Goal: Task Accomplishment & Management: Manage account settings

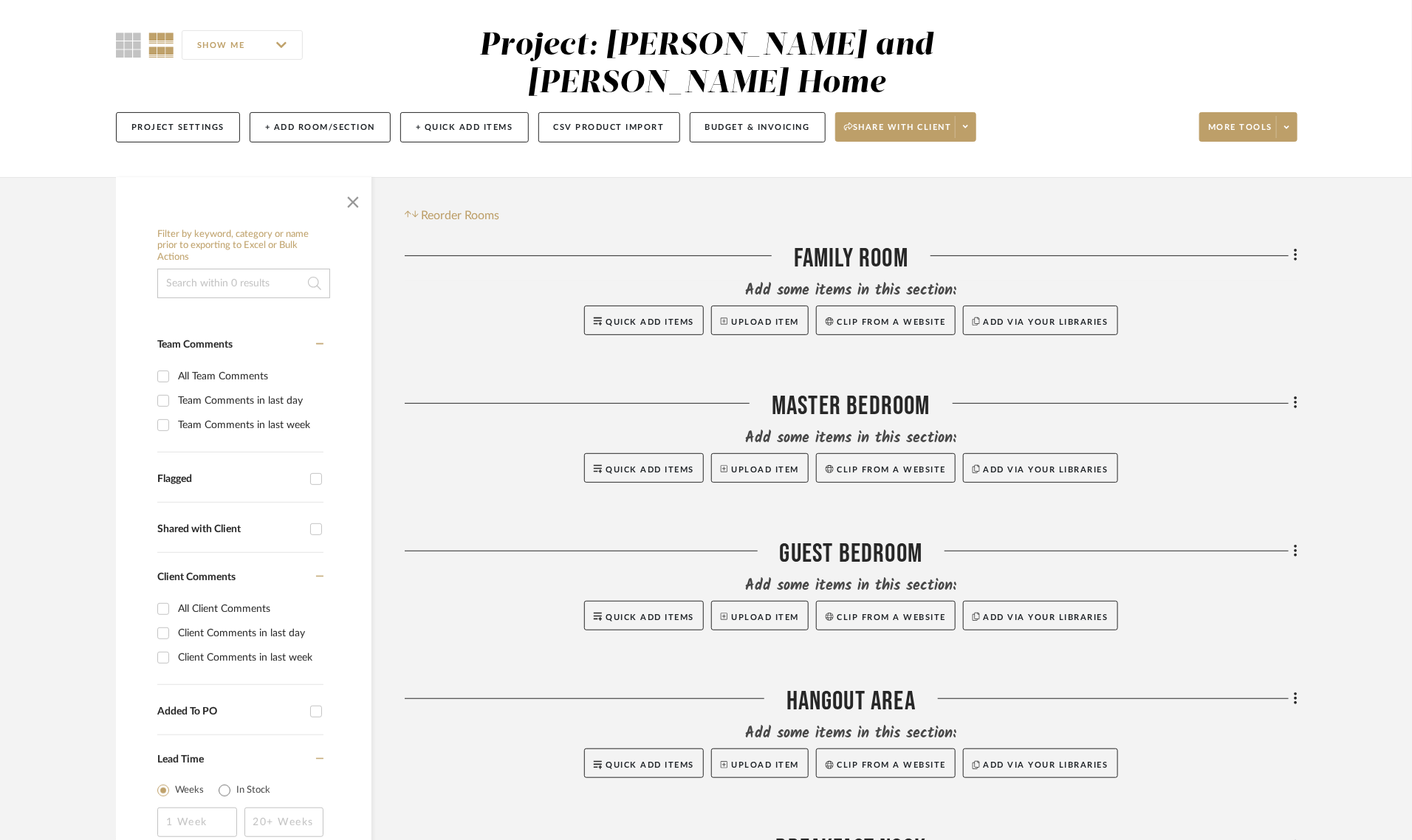
scroll to position [277, 0]
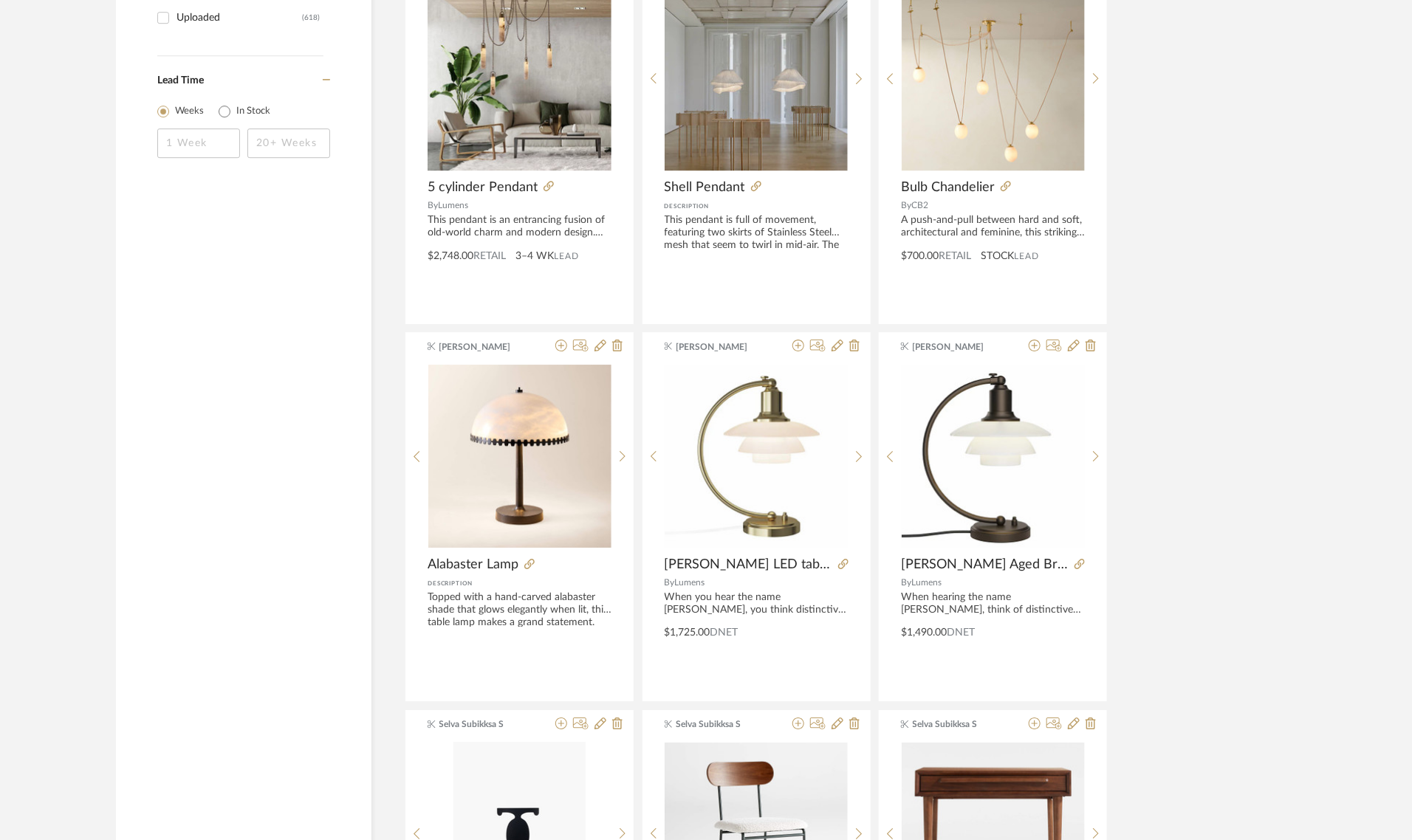
scroll to position [2030, 0]
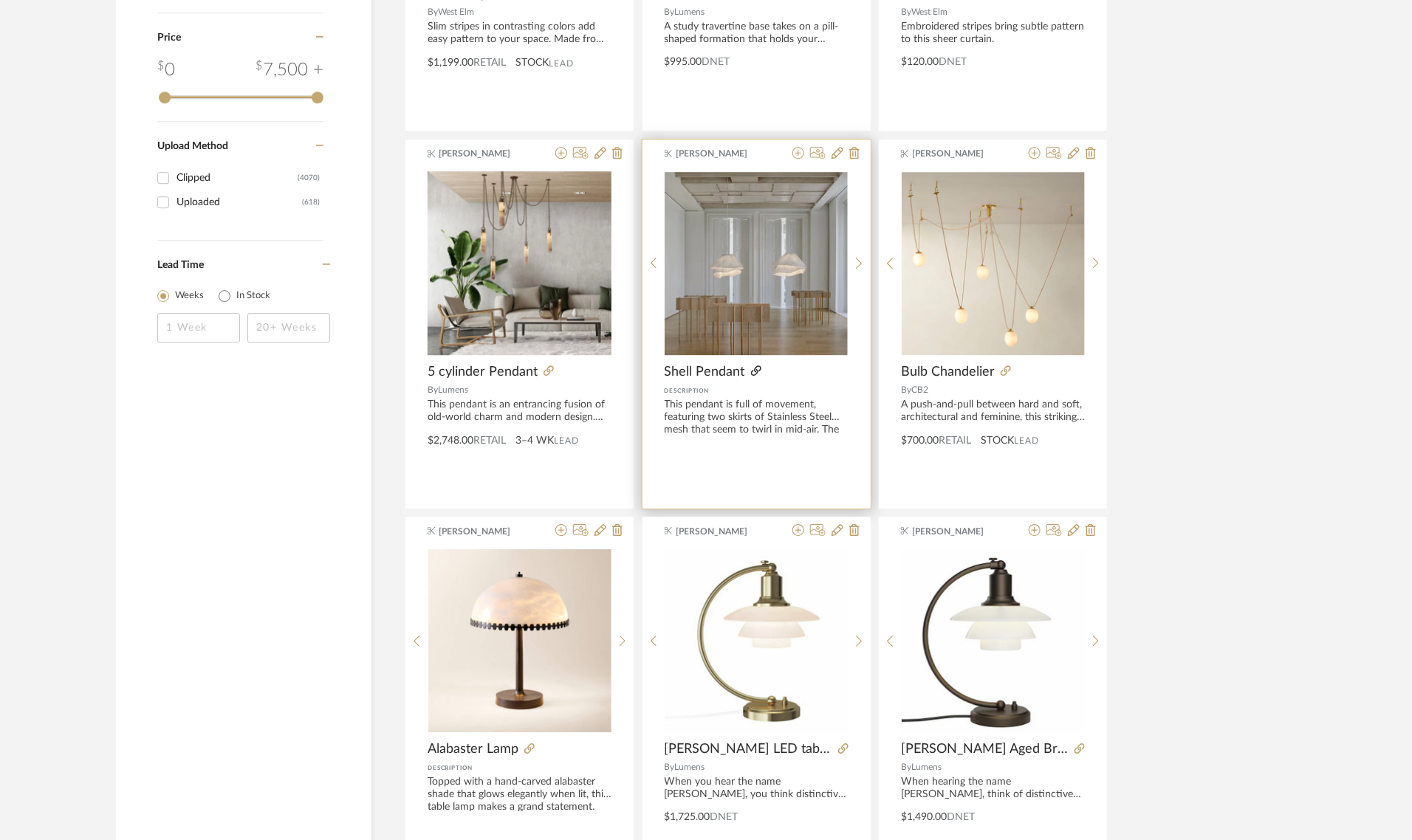
click at [752, 367] on icon at bounding box center [756, 371] width 10 height 10
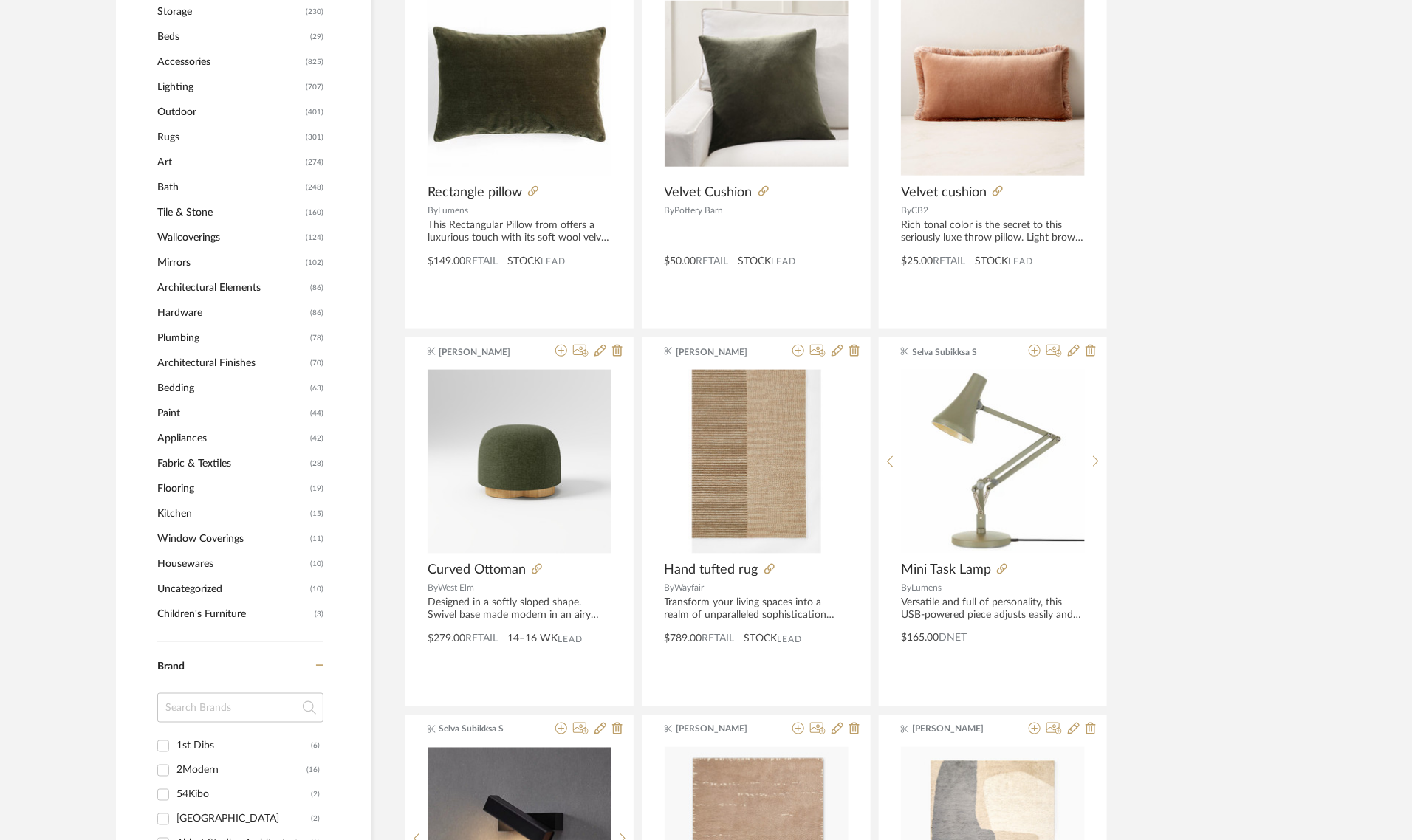
scroll to position [600, 0]
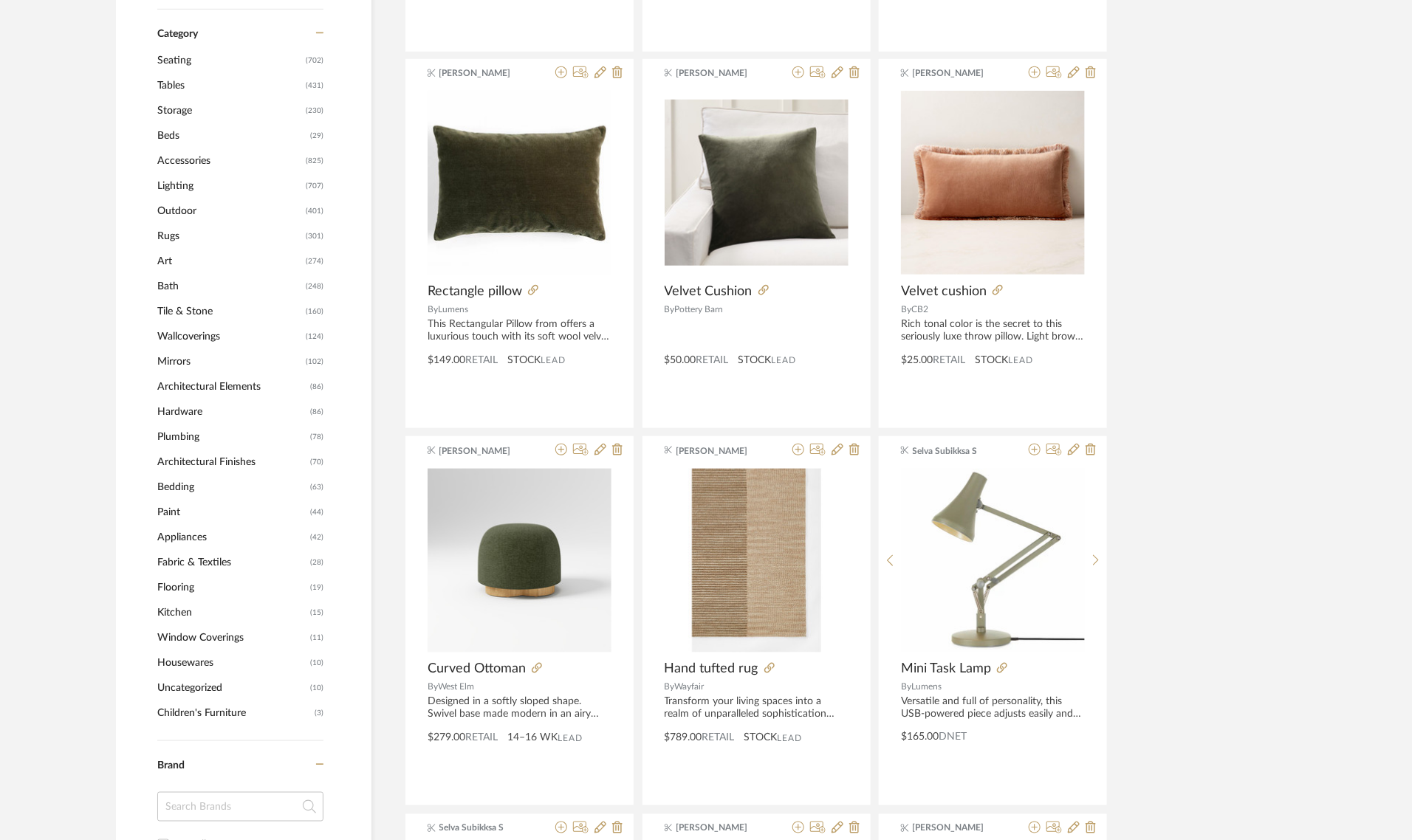
click at [183, 162] on span "Accessories" at bounding box center [229, 161] width 145 height 25
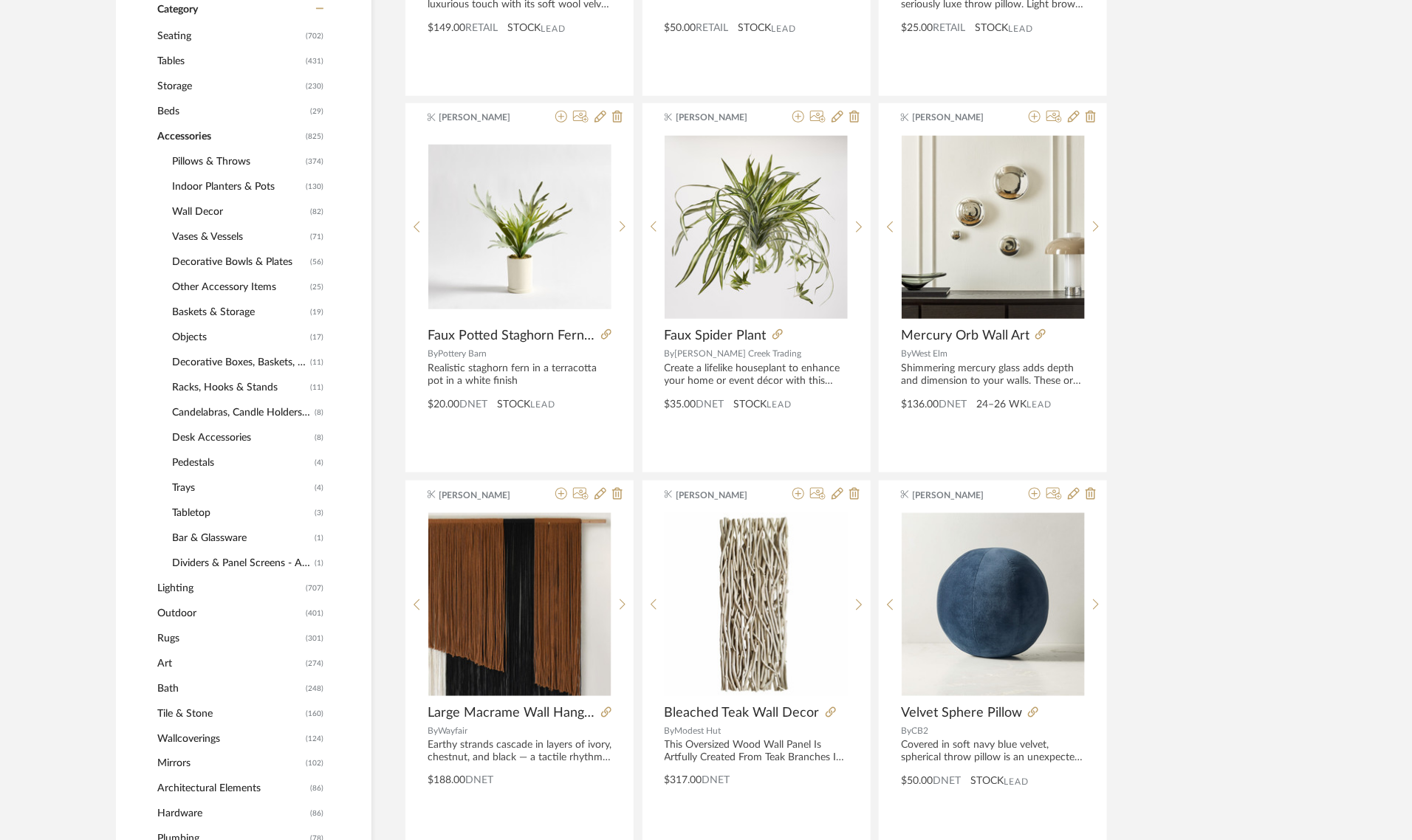
scroll to position [642, 0]
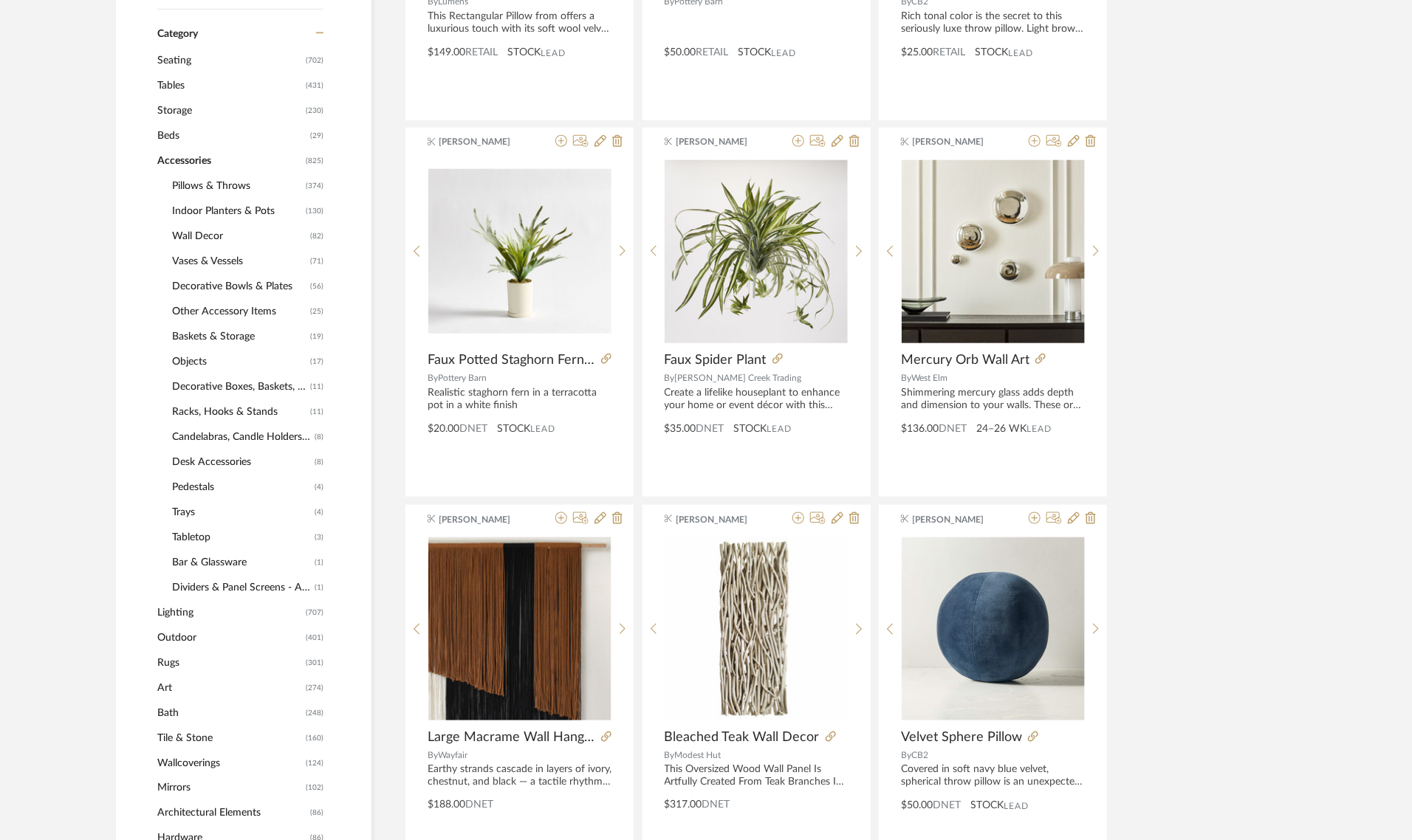
click at [184, 189] on span "Pillows & Throws" at bounding box center [237, 186] width 130 height 25
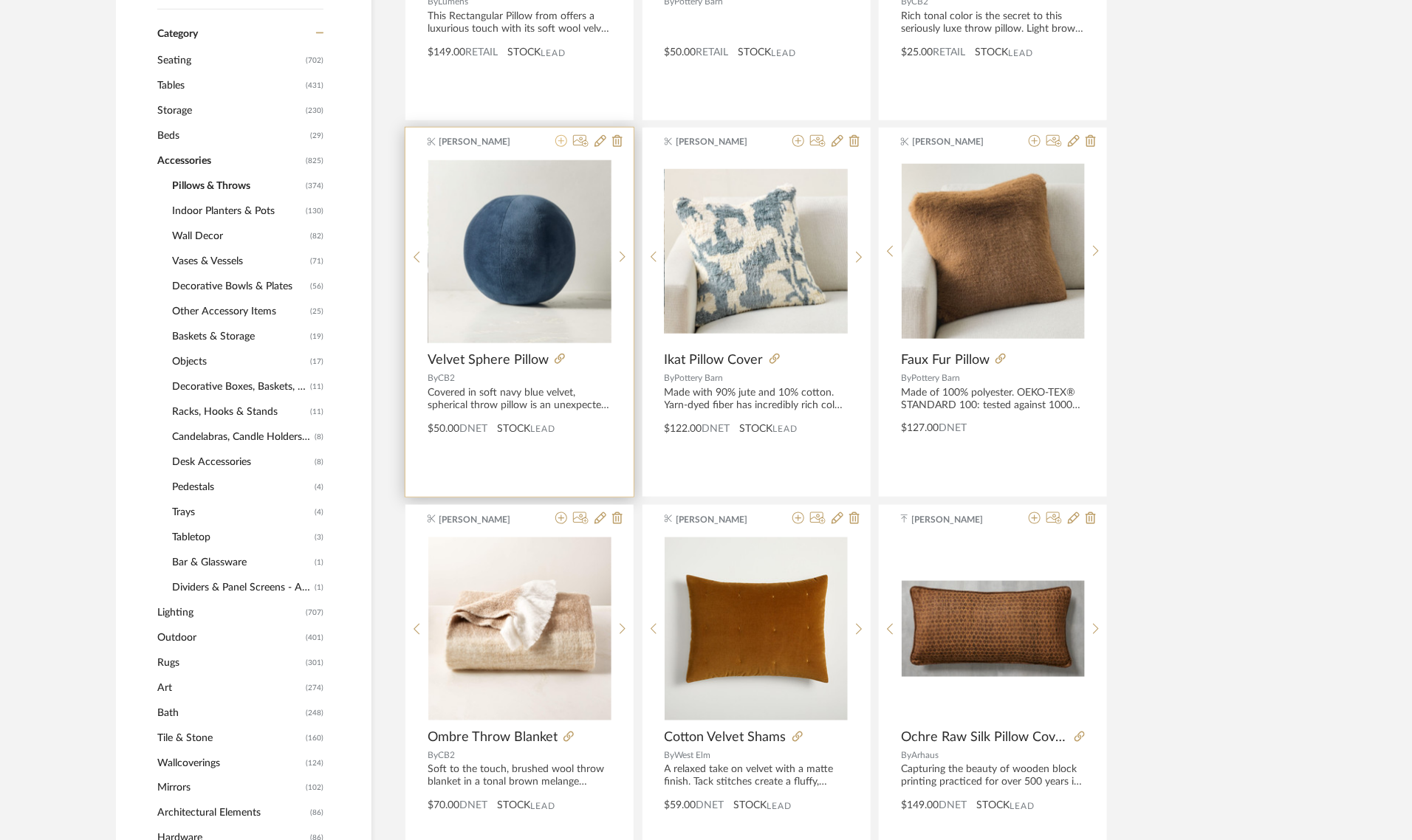
click at [560, 144] on icon at bounding box center [561, 141] width 12 height 12
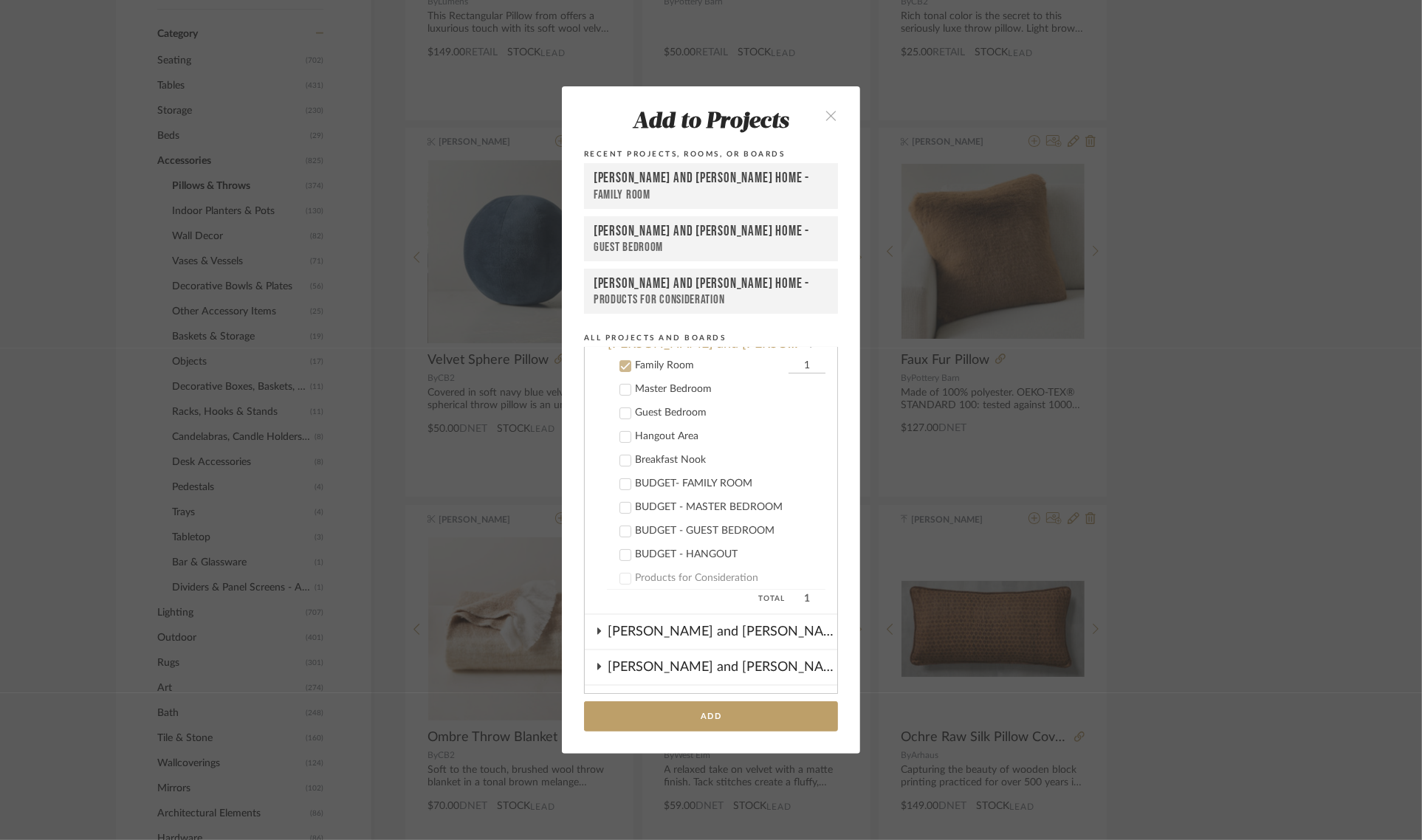
scroll to position [281, 0]
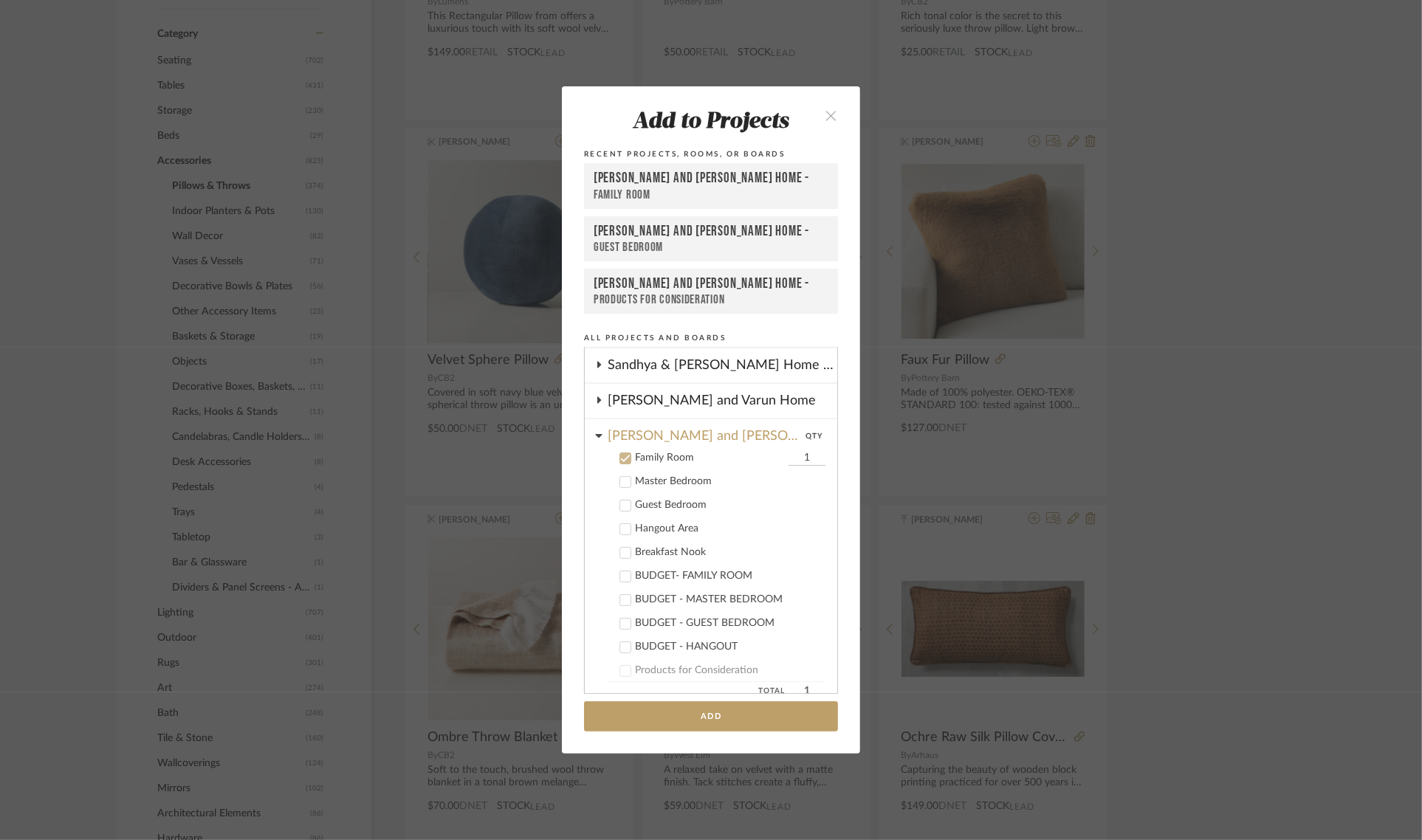
click at [620, 500] on icon at bounding box center [625, 506] width 10 height 10
click at [620, 454] on icon at bounding box center [625, 459] width 10 height 10
click at [671, 710] on button "Add" at bounding box center [711, 716] width 254 height 30
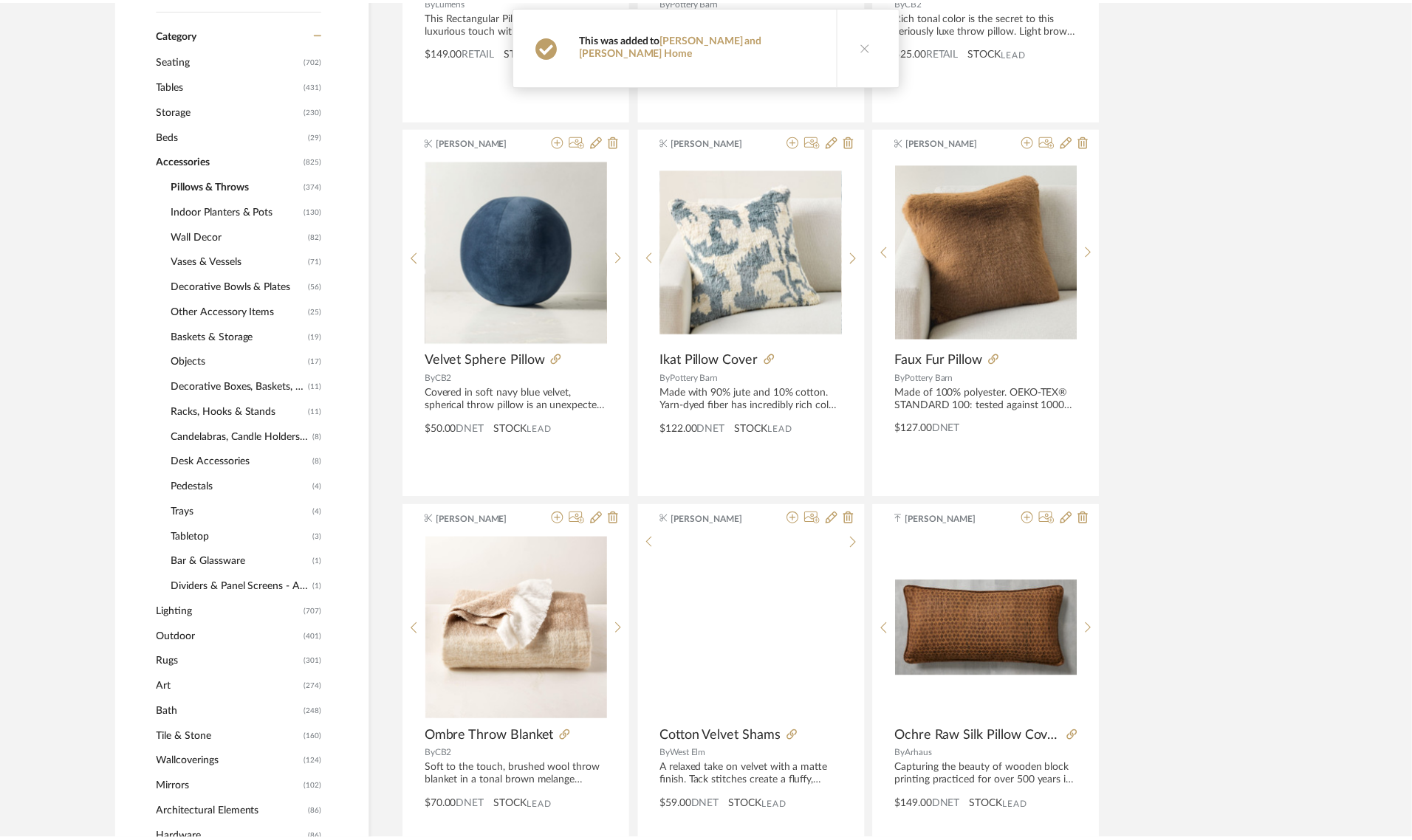
scroll to position [642, 0]
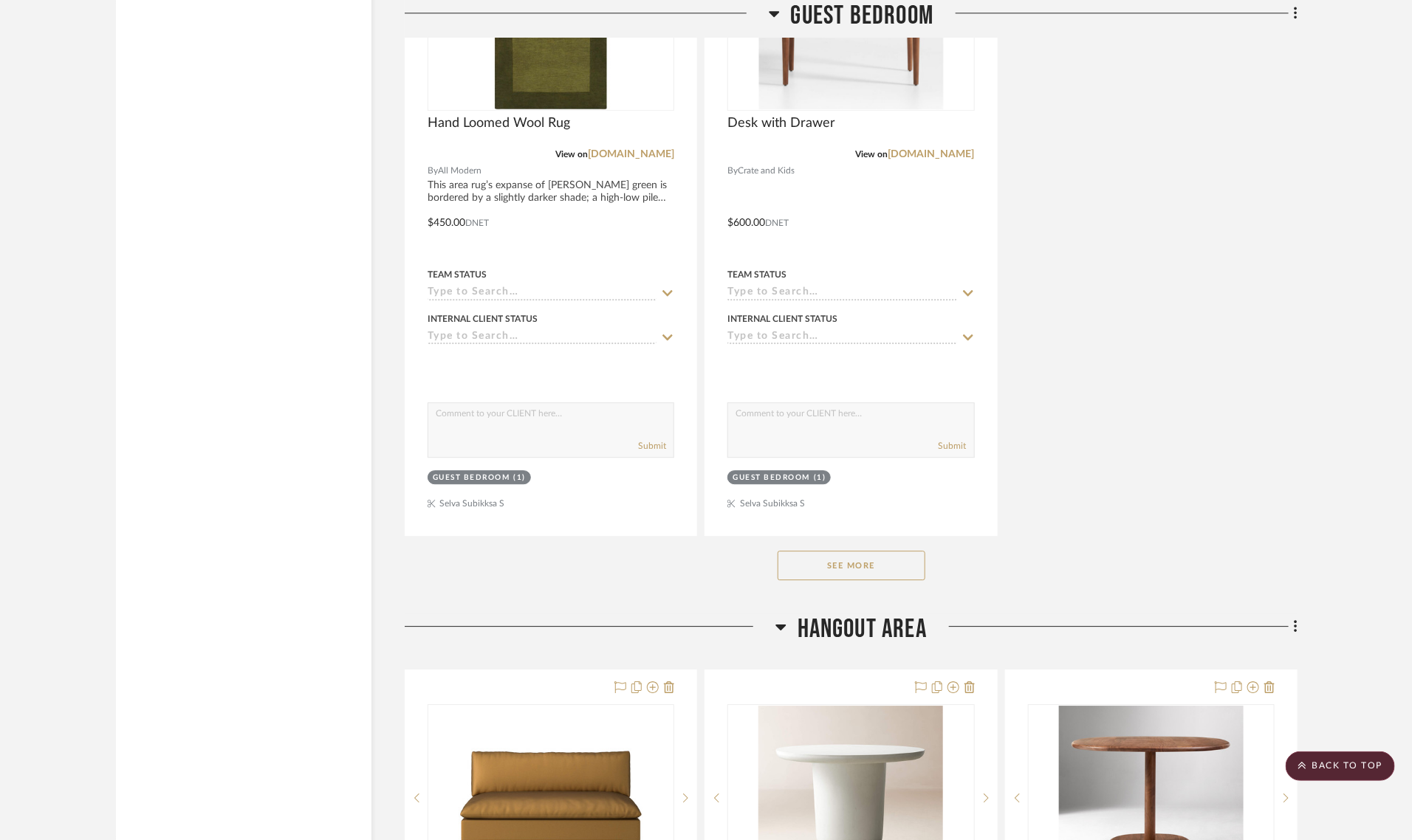
scroll to position [4706, 0]
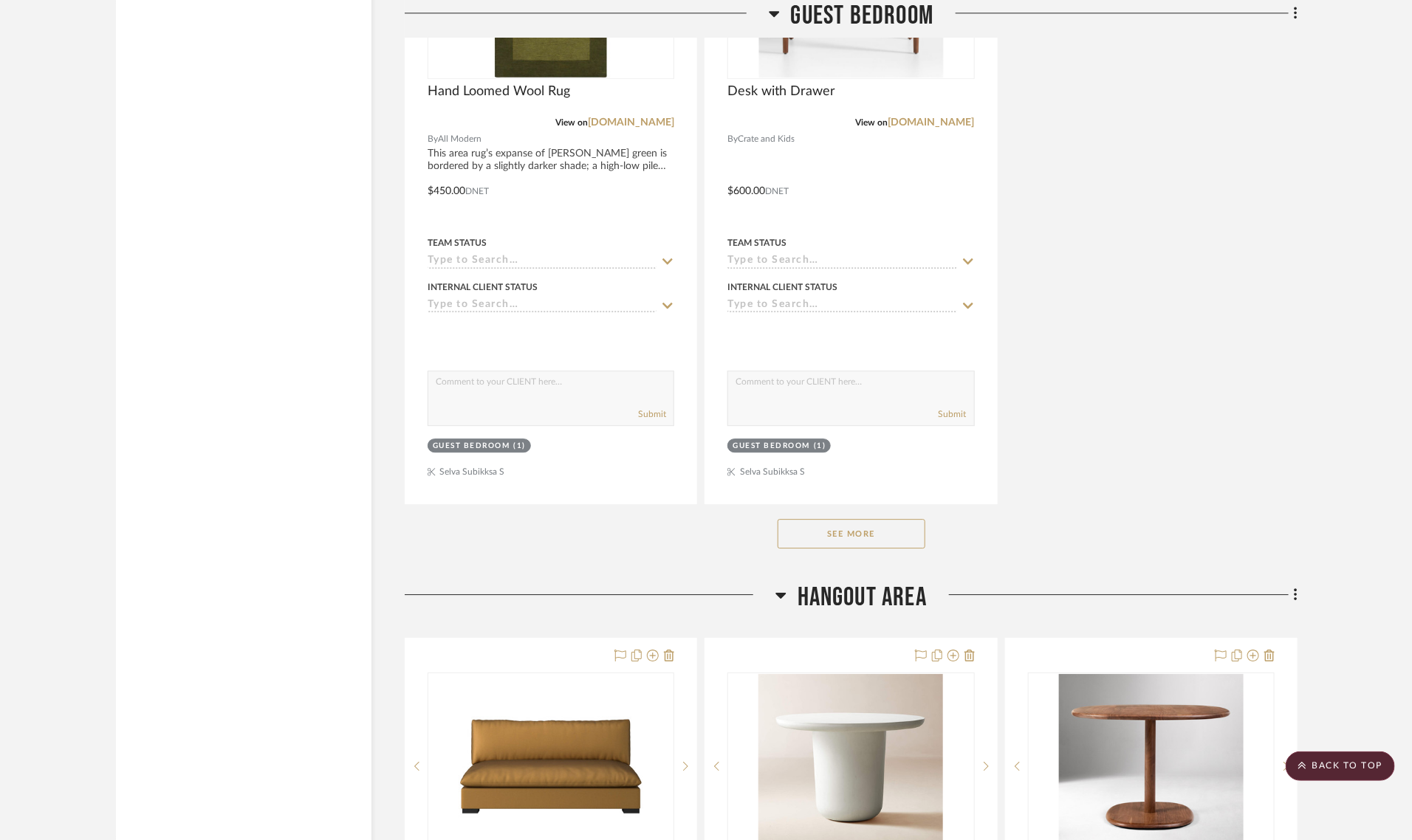
click at [844, 519] on button "See More" at bounding box center [852, 533] width 148 height 30
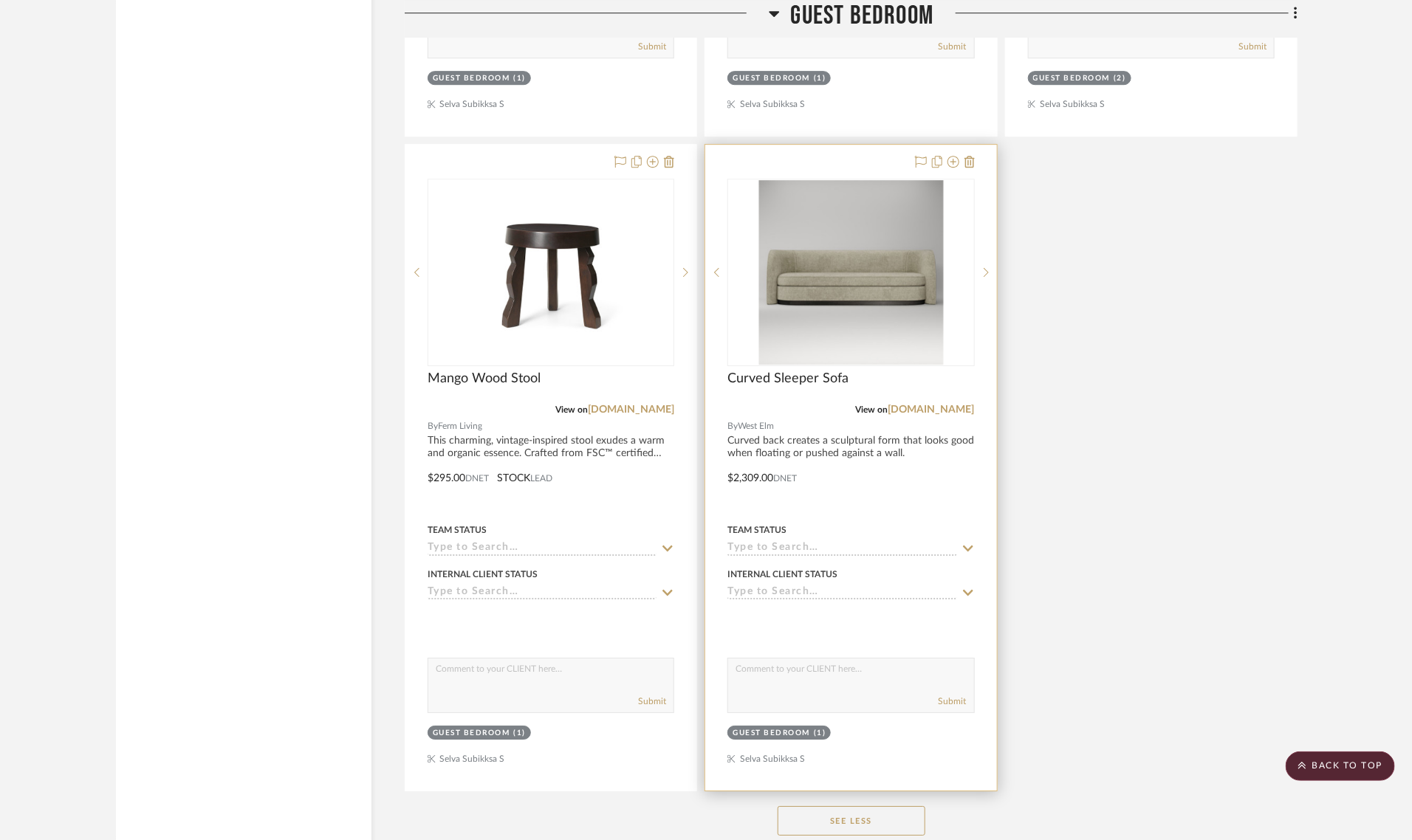
scroll to position [4798, 0]
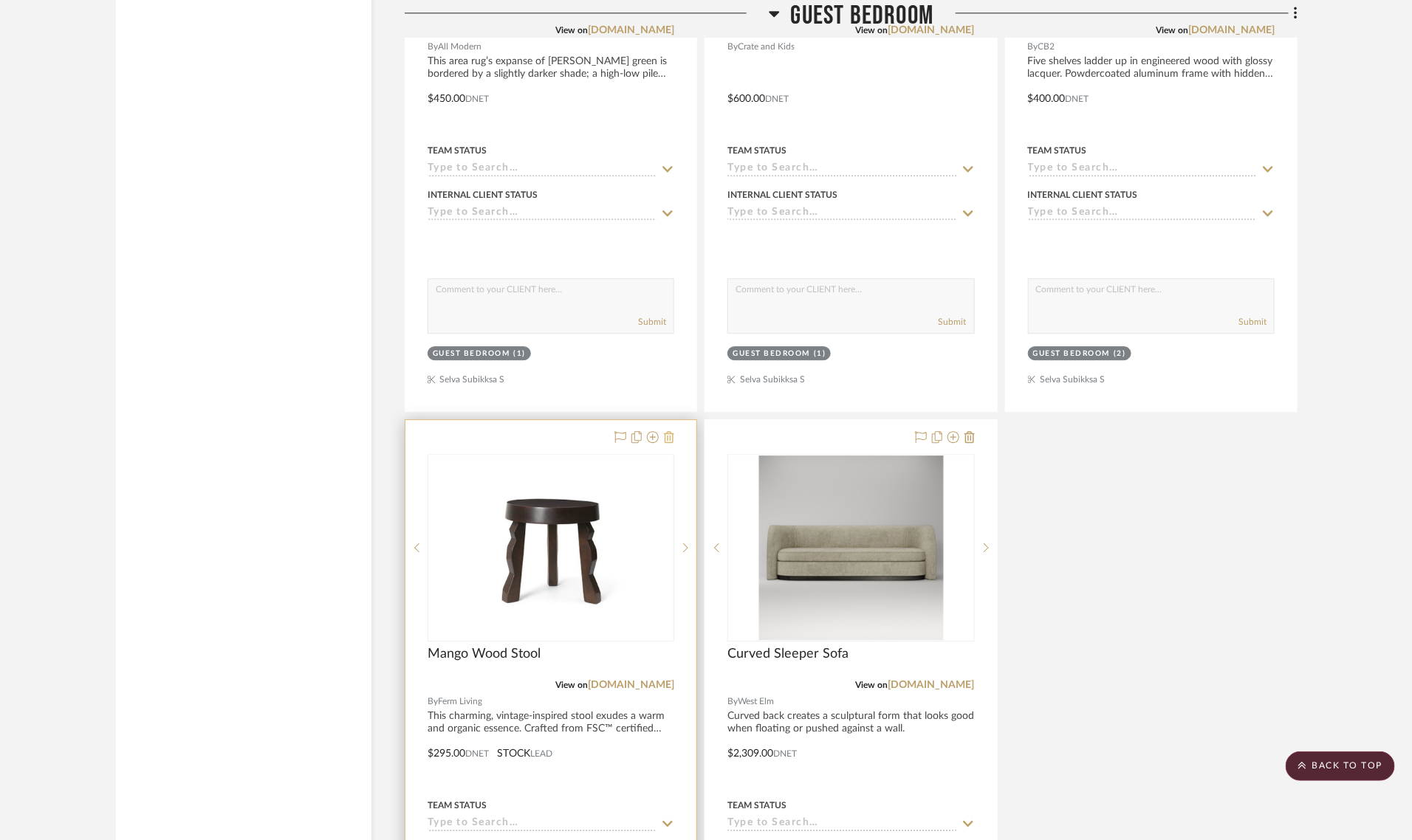
click at [672, 431] on icon at bounding box center [669, 437] width 10 height 12
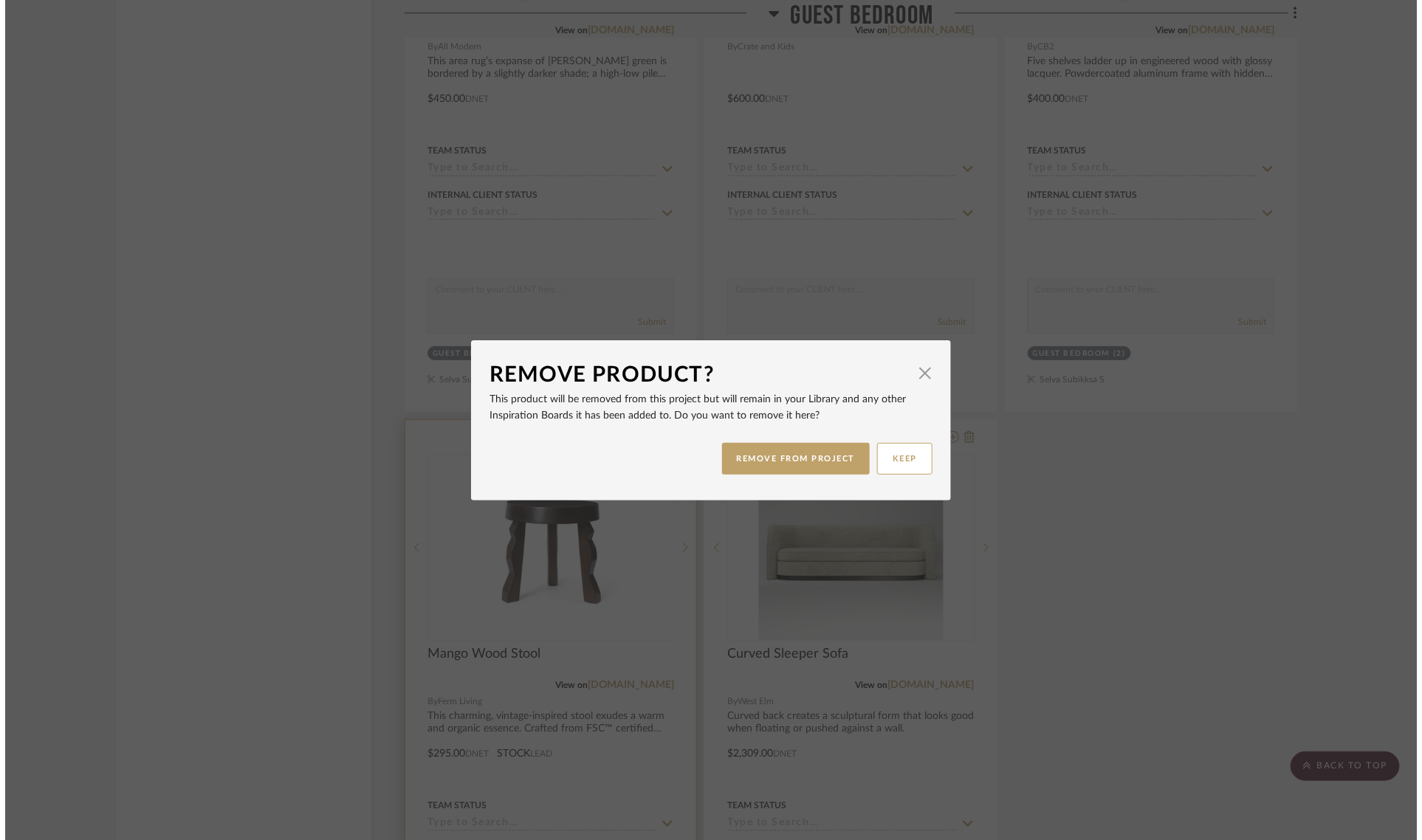
scroll to position [0, 0]
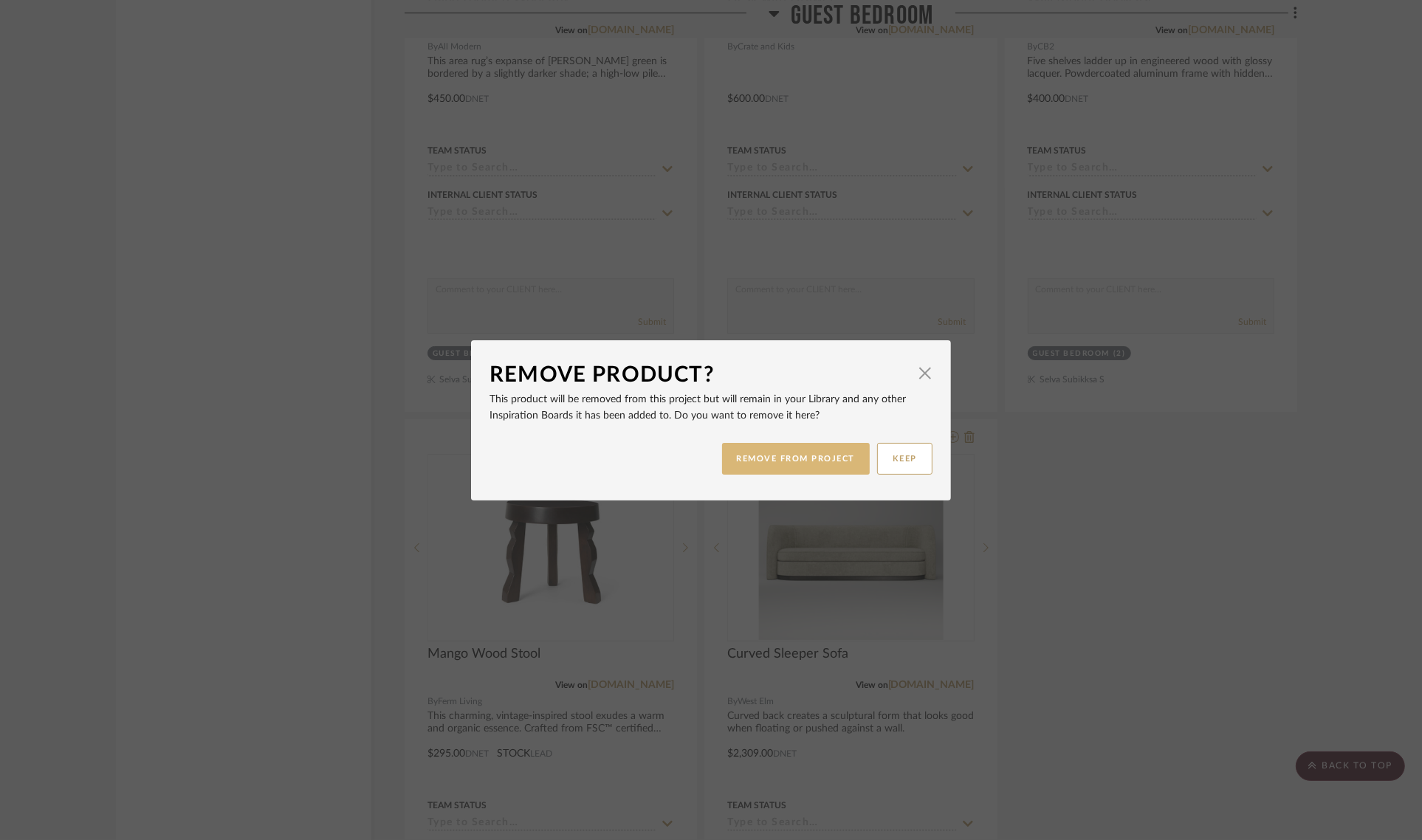
click at [816, 456] on button "REMOVE FROM PROJECT" at bounding box center [796, 459] width 149 height 32
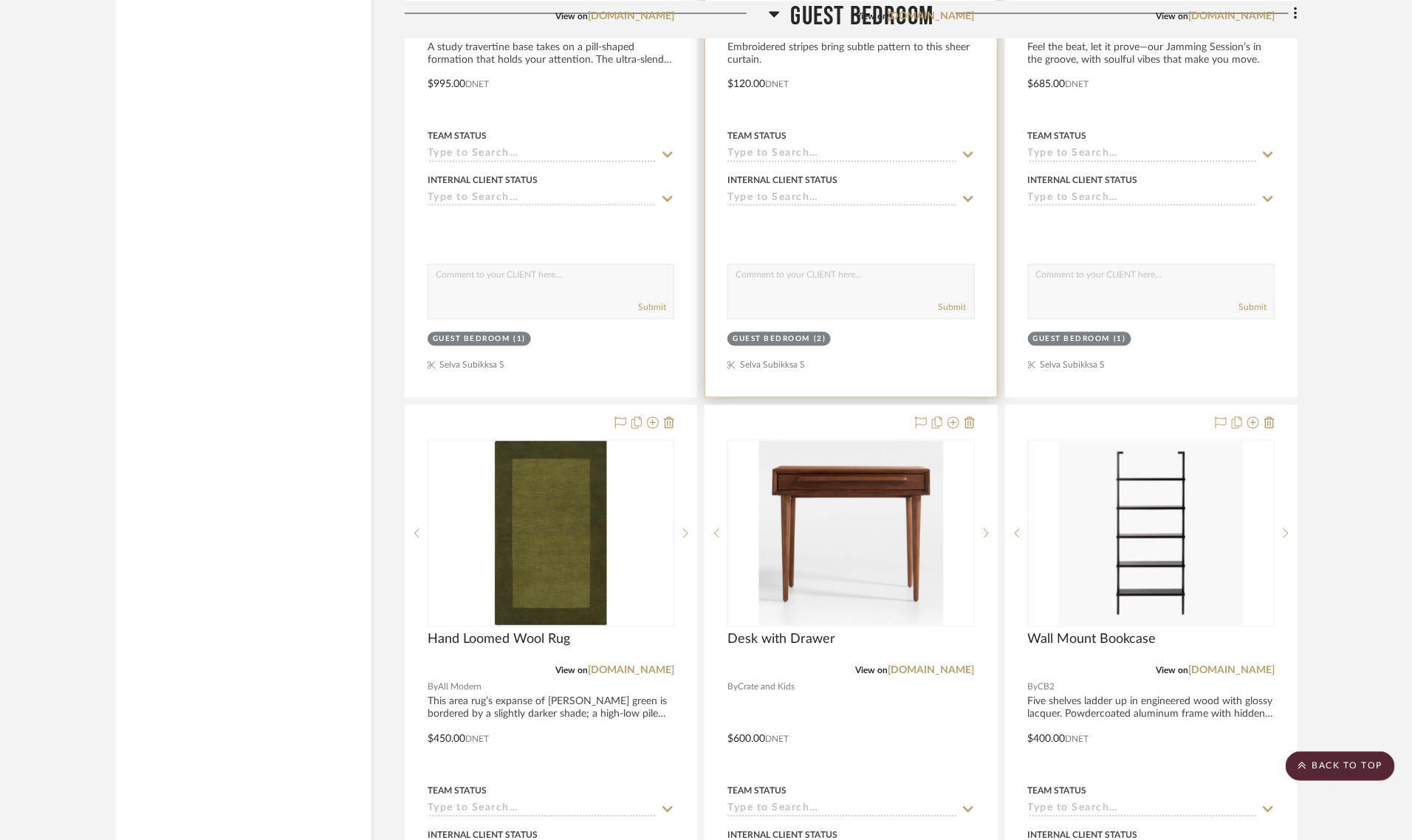
scroll to position [4244, 0]
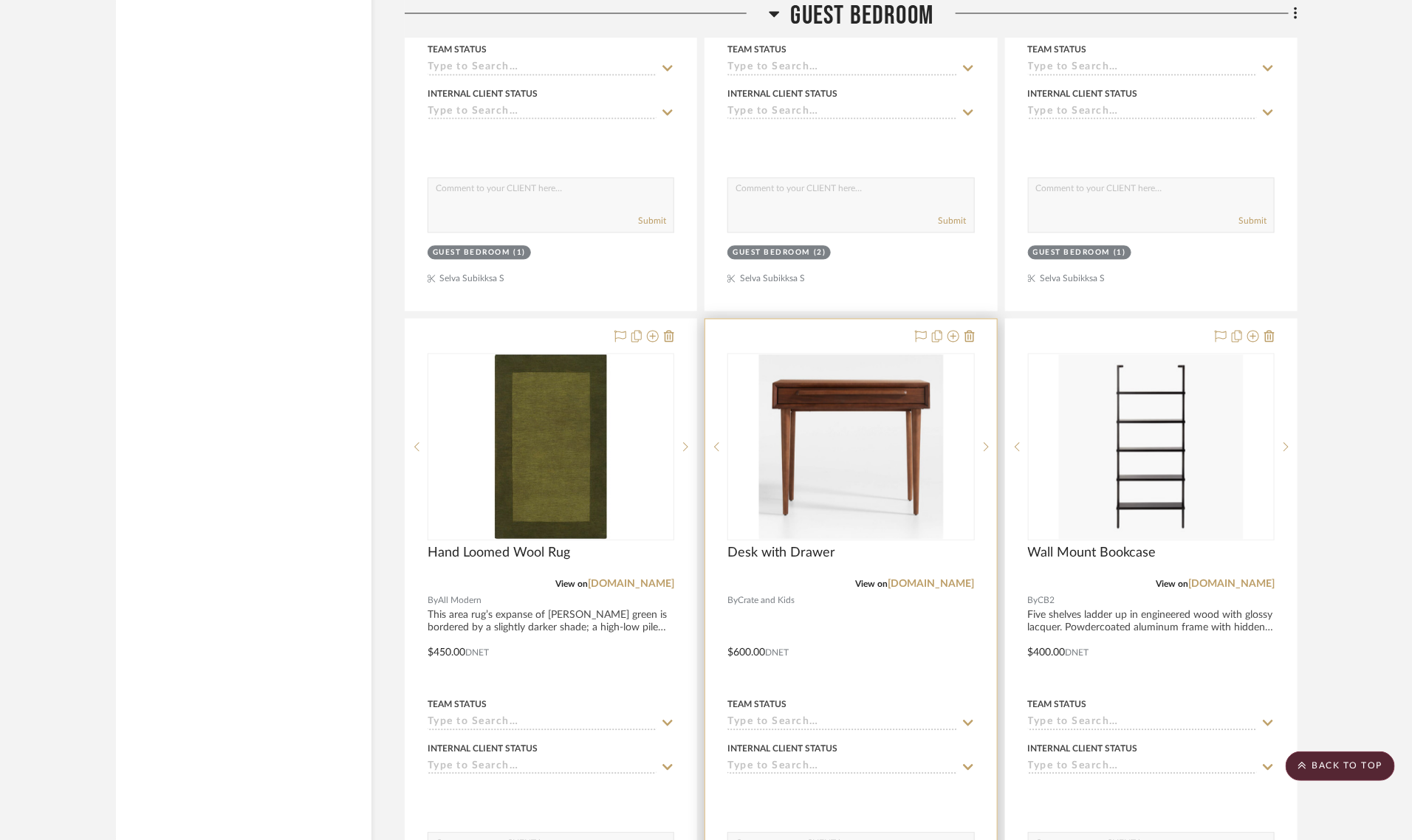
click at [912, 577] on div "View on crateandbarrel.com" at bounding box center [851, 583] width 247 height 13
click at [910, 579] on link "[DOMAIN_NAME]" at bounding box center [931, 584] width 86 height 10
click at [926, 579] on link "[DOMAIN_NAME]" at bounding box center [931, 584] width 86 height 10
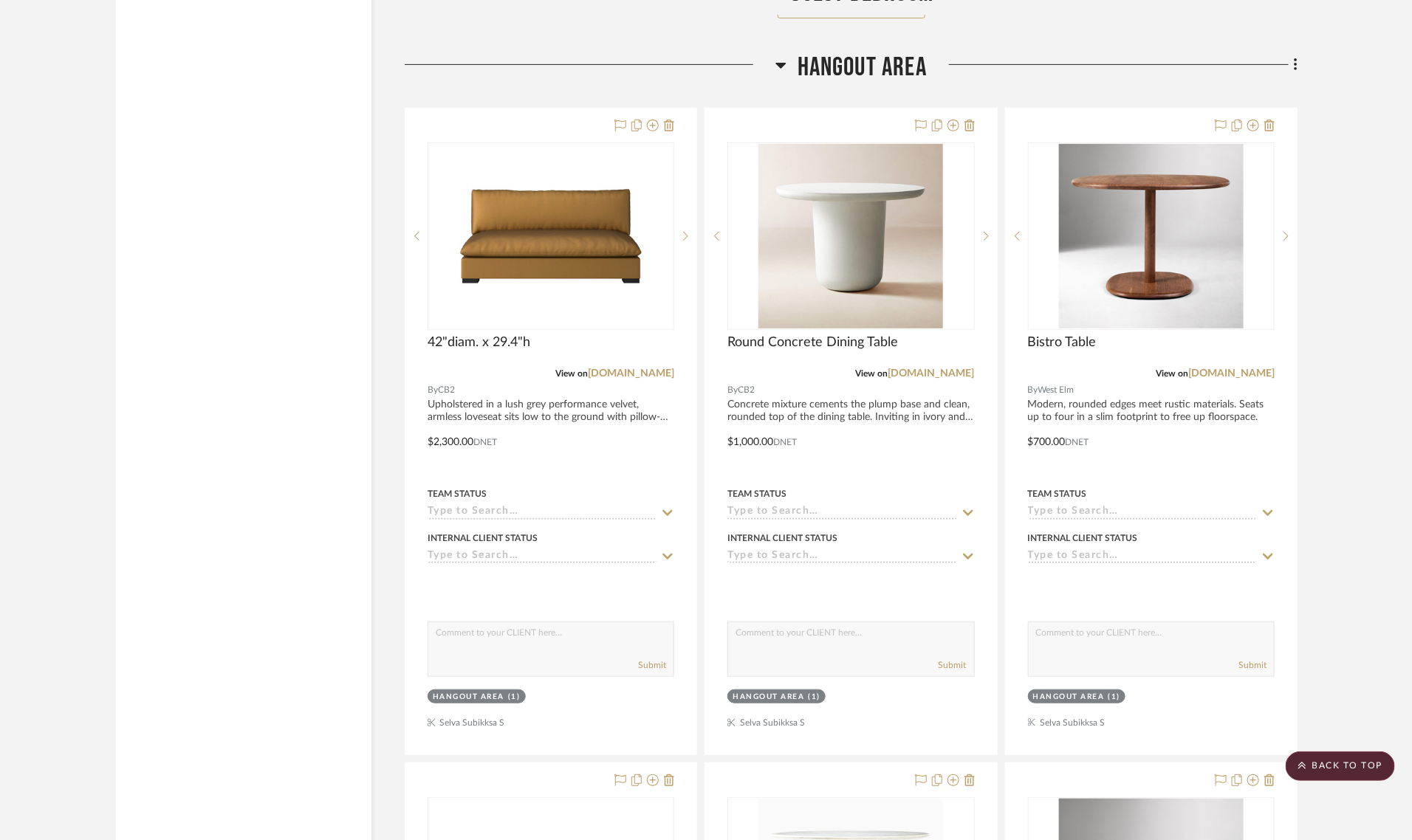
scroll to position [5628, 0]
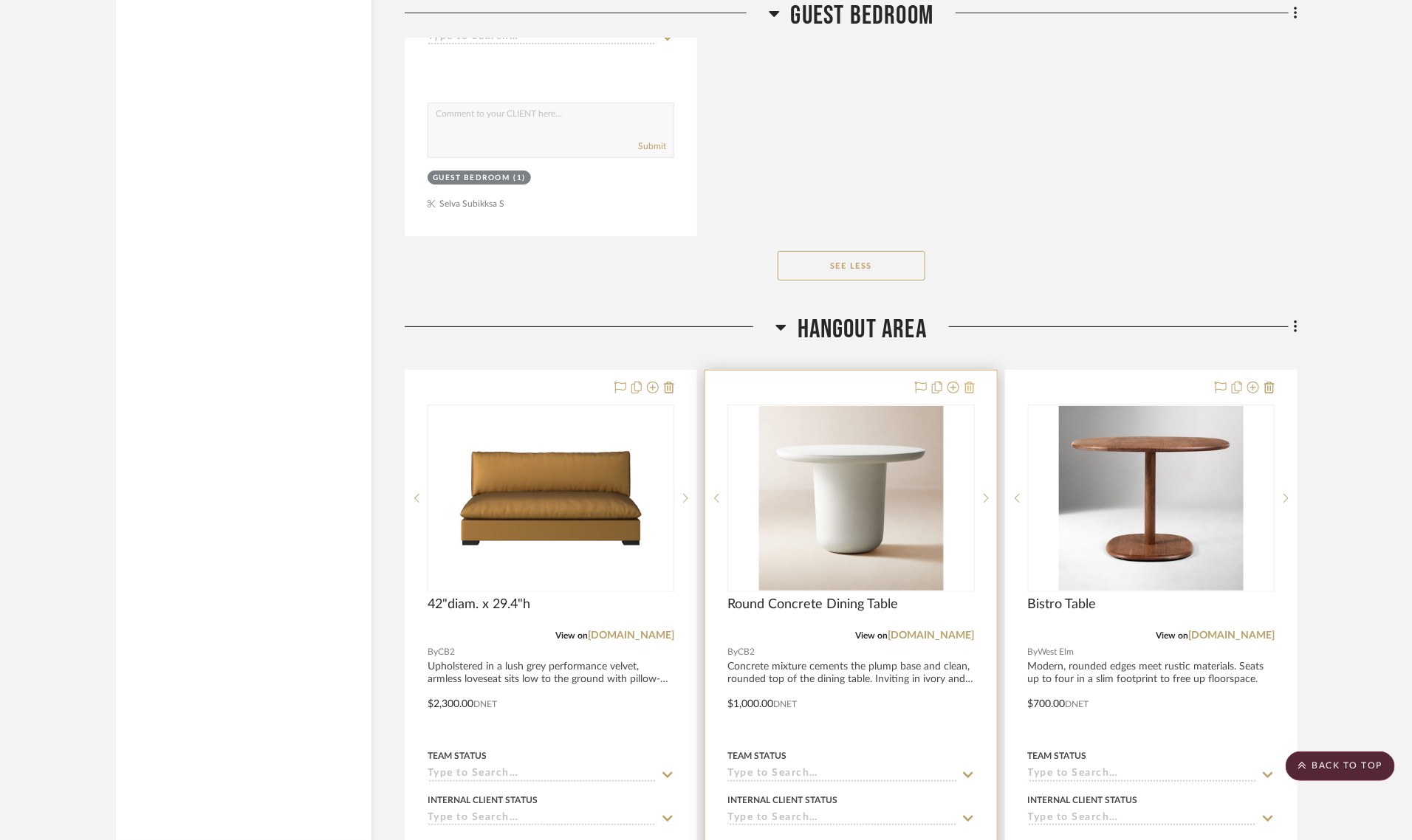
click at [967, 381] on icon at bounding box center [970, 387] width 10 height 12
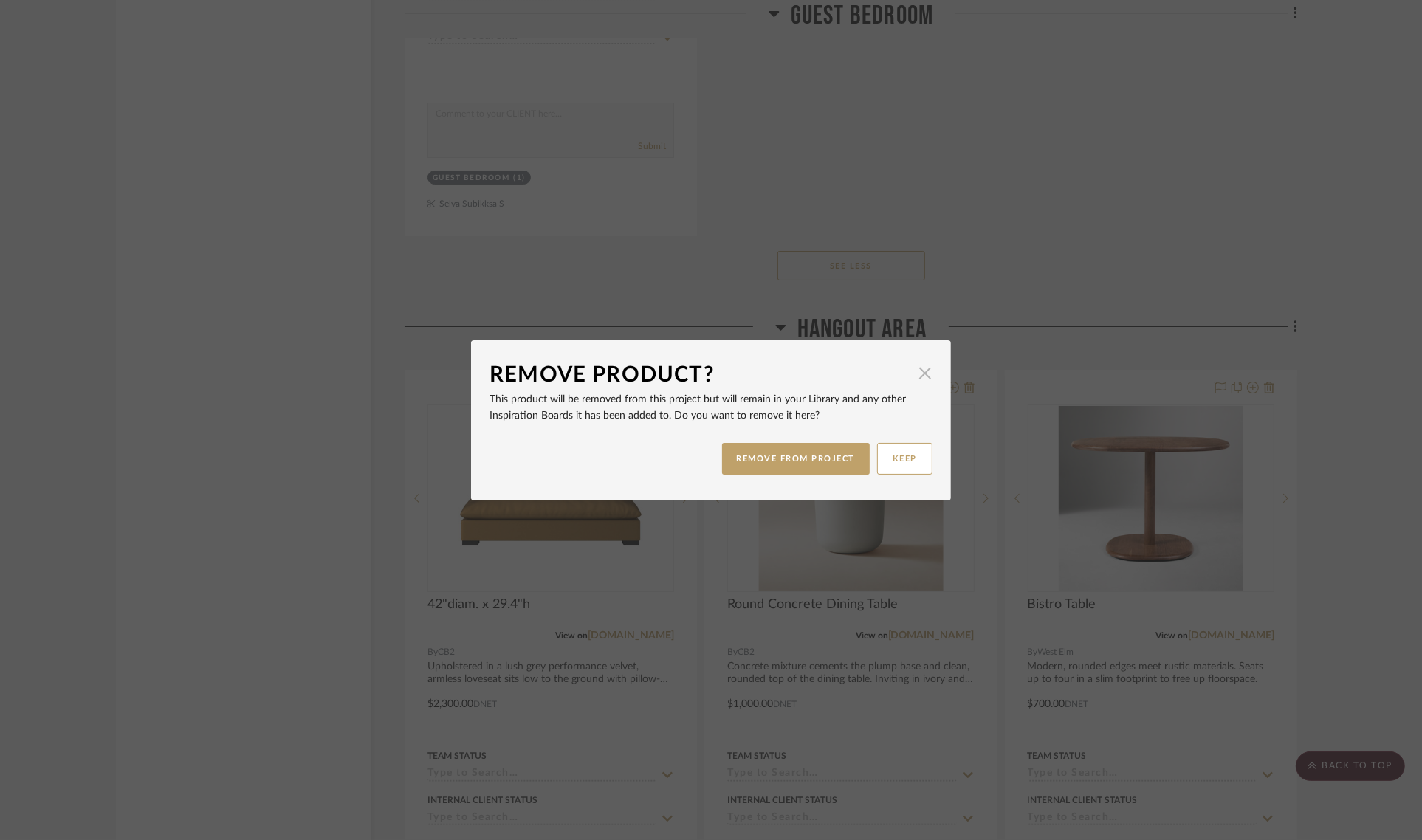
click at [921, 376] on span "button" at bounding box center [925, 374] width 30 height 30
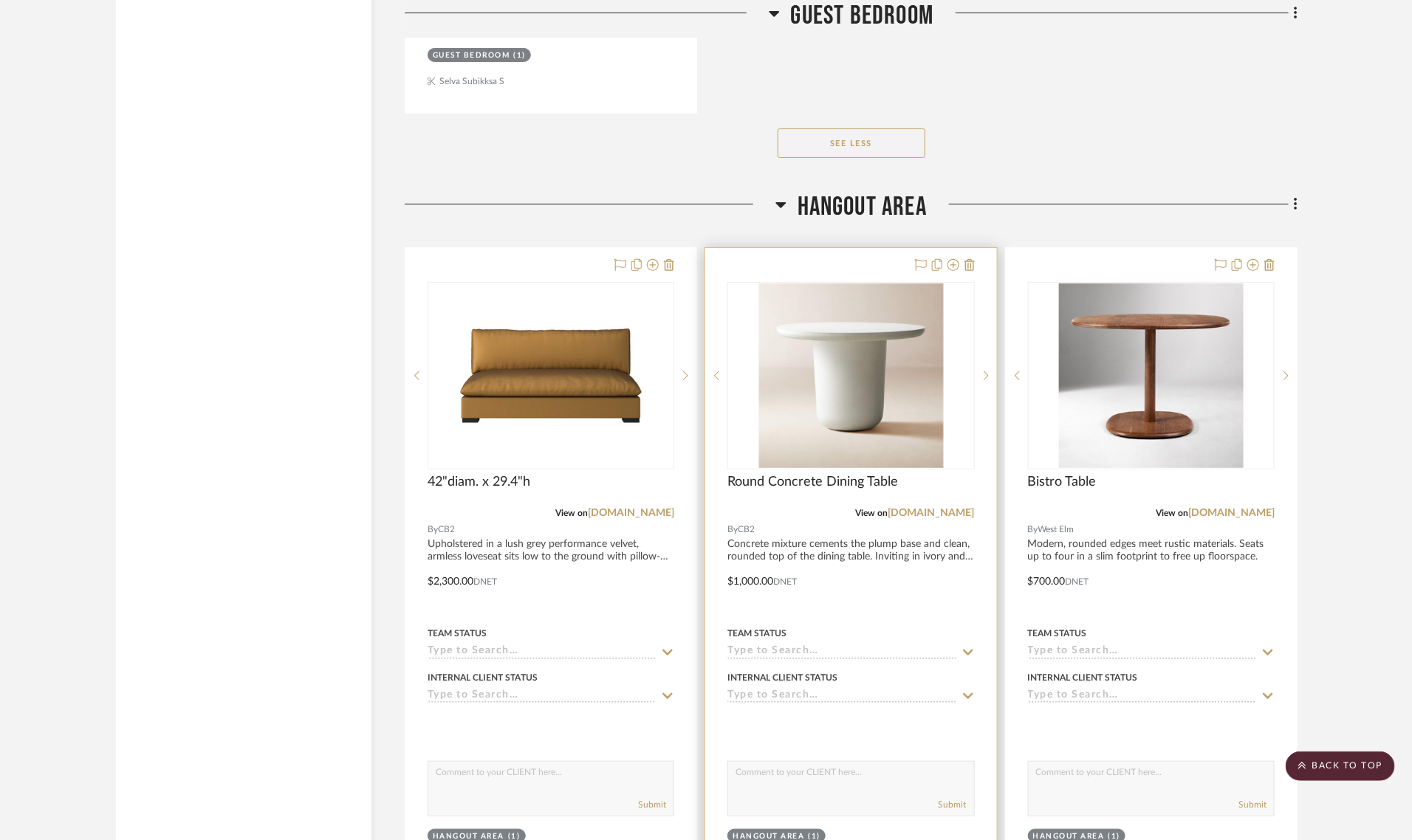
scroll to position [5997, 0]
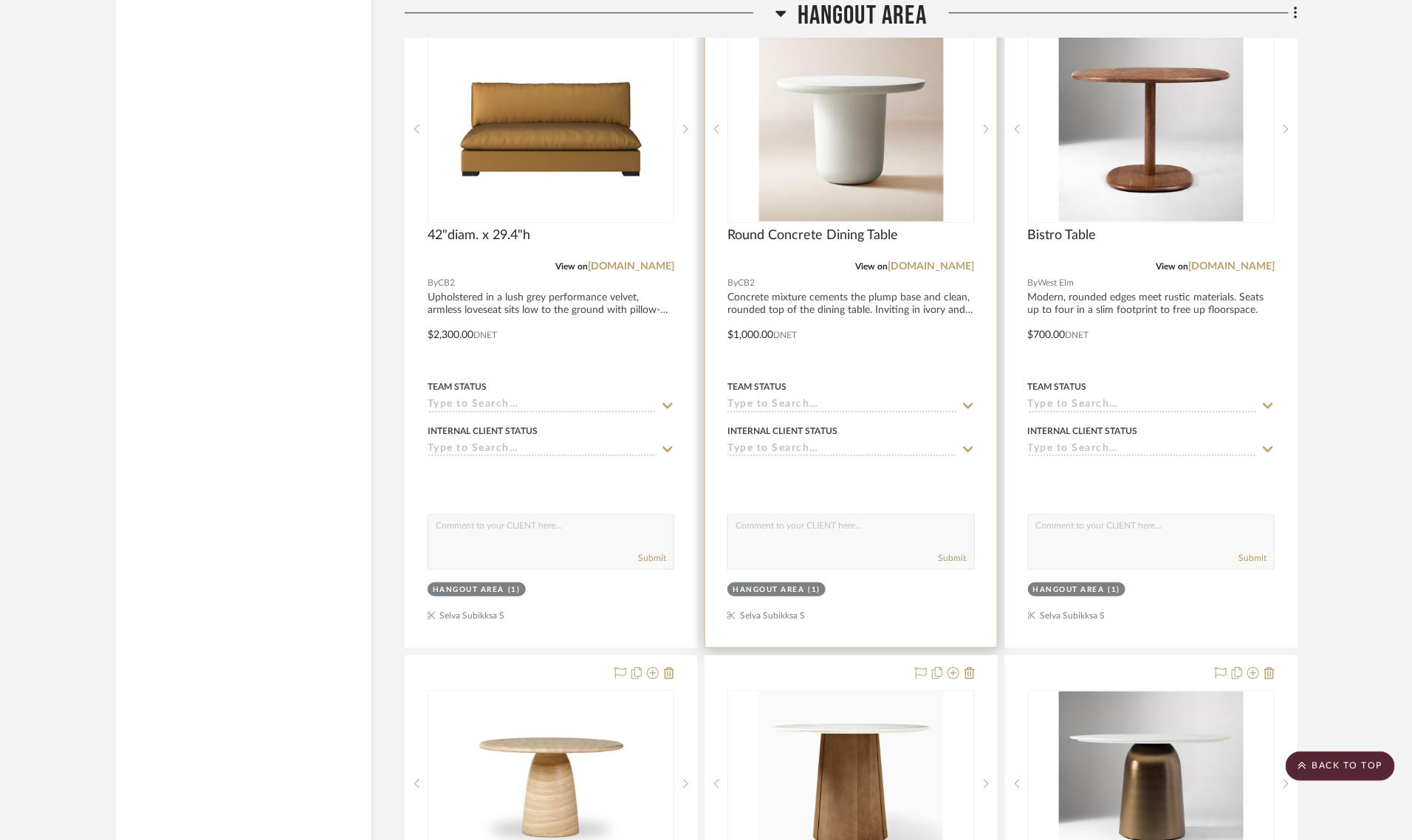
click at [739, 585] on div "Hangout Area" at bounding box center [768, 590] width 71 height 11
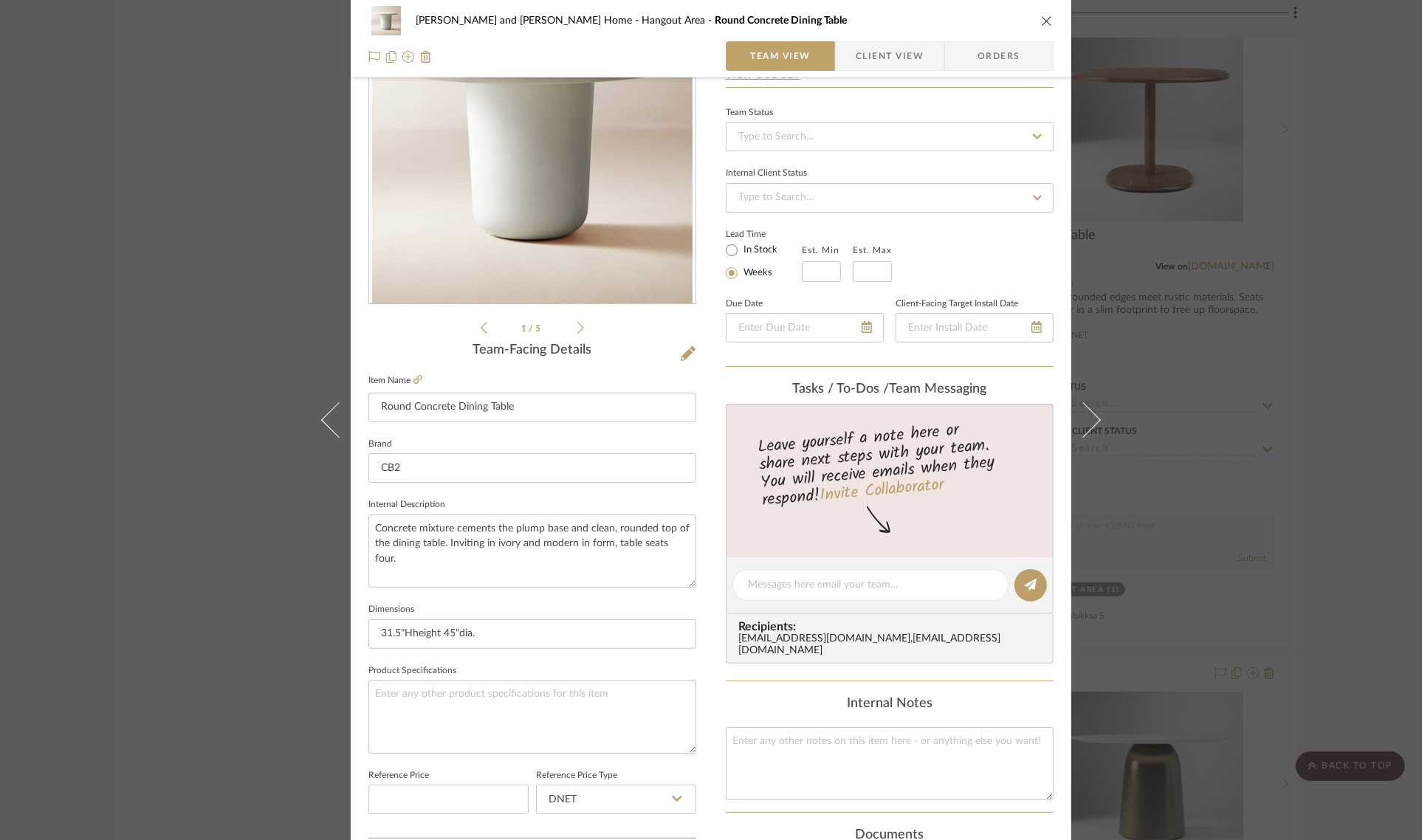
scroll to position [532, 0]
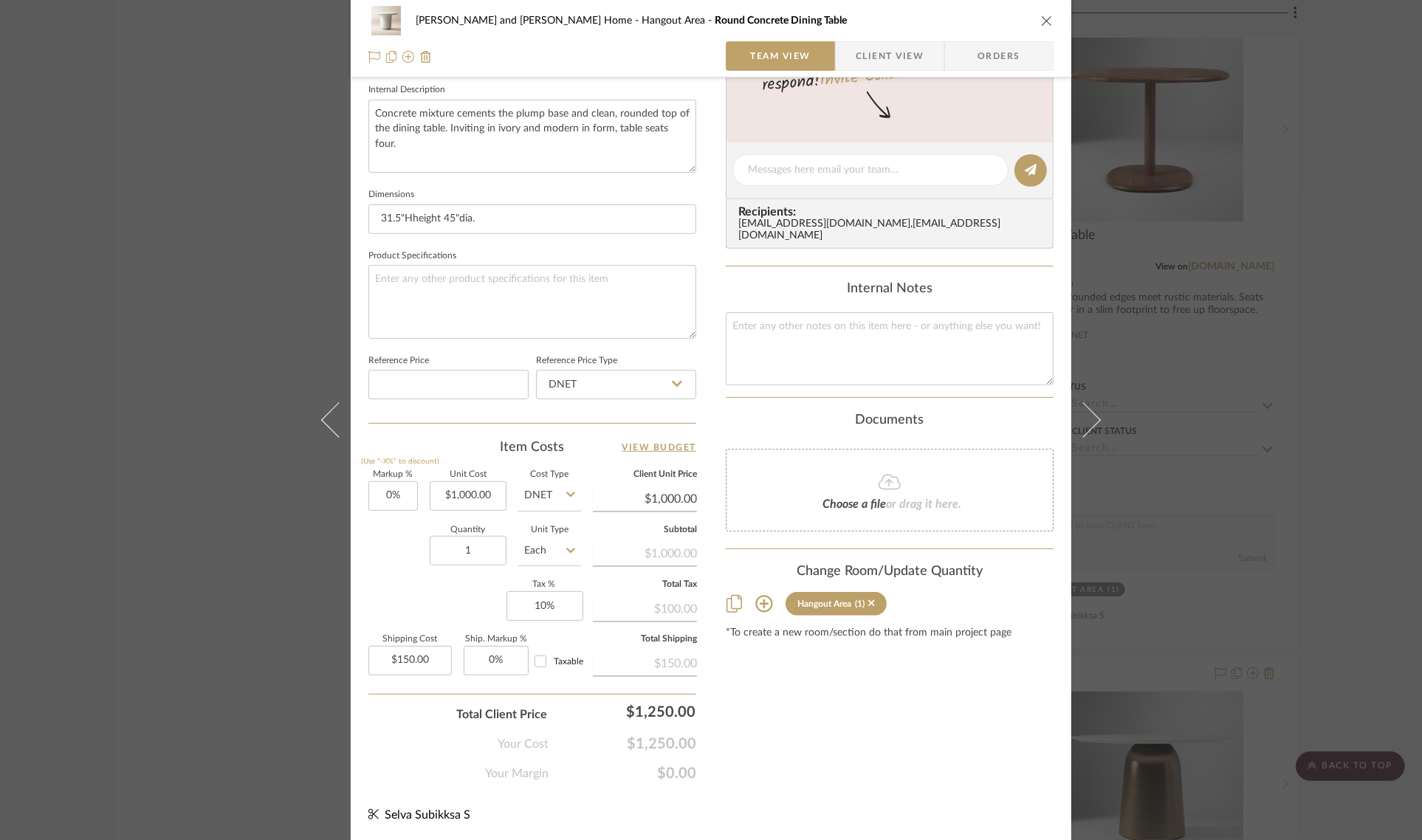
click at [757, 595] on icon at bounding box center [764, 604] width 17 height 17
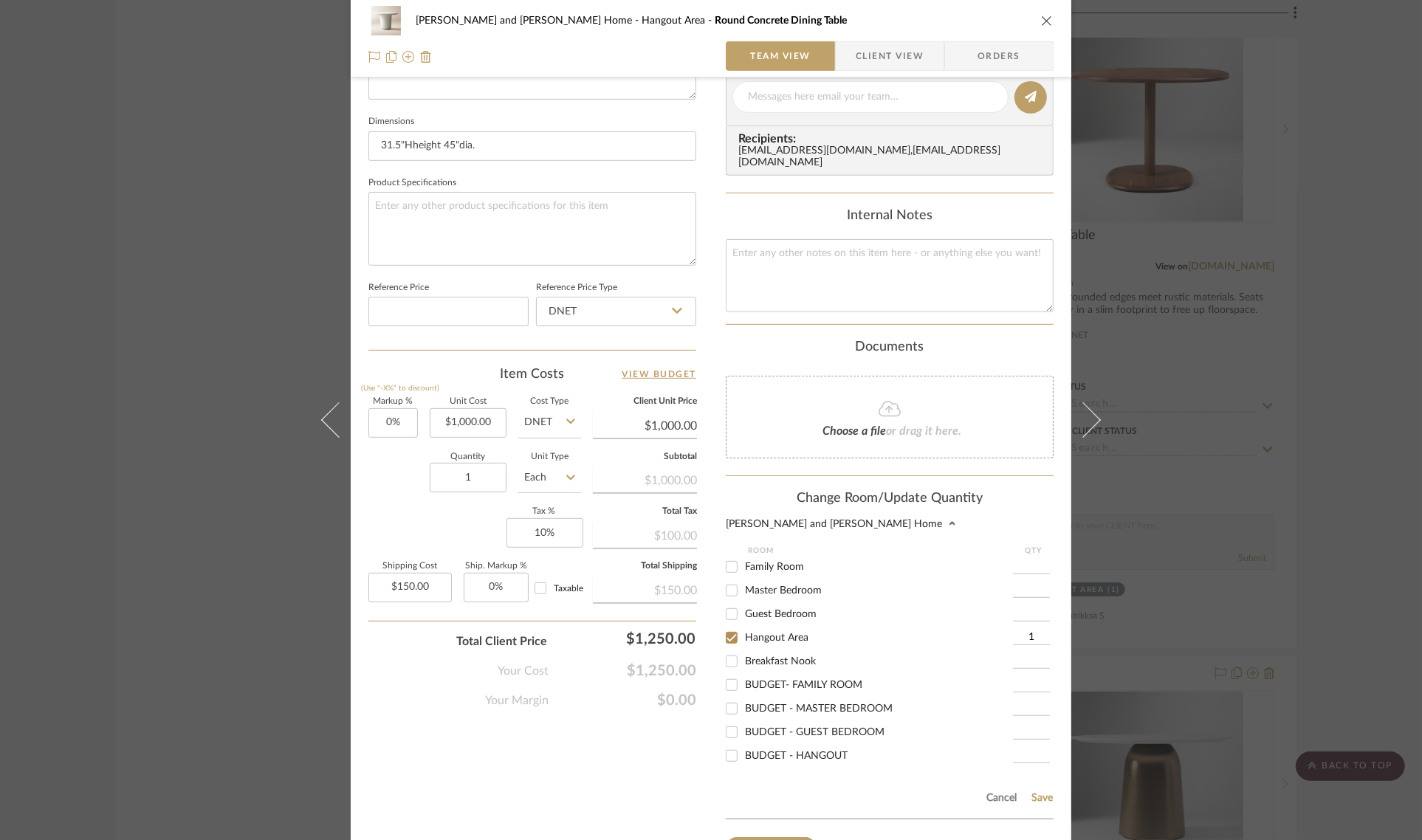
scroll to position [699, 0]
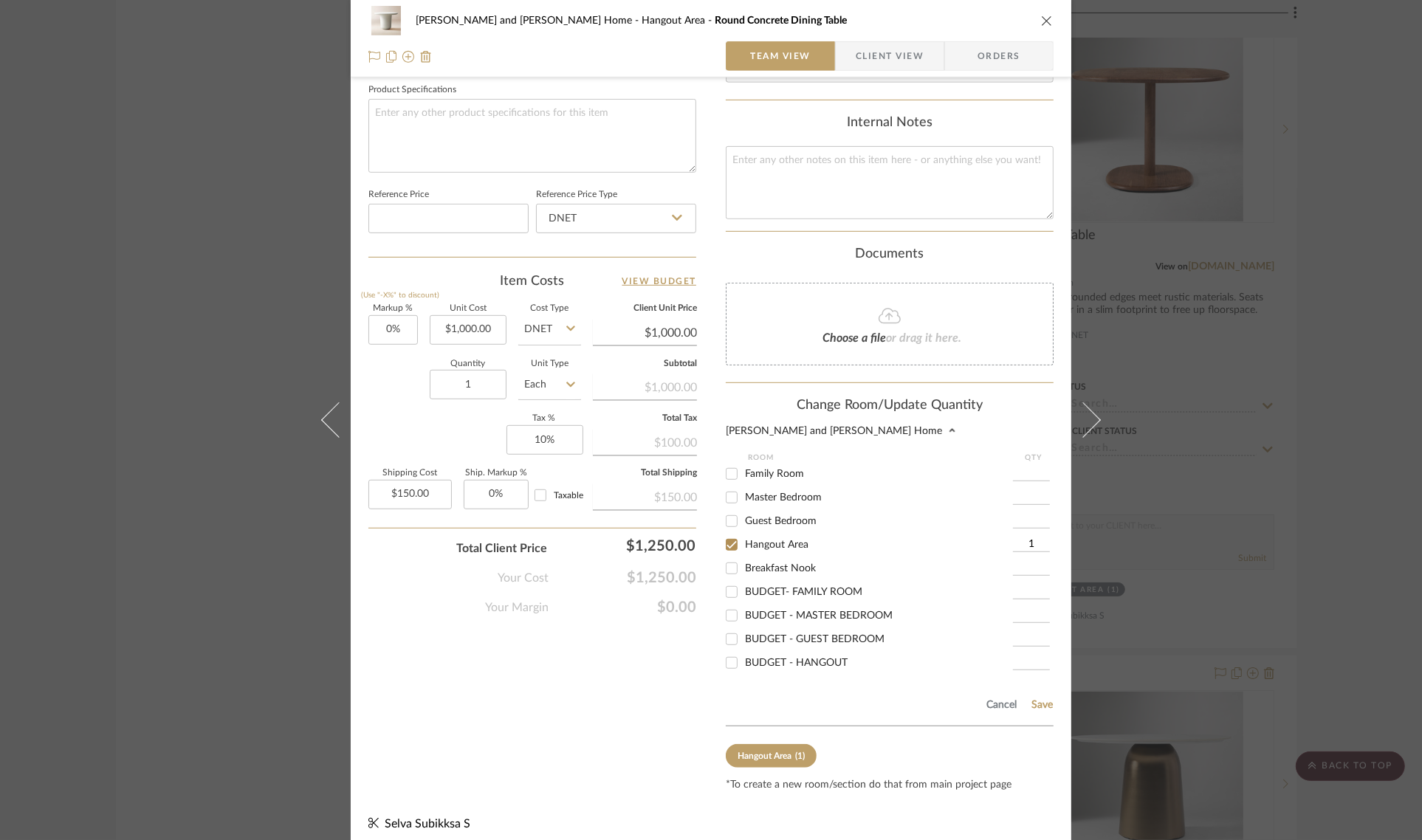
click at [724, 533] on input "Hangout Area" at bounding box center [731, 544] width 23 height 23
checkbox input "false"
click at [1034, 699] on button "Save" at bounding box center [1042, 705] width 23 height 12
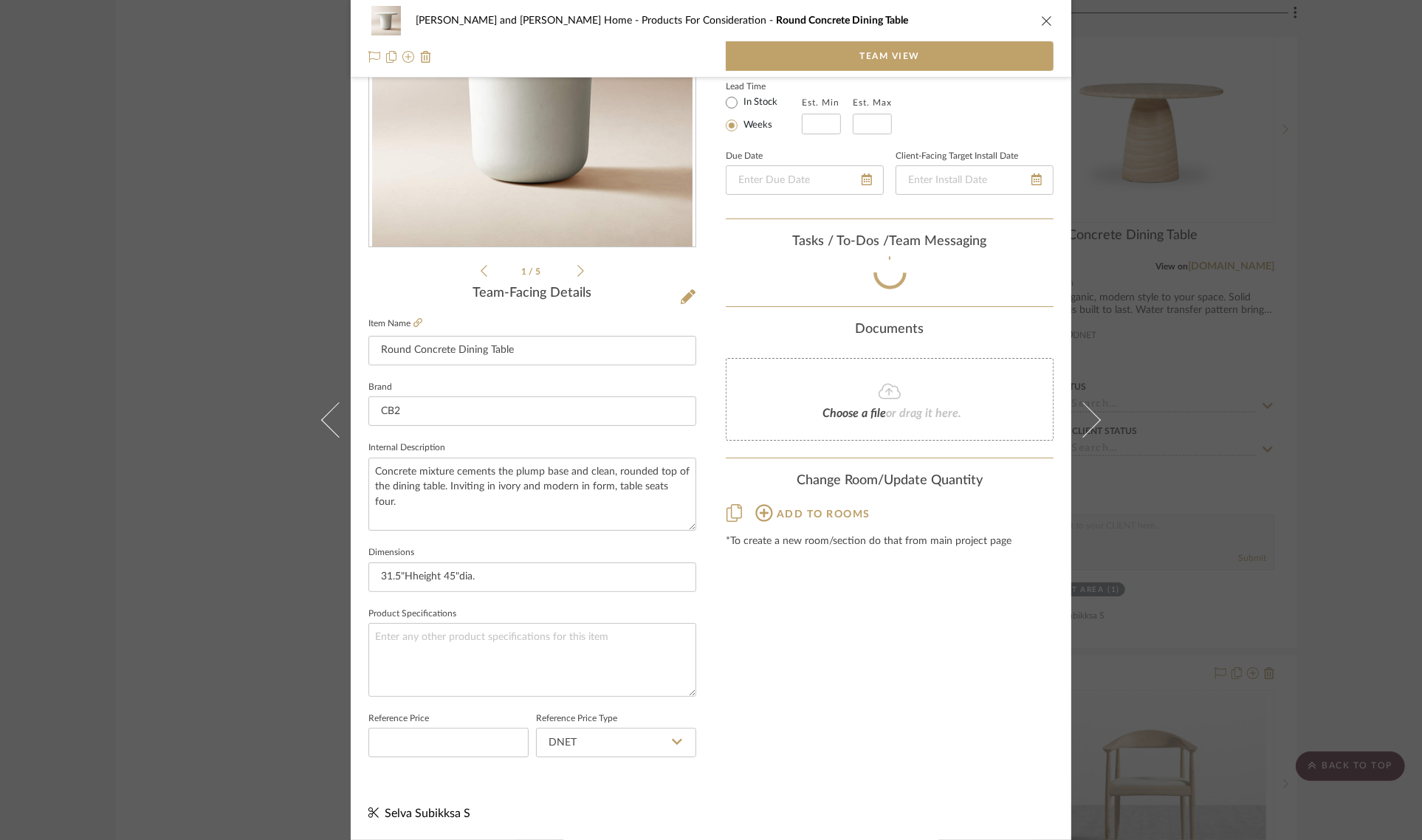
scroll to position [175, 0]
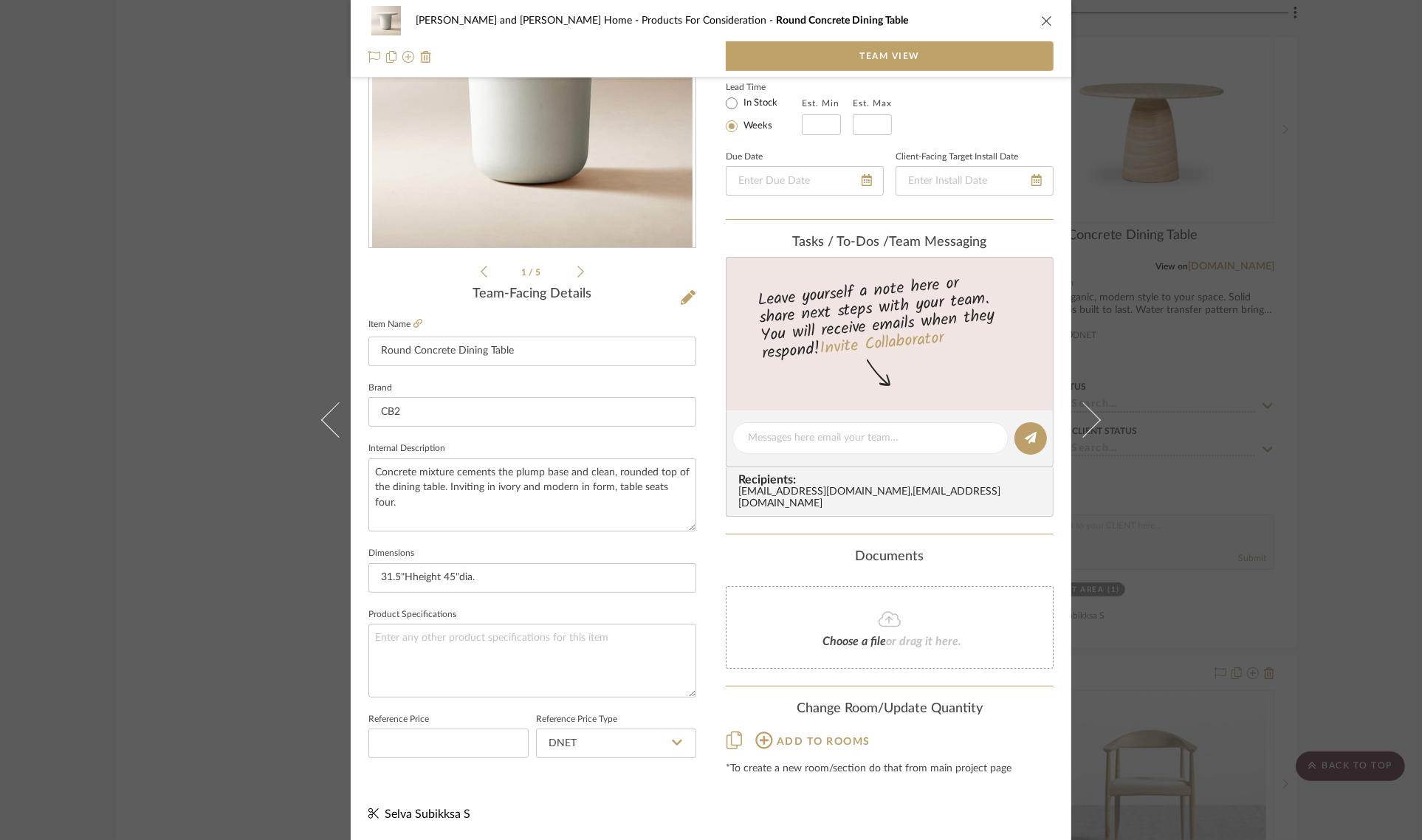
click at [1348, 330] on div "Sharika and Ashish Home Products For Consideration Round Concrete Dining Table …" at bounding box center [711, 420] width 1422 height 840
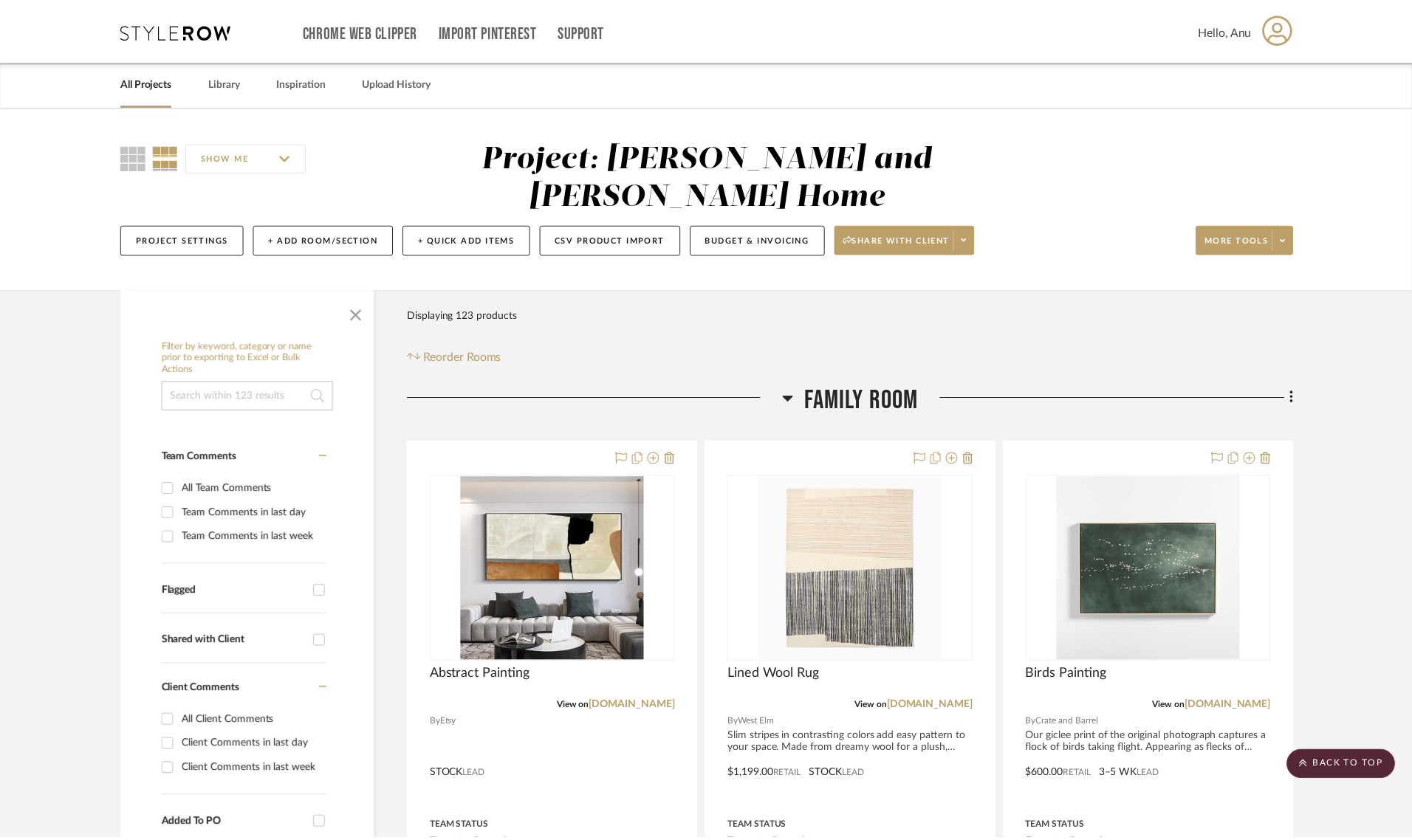
scroll to position [5997, 0]
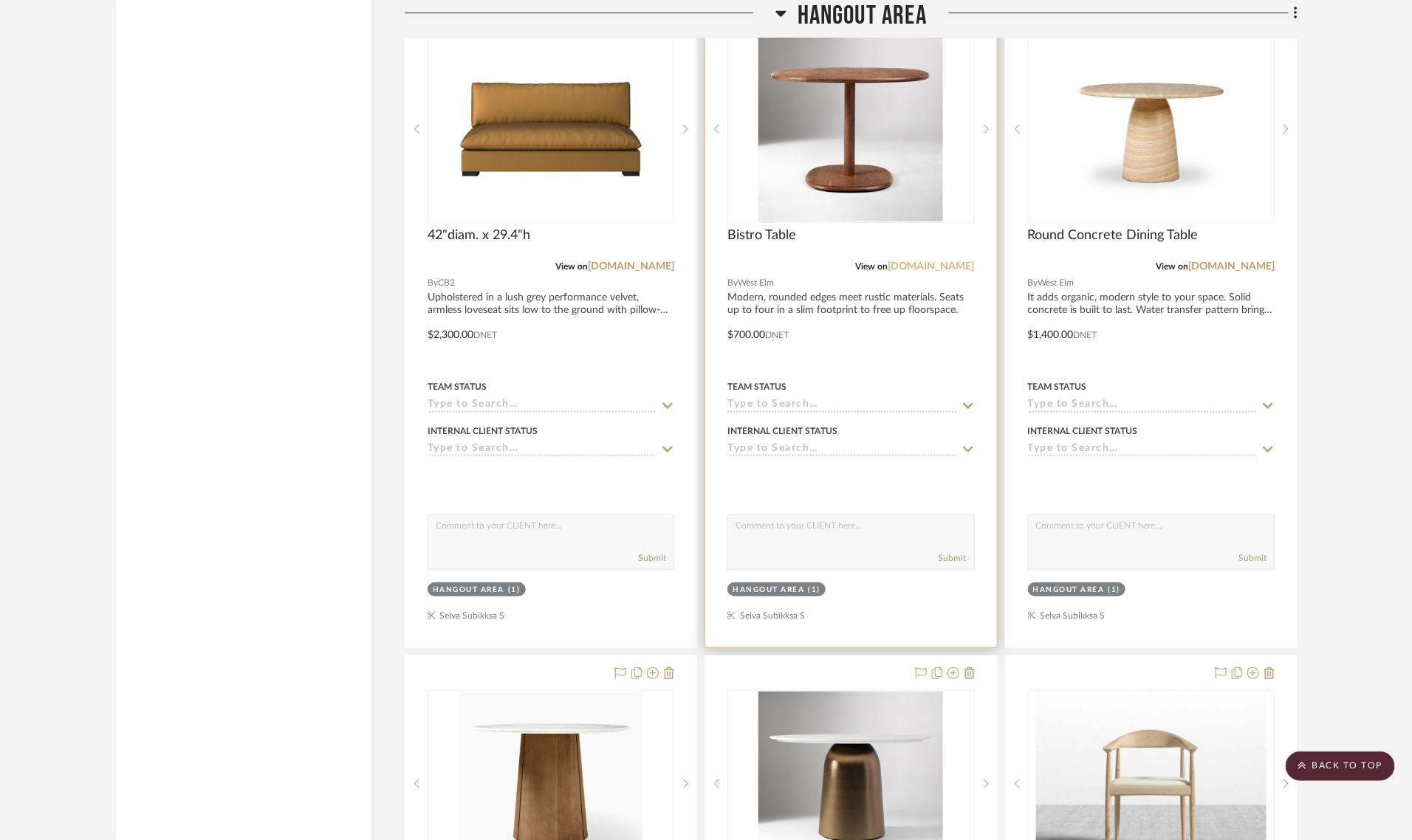
click at [941, 261] on link "[DOMAIN_NAME]" at bounding box center [931, 267] width 86 height 10
click at [759, 582] on sr-tag "Hangout Area (1)" at bounding box center [776, 589] width 98 height 14
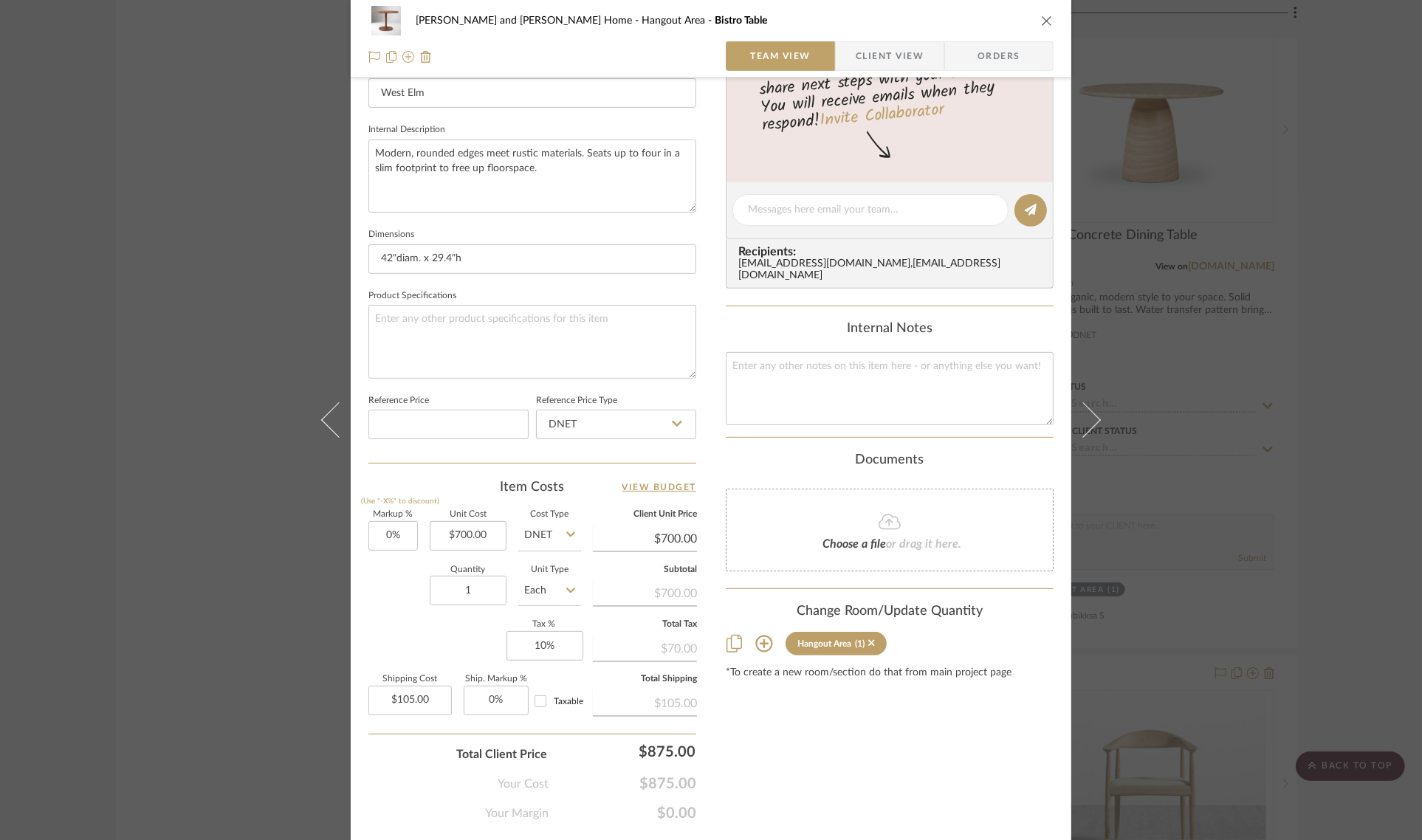
scroll to position [532, 0]
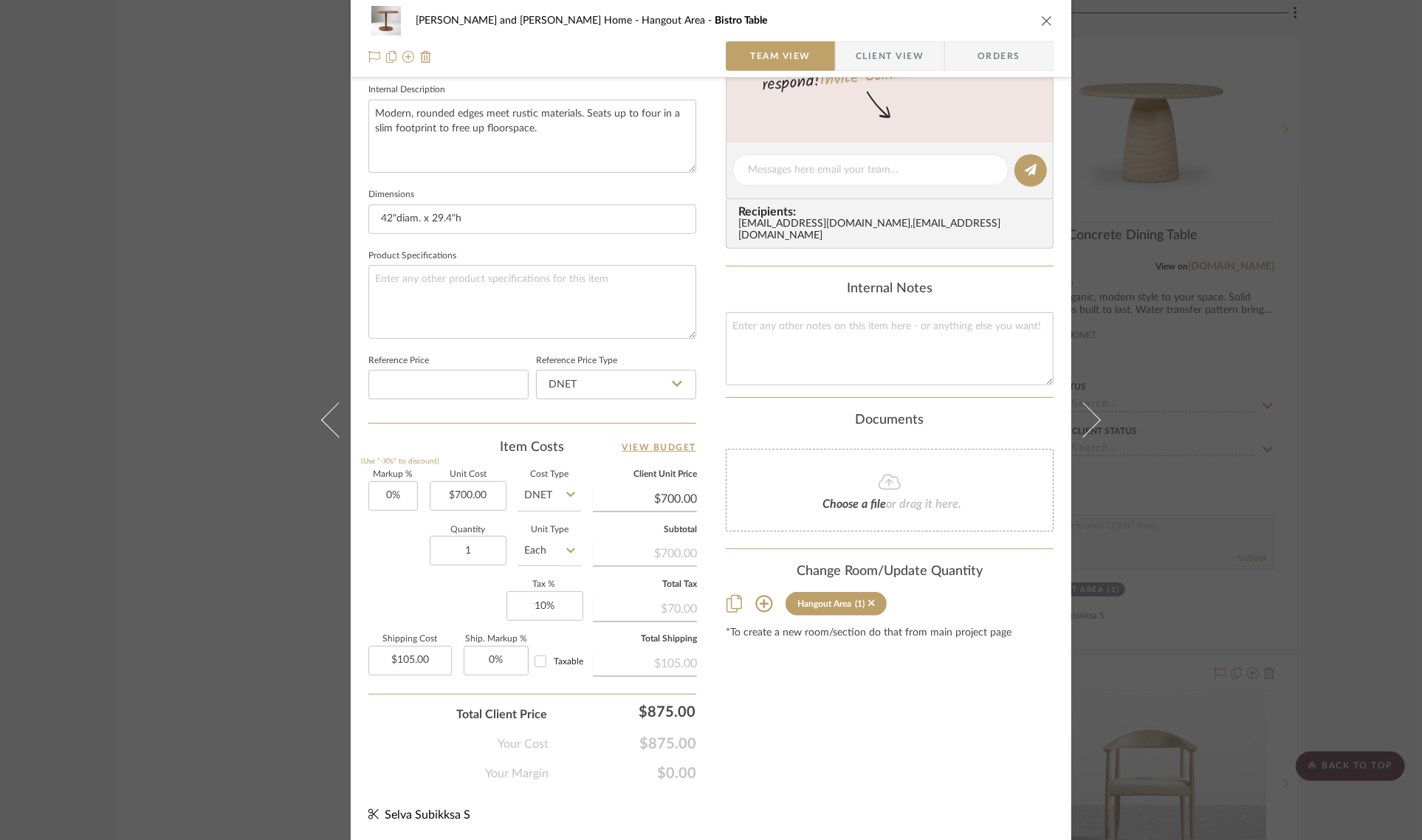
click at [761, 595] on icon at bounding box center [764, 604] width 17 height 17
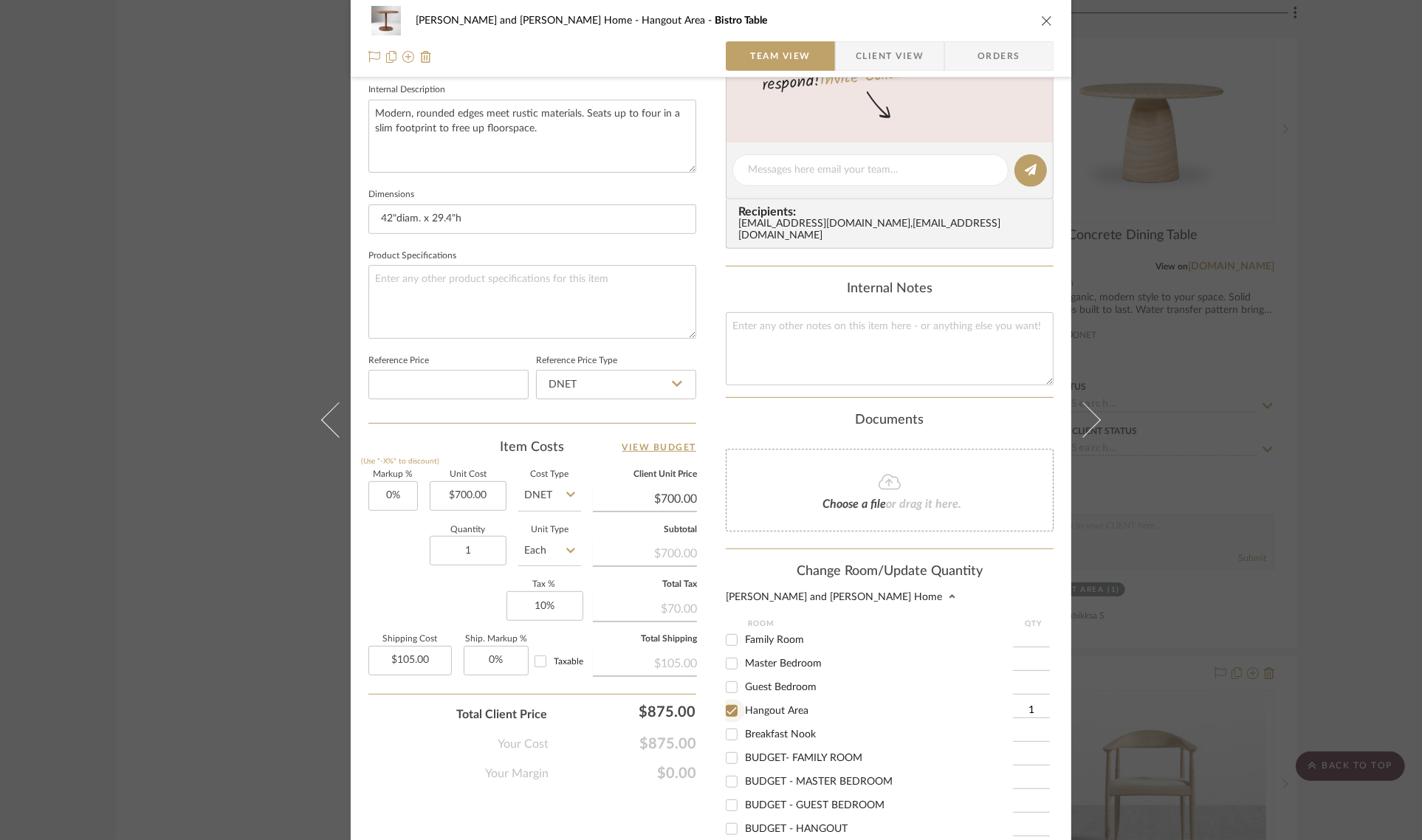
click at [724, 700] on input "Hangout Area" at bounding box center [731, 711] width 23 height 23
checkbox input "false"
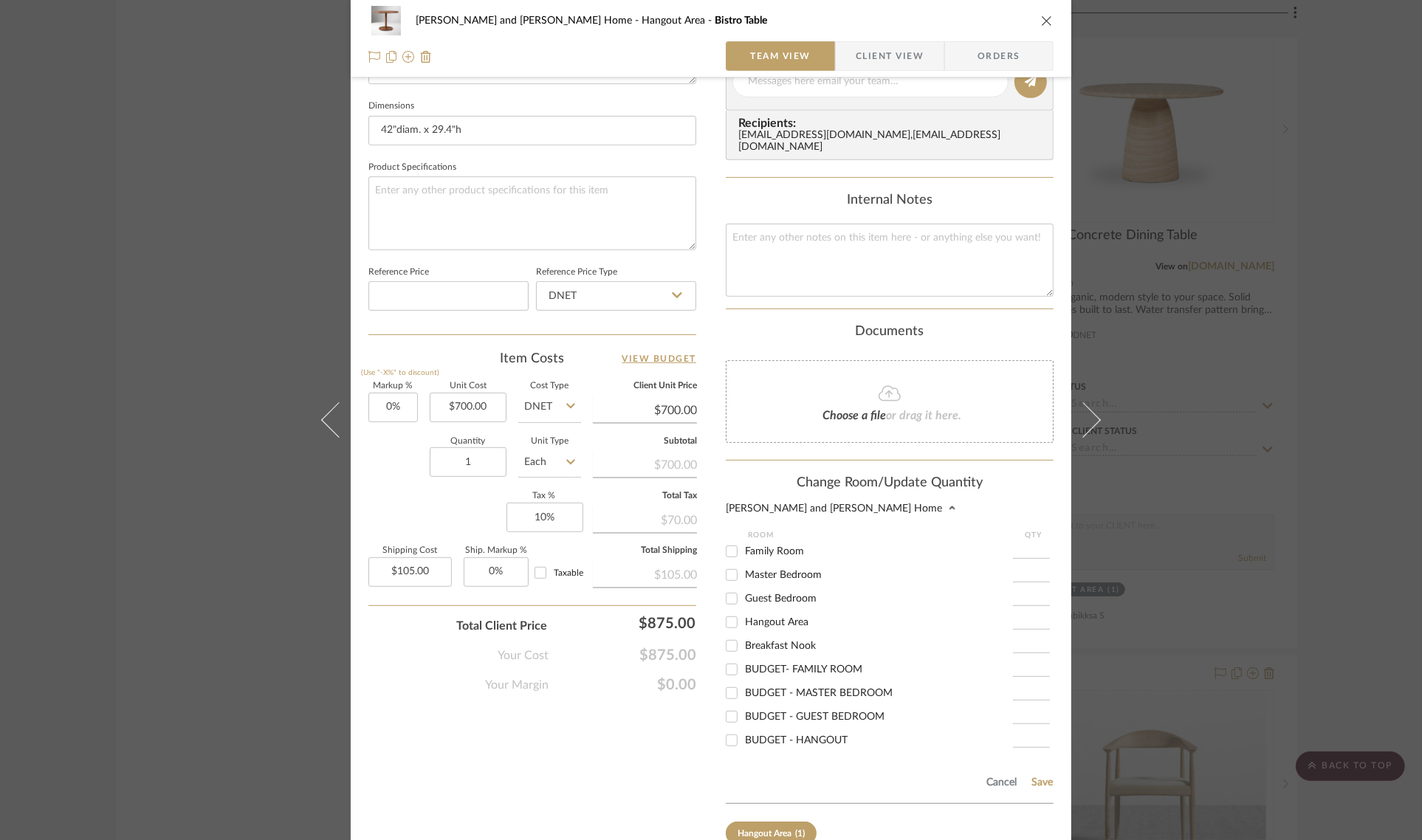
scroll to position [699, 0]
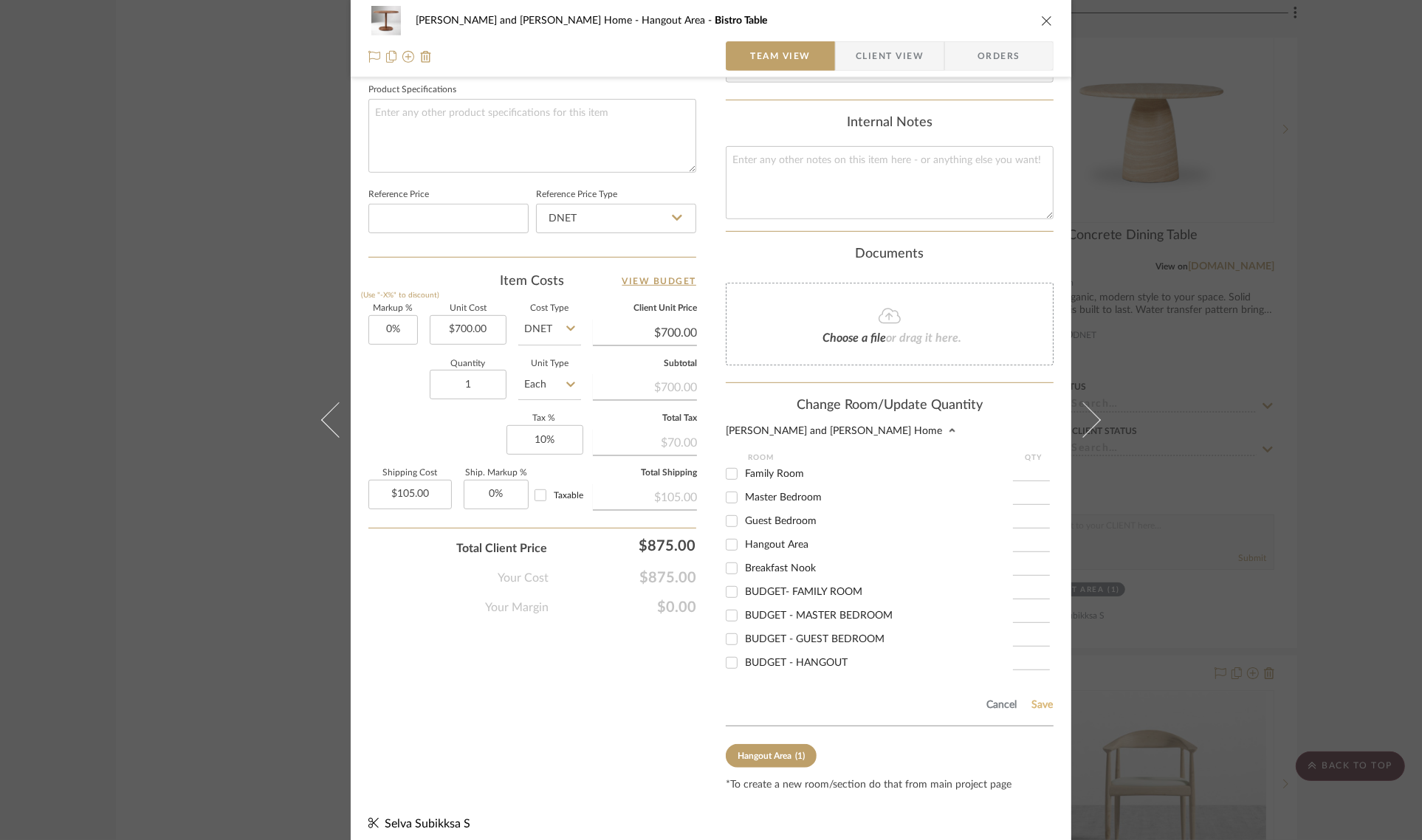
click at [1038, 699] on button "Save" at bounding box center [1042, 705] width 23 height 12
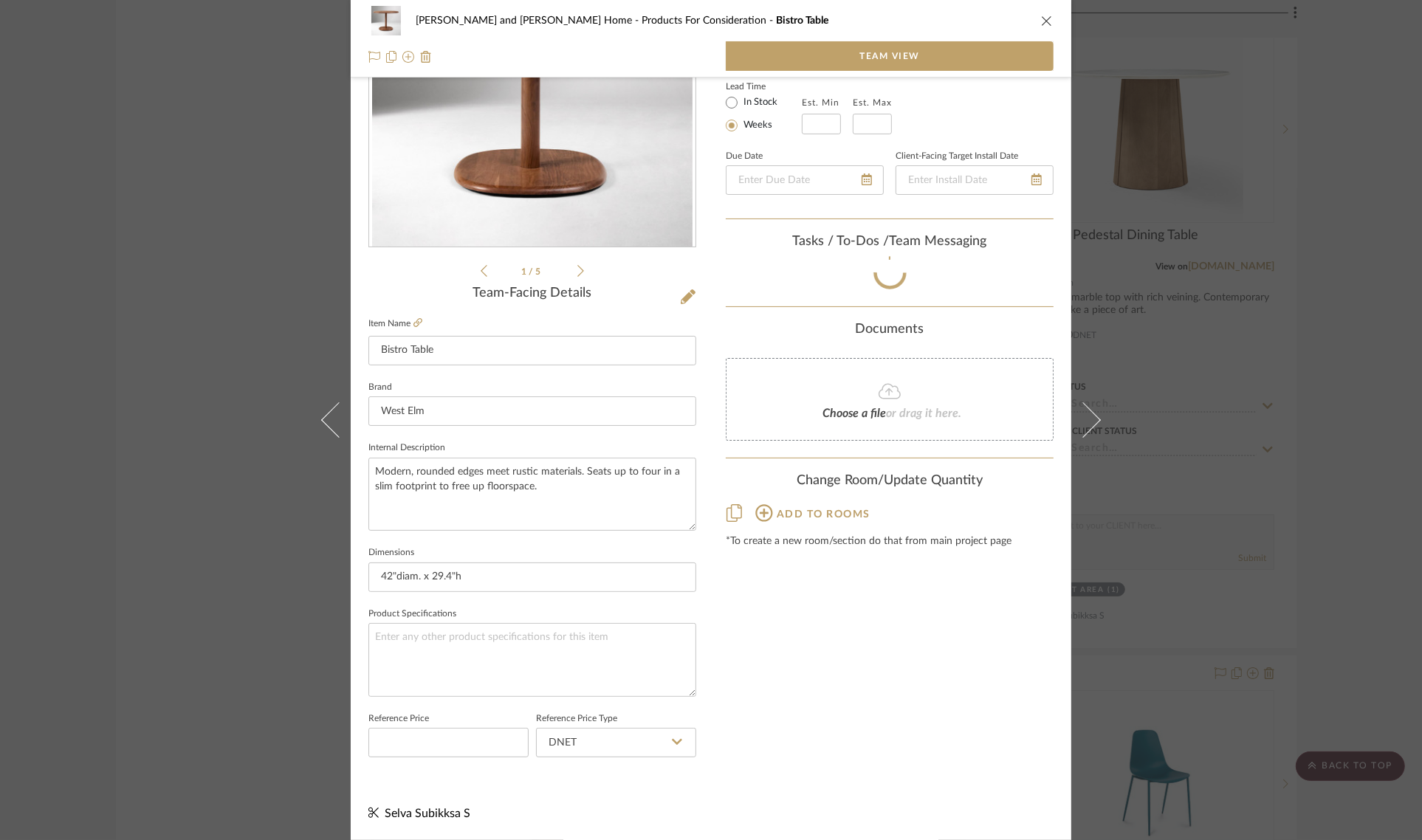
scroll to position [175, 0]
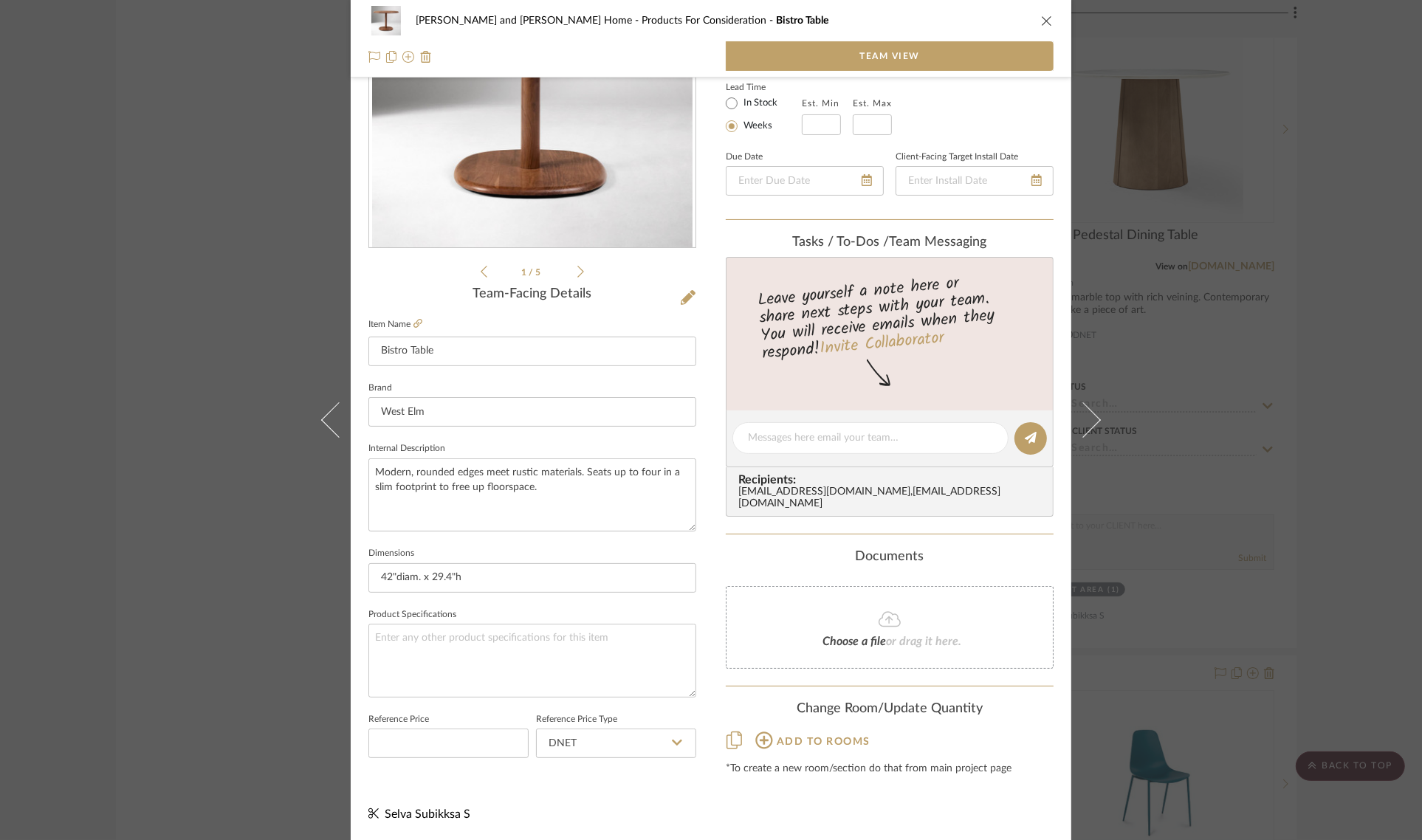
click at [1333, 395] on div "Sharika and Ashish Home Products For Consideration Bistro Table Team View 1 / 5…" at bounding box center [711, 420] width 1422 height 840
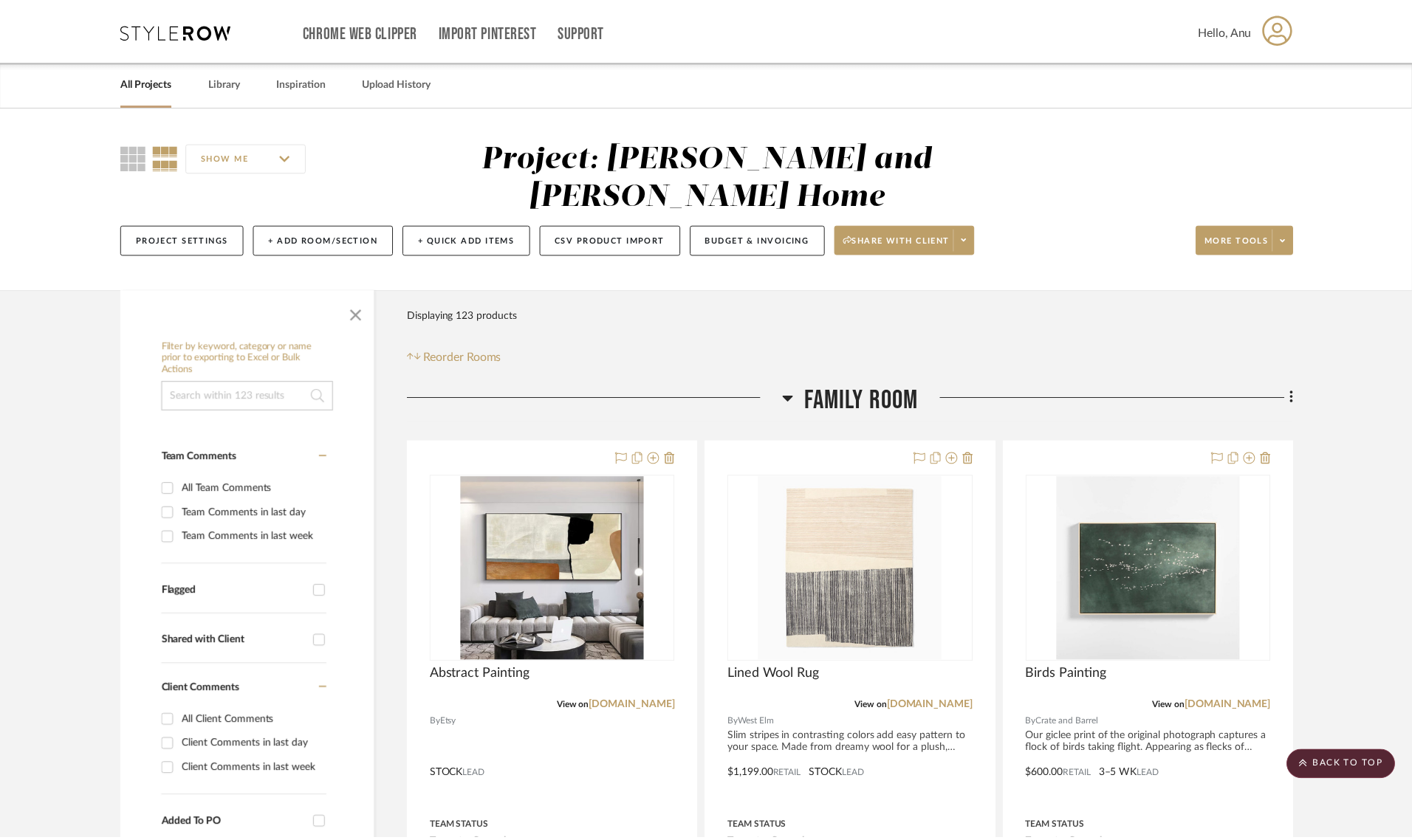
scroll to position [5997, 0]
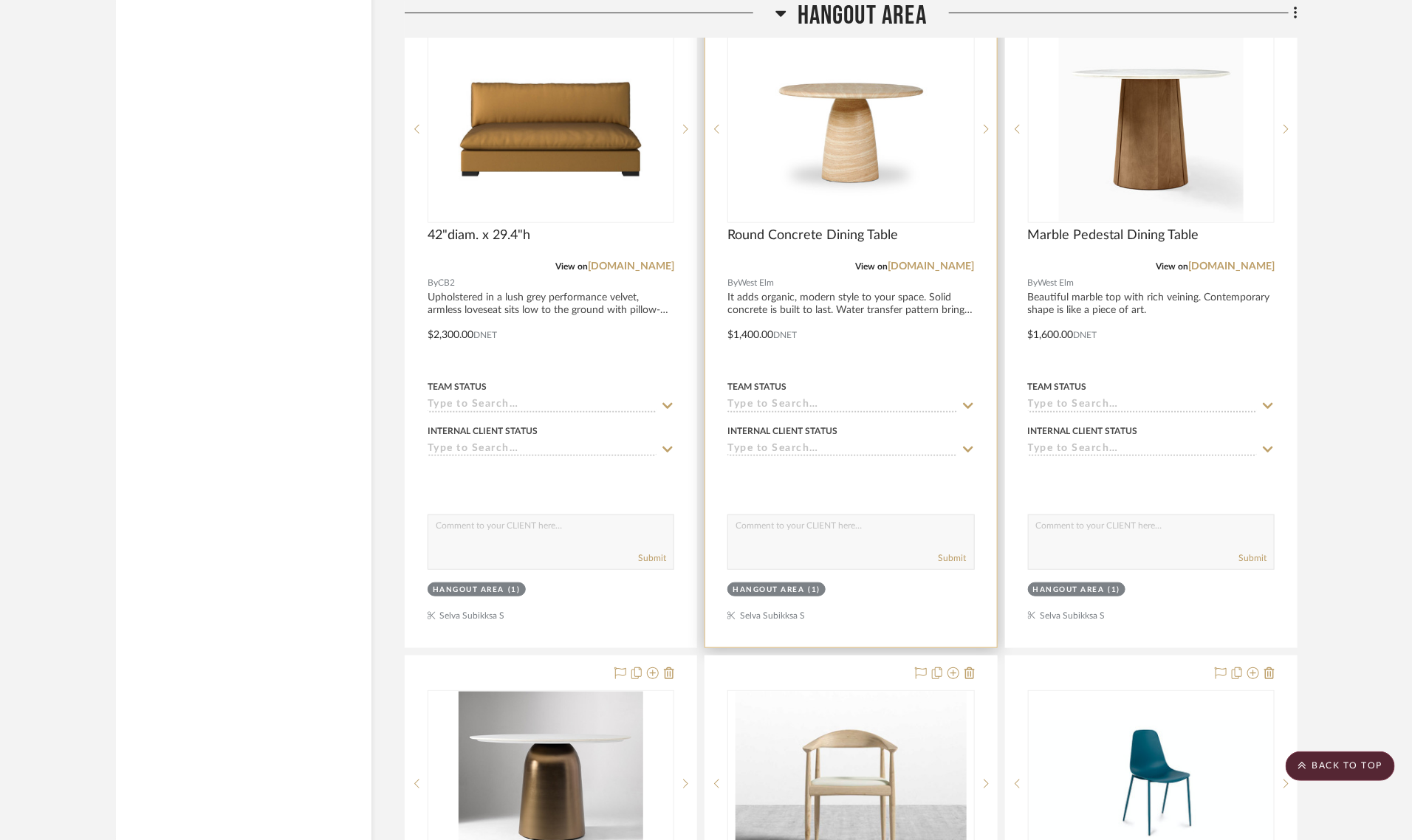
click at [755, 585] on div "Hangout Area" at bounding box center [768, 590] width 71 height 11
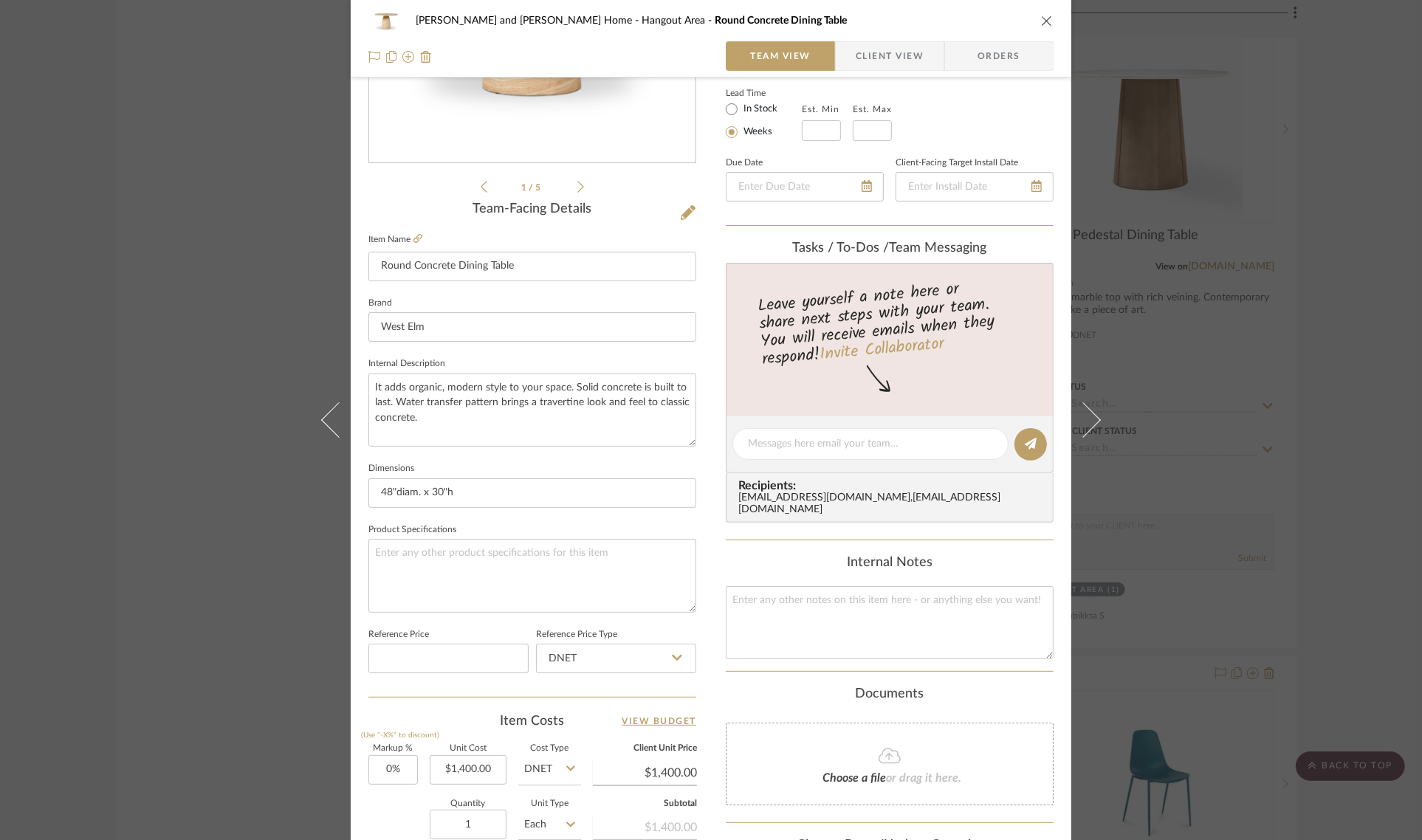
scroll to position [532, 0]
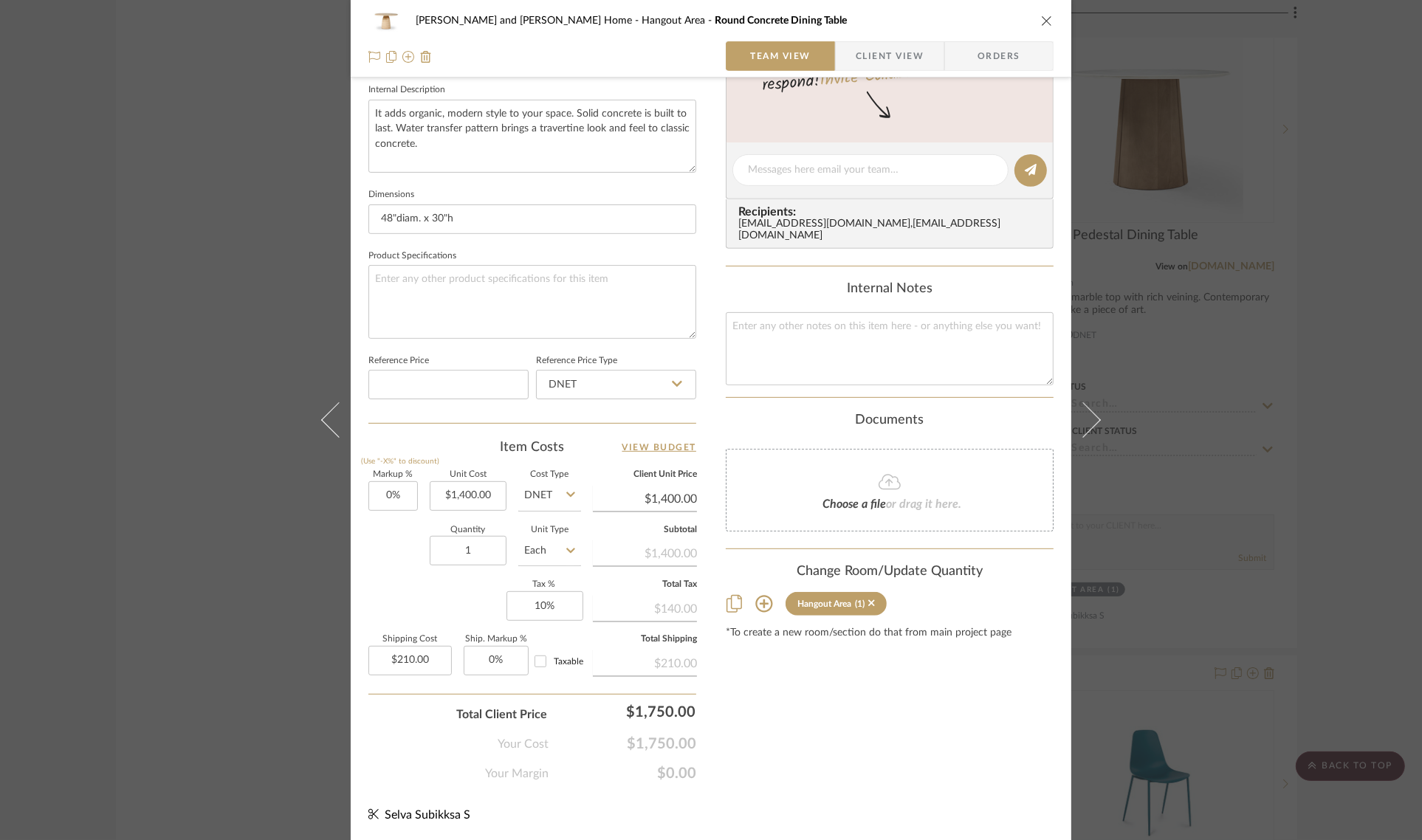
click at [762, 595] on icon at bounding box center [764, 604] width 17 height 17
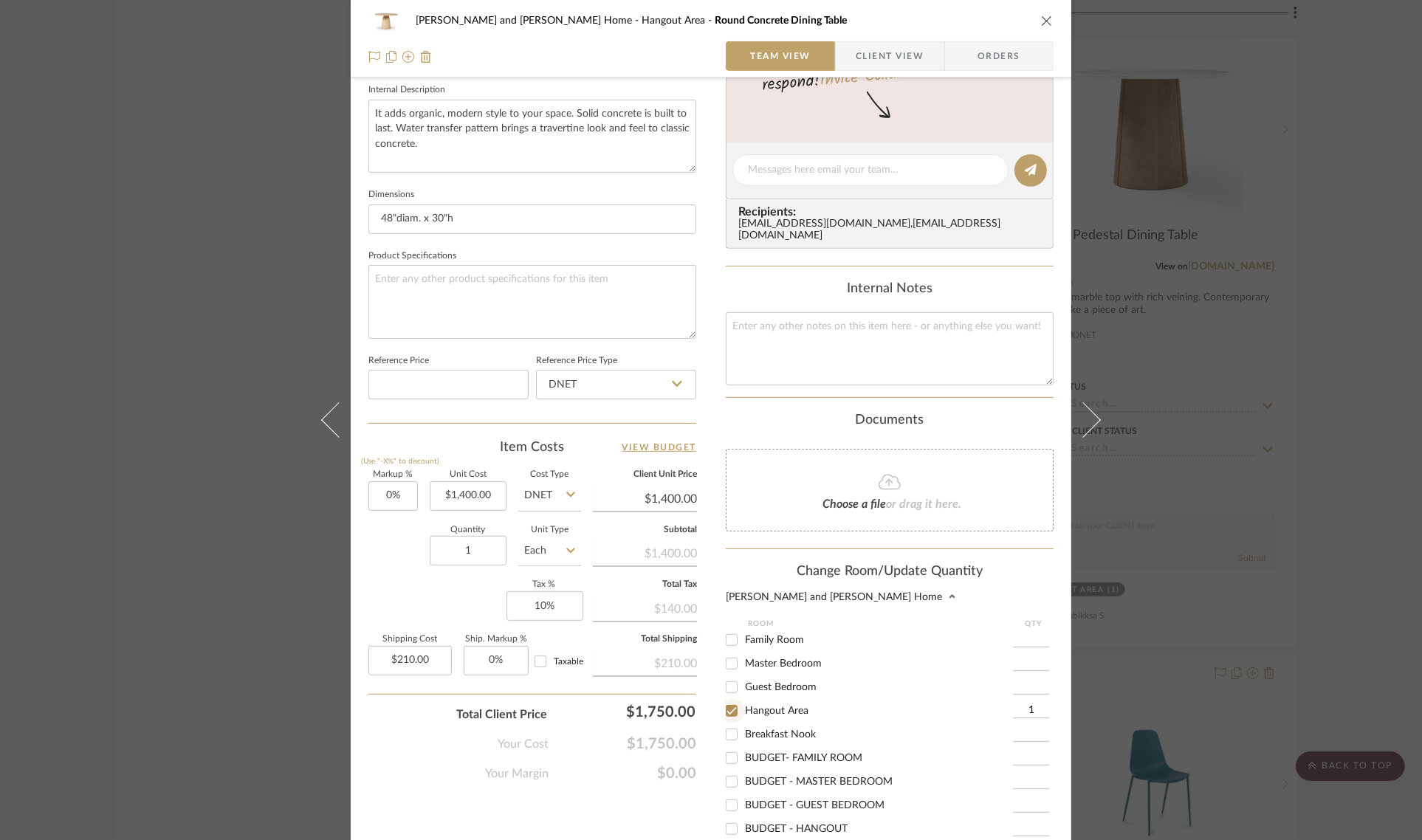
click at [722, 700] on input "Hangout Area" at bounding box center [731, 711] width 23 height 23
checkbox input "false"
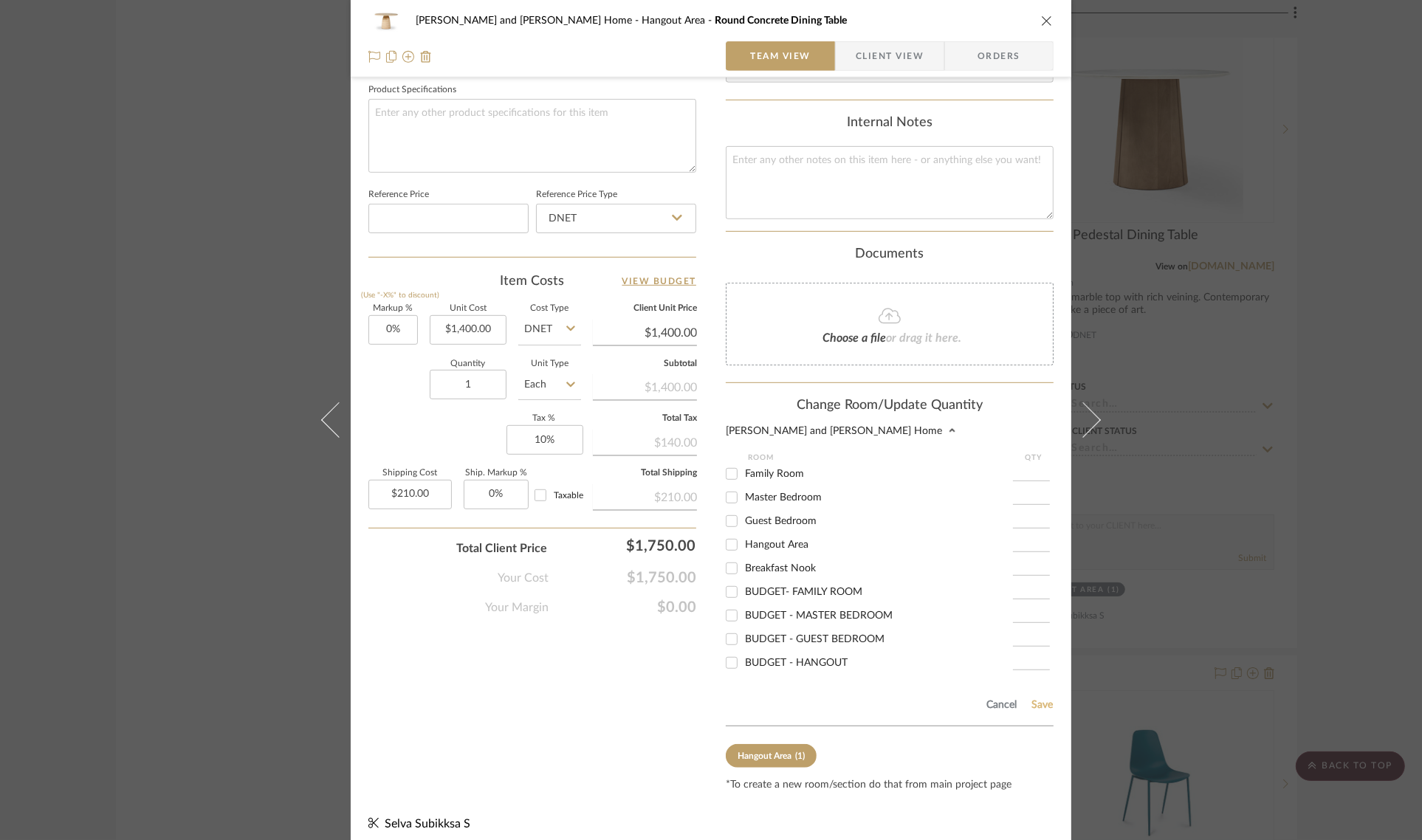
click at [1030, 699] on button "Save" at bounding box center [1042, 705] width 23 height 12
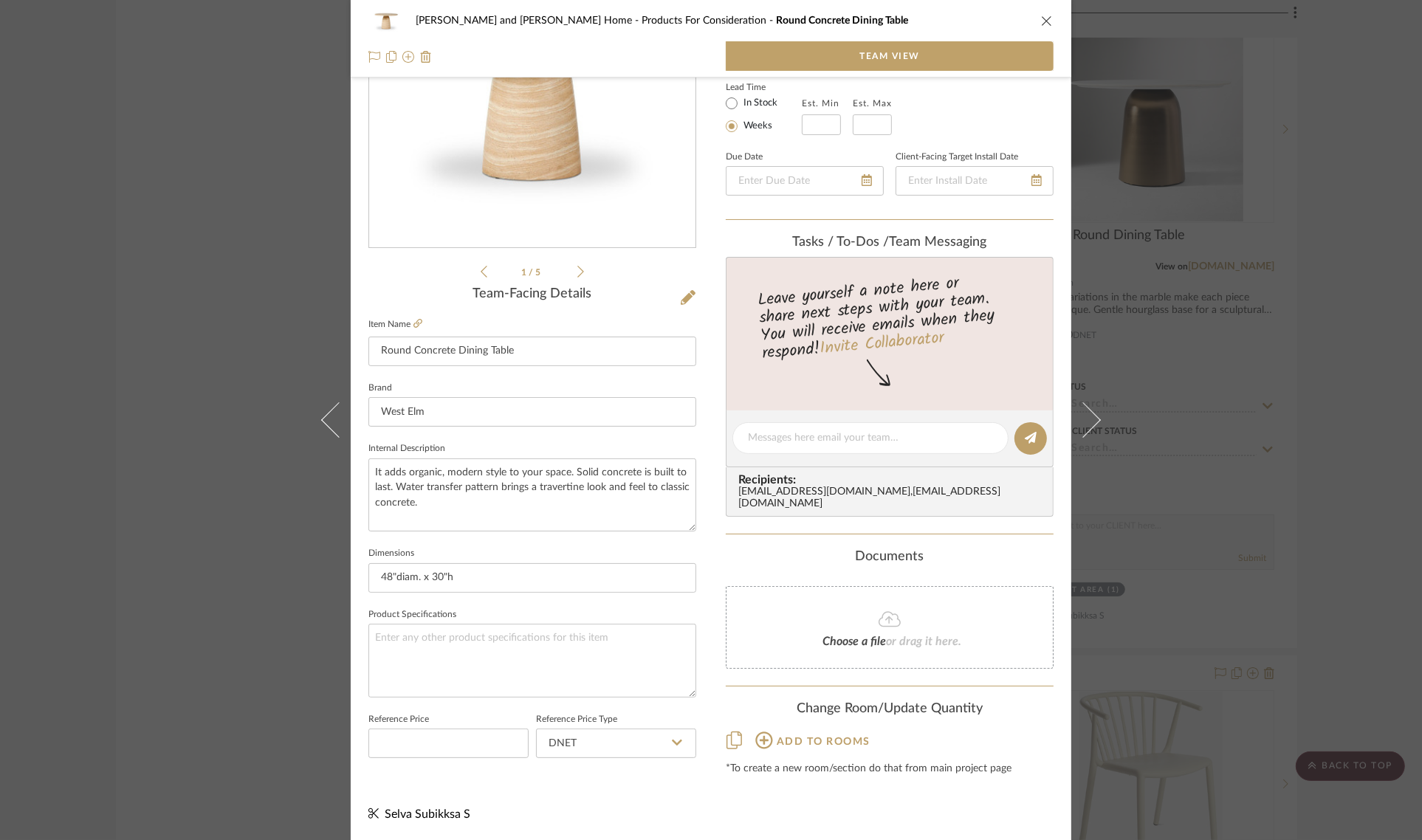
click at [1342, 497] on div "Sharika and Ashish Home Products For Consideration Round Concrete Dining Table …" at bounding box center [711, 420] width 1422 height 840
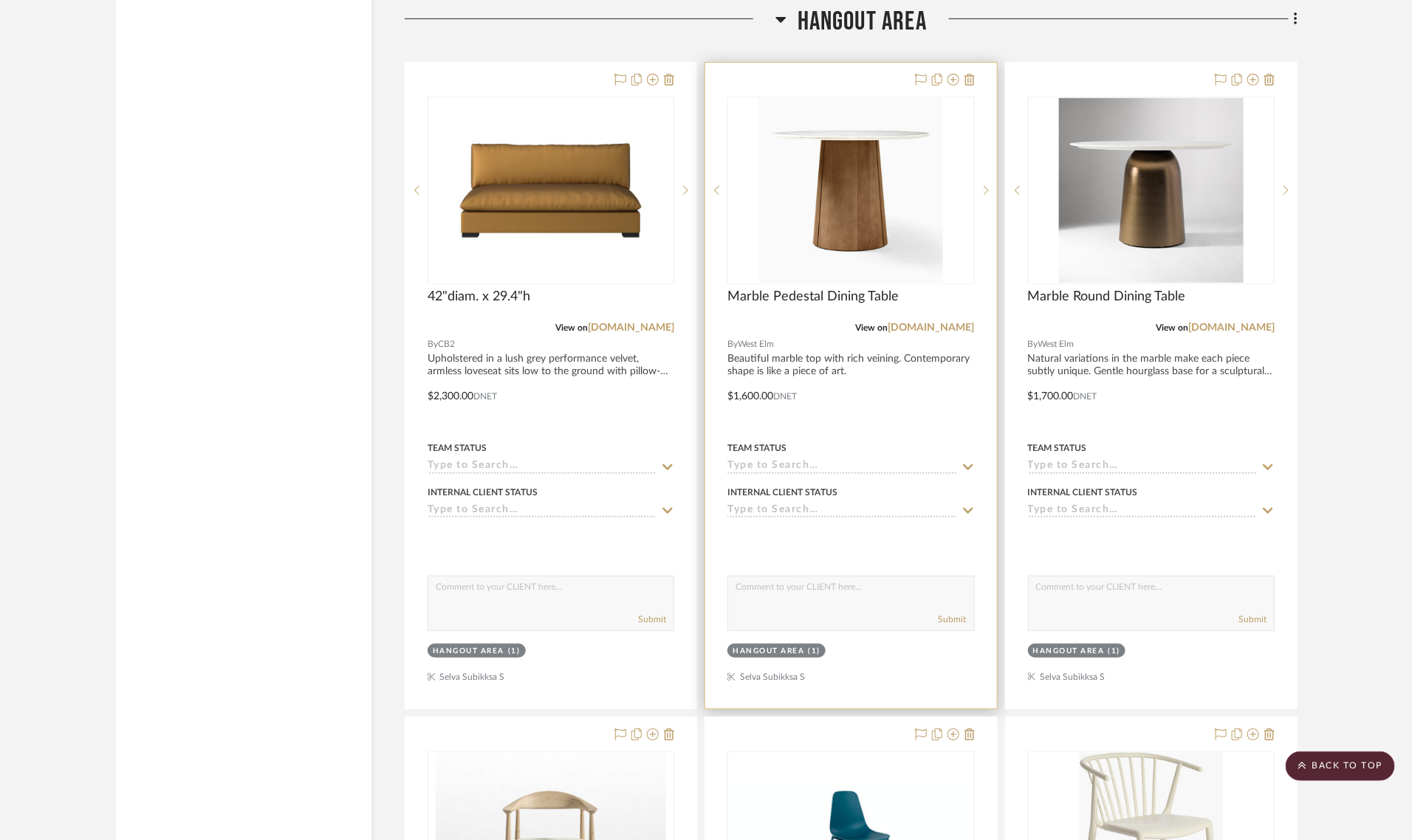
scroll to position [6089, 0]
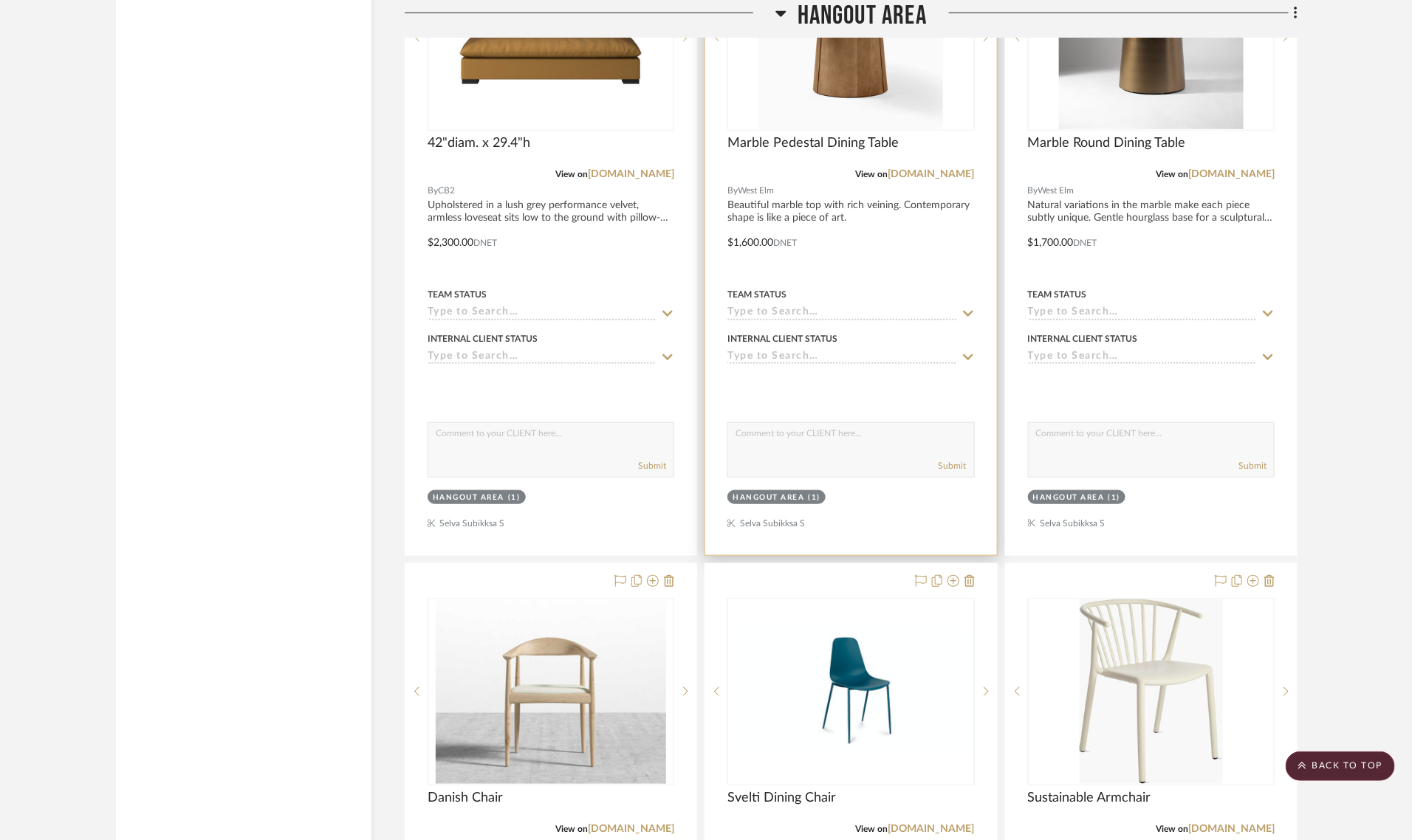
click at [755, 493] on div "Hangout Area" at bounding box center [768, 498] width 71 height 11
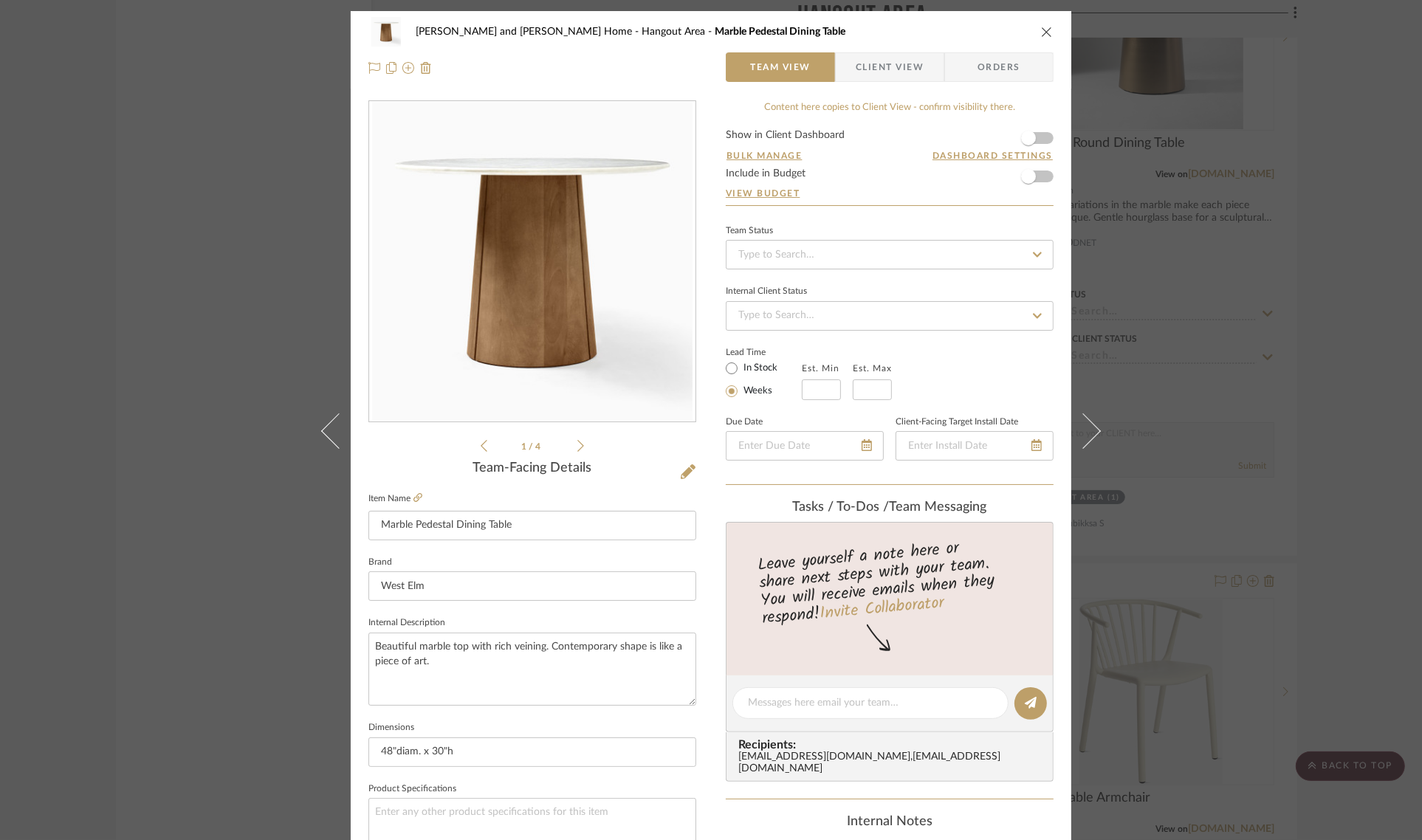
scroll to position [532, 0]
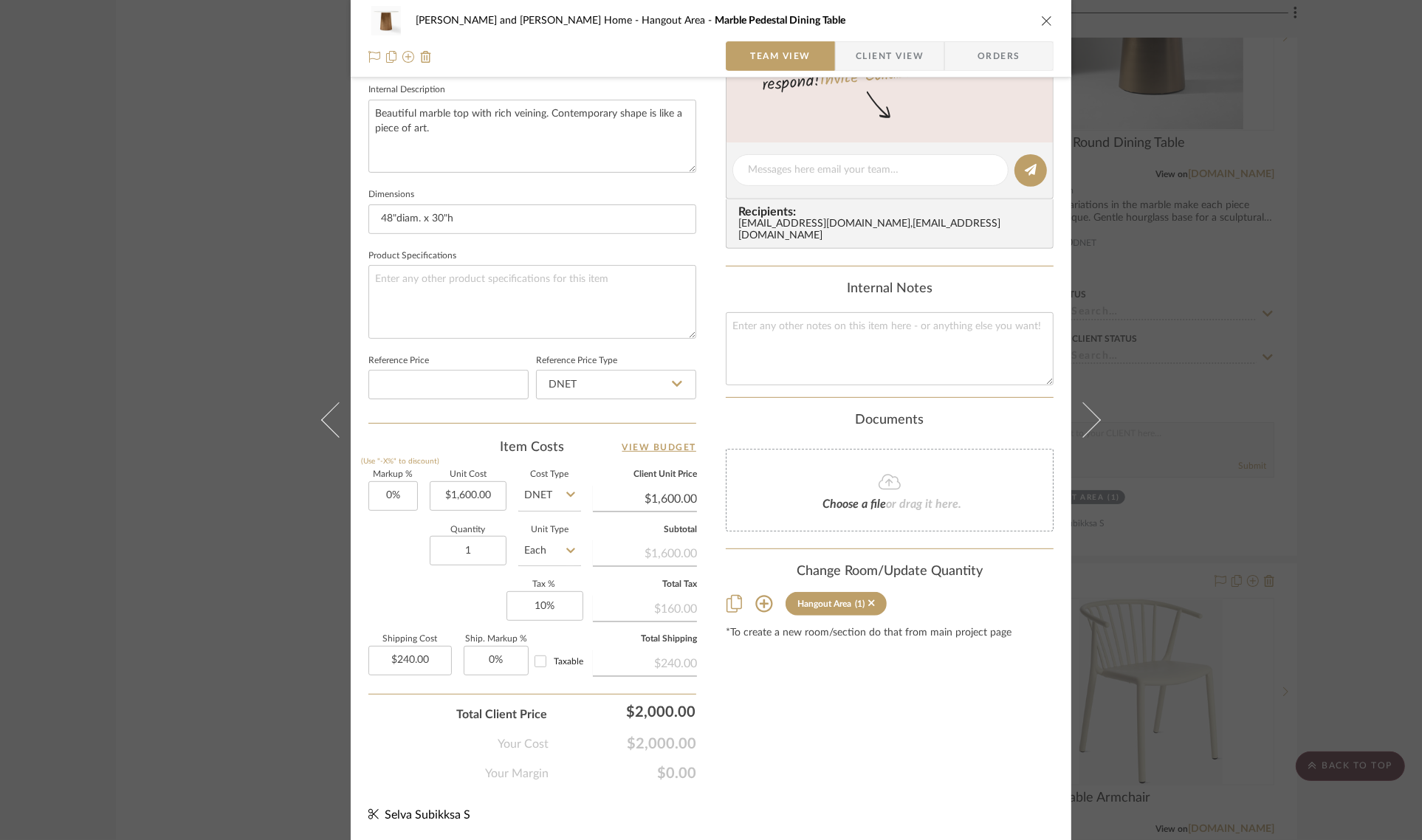
click at [761, 598] on icon at bounding box center [764, 604] width 17 height 17
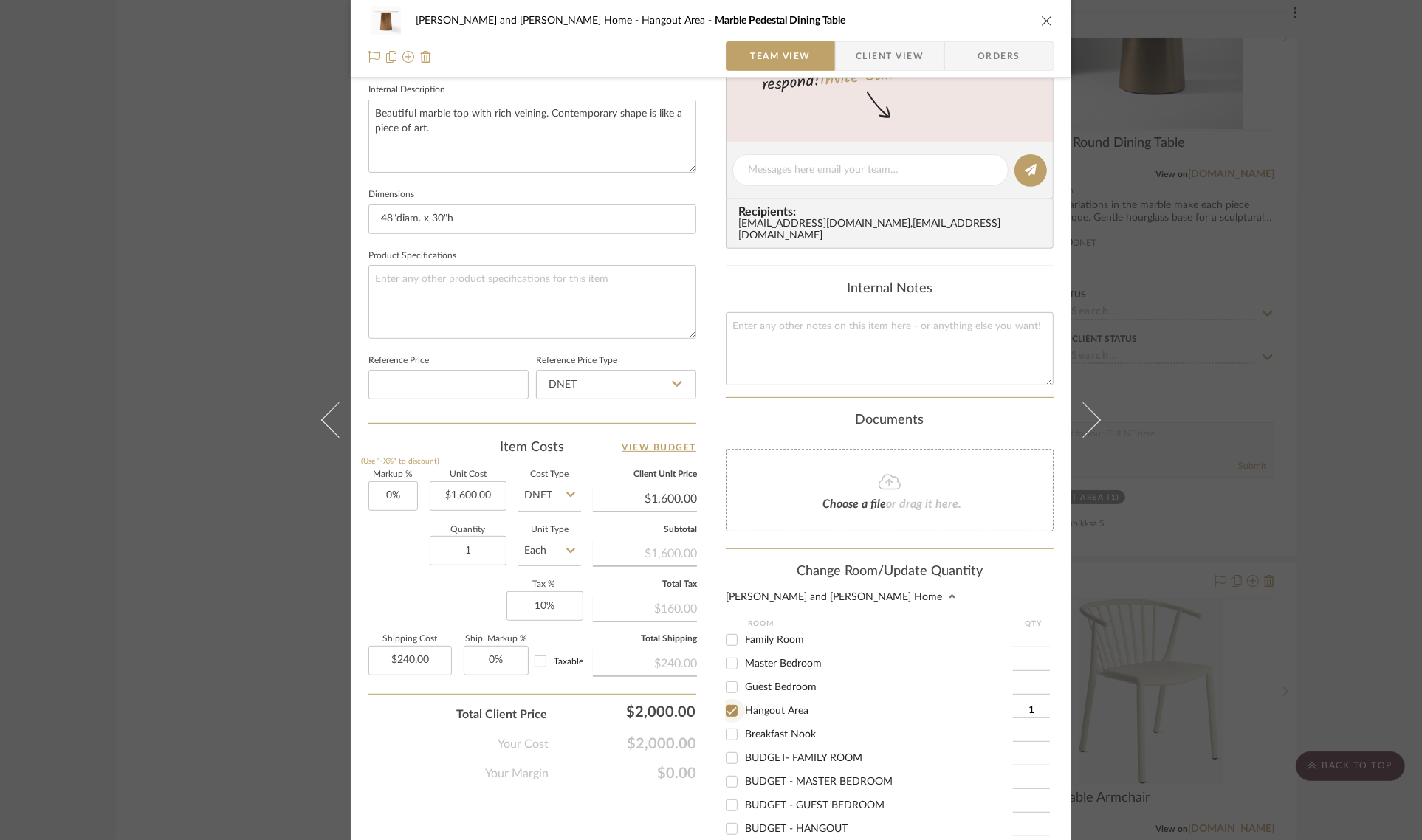
click at [731, 699] on input "Hangout Area" at bounding box center [731, 711] width 23 height 23
checkbox input "false"
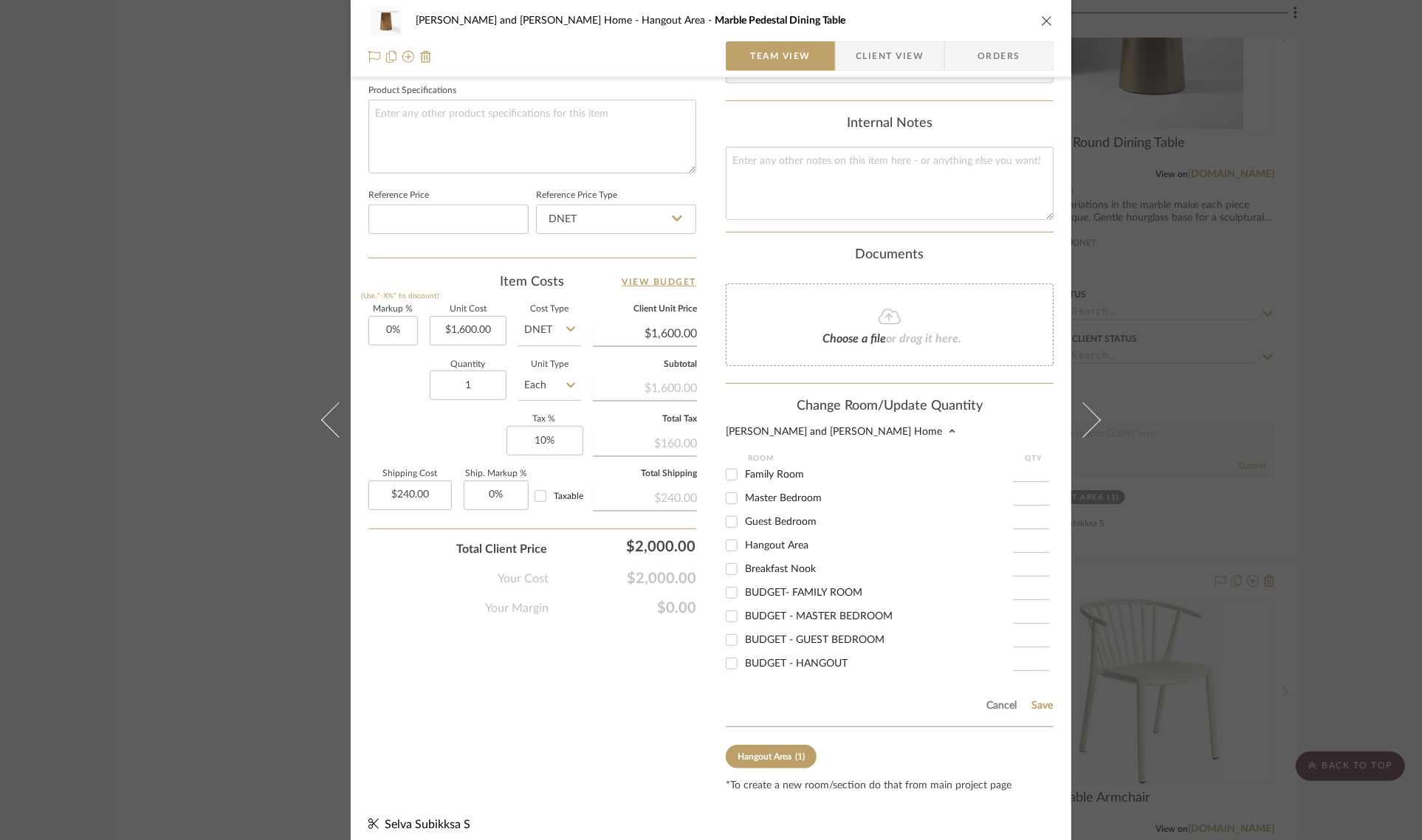
scroll to position [699, 0]
click at [1034, 699] on button "Save" at bounding box center [1042, 705] width 23 height 12
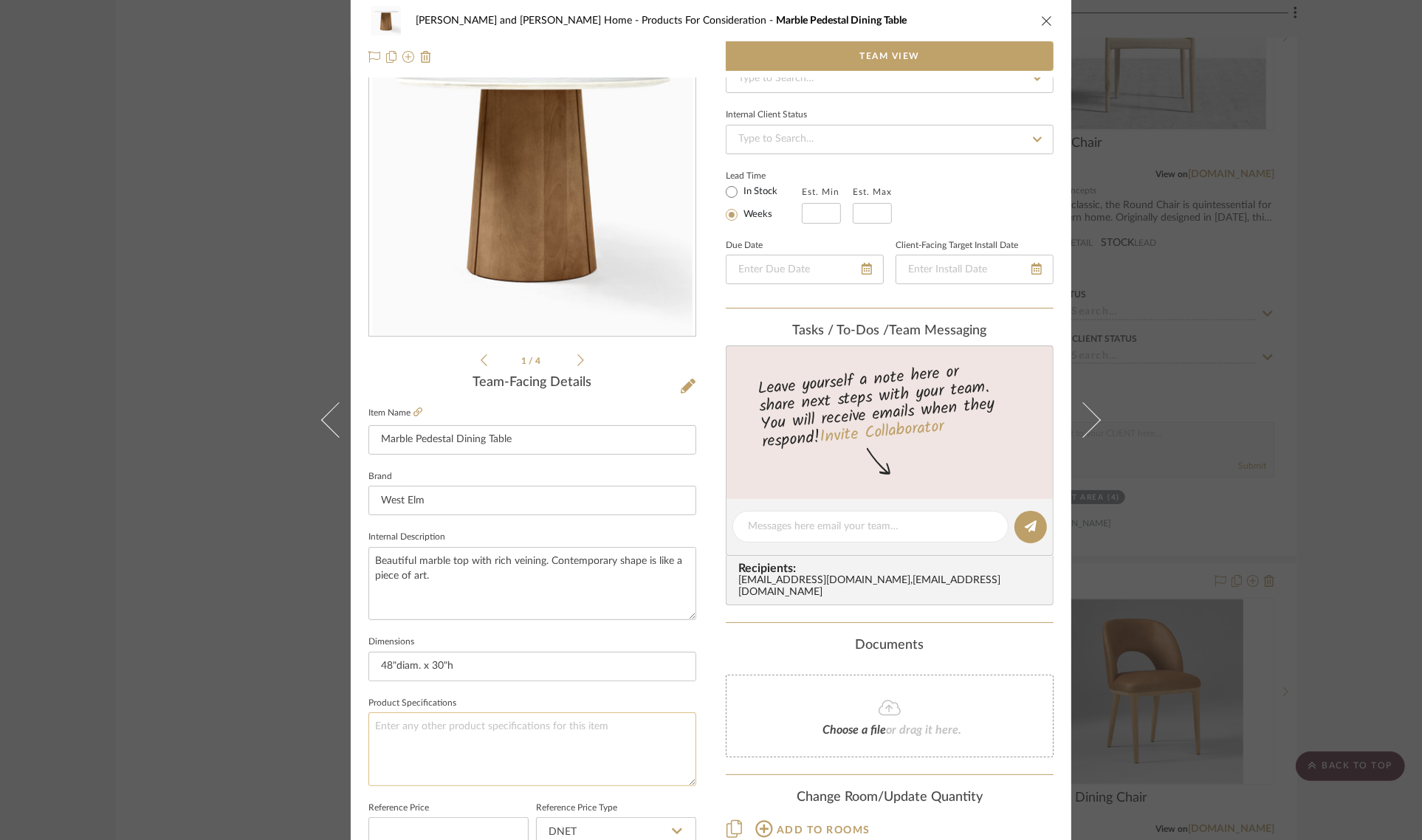
scroll to position [0, 0]
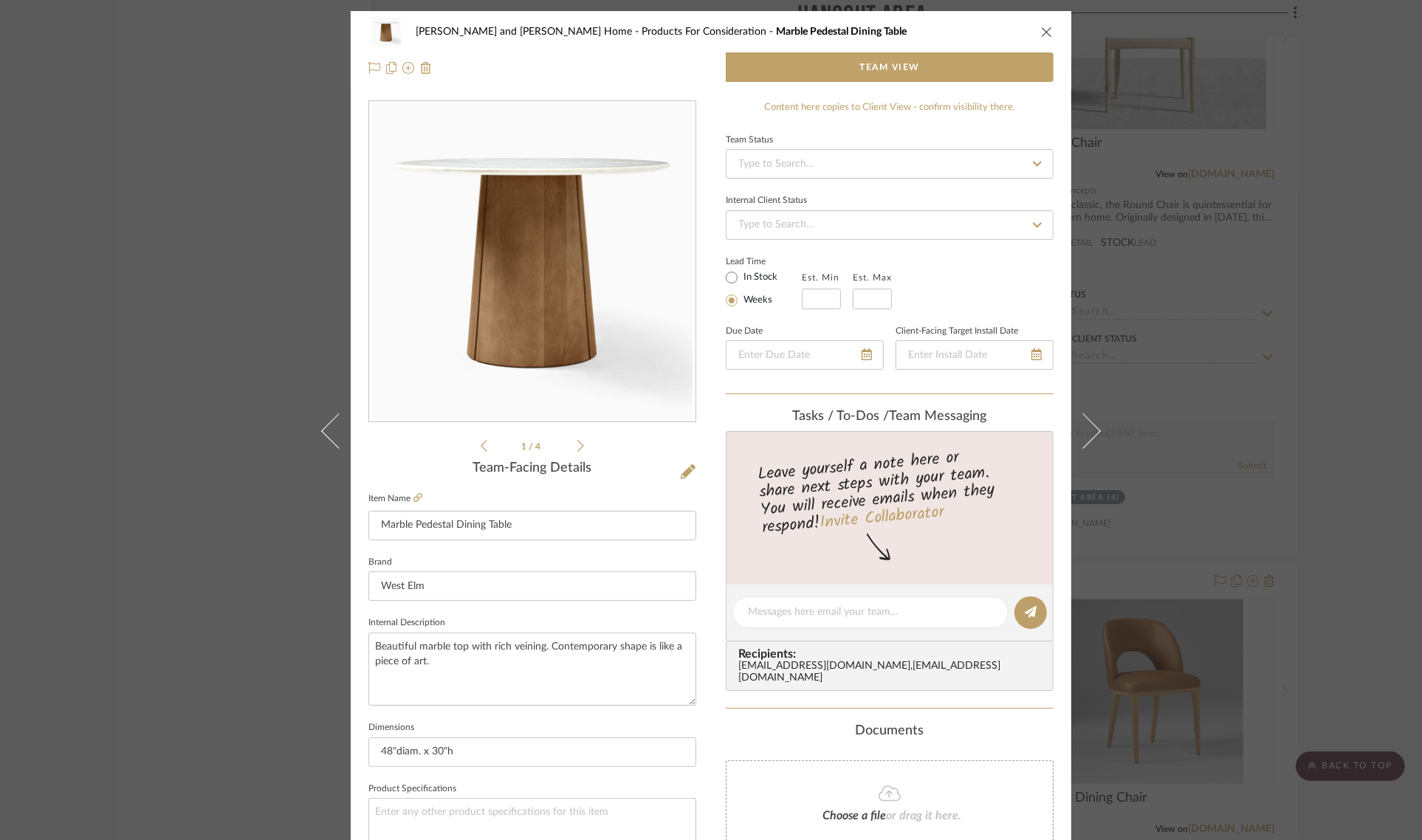
click at [577, 448] on icon at bounding box center [580, 446] width 7 height 13
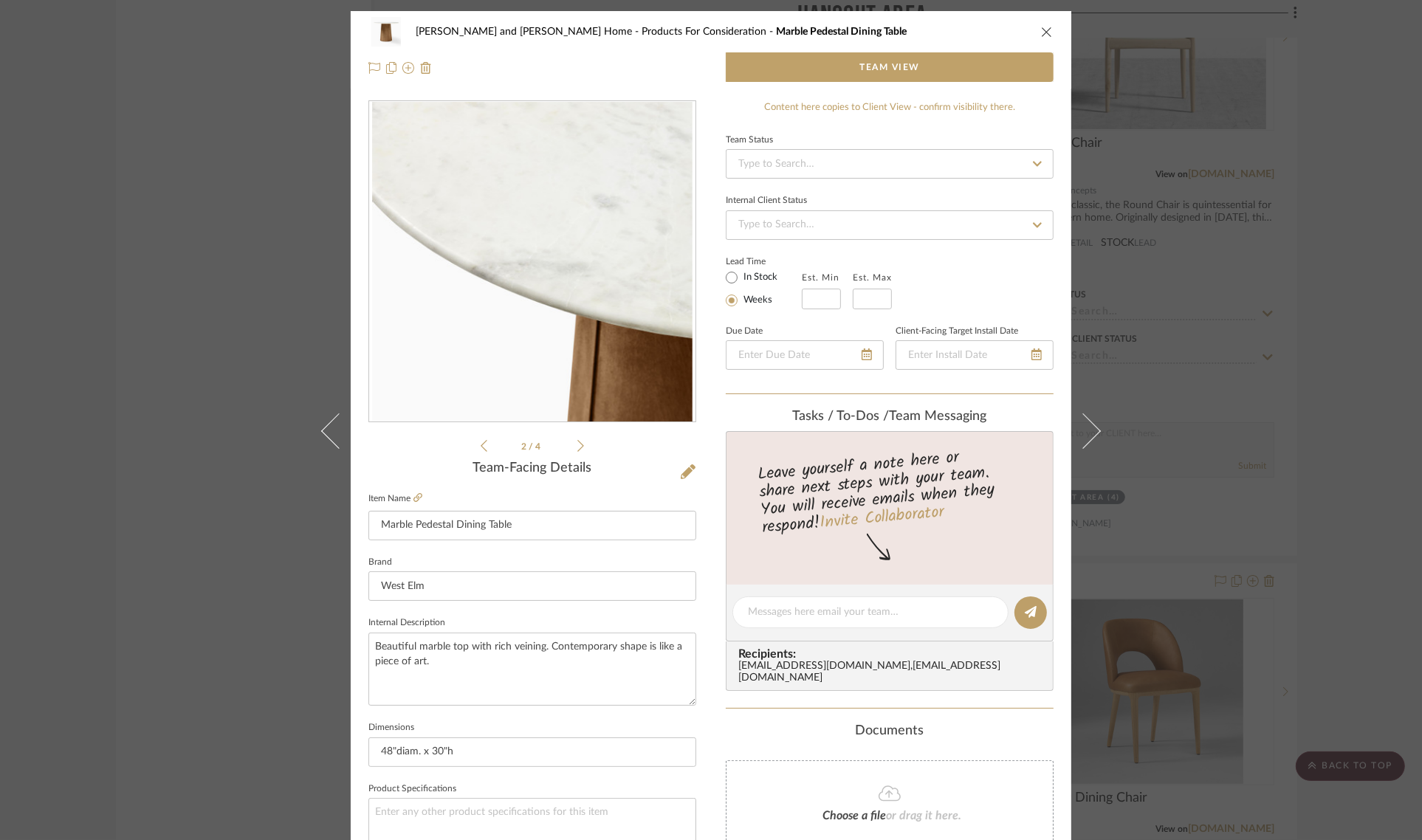
click at [577, 448] on icon at bounding box center [580, 446] width 7 height 13
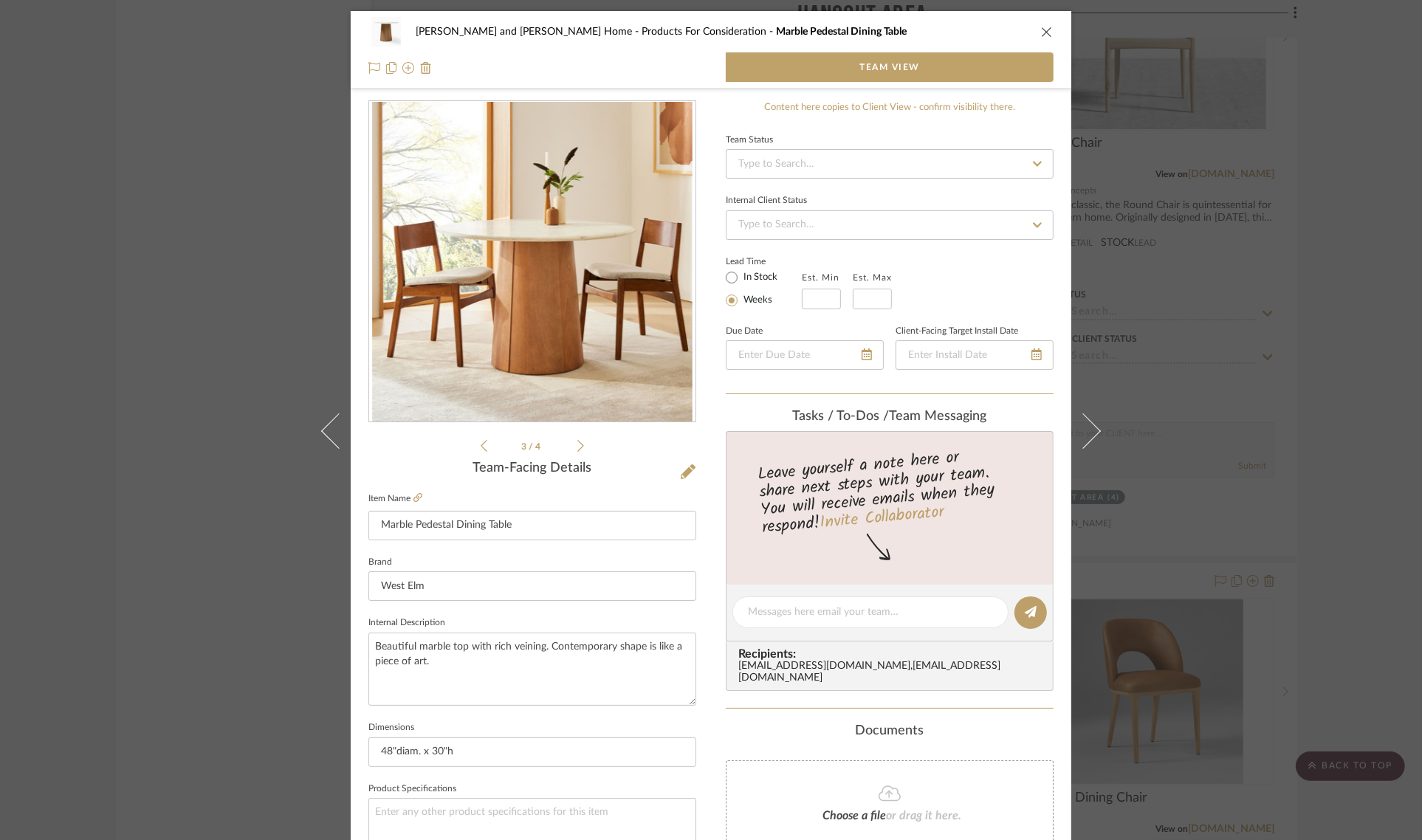
scroll to position [175, 0]
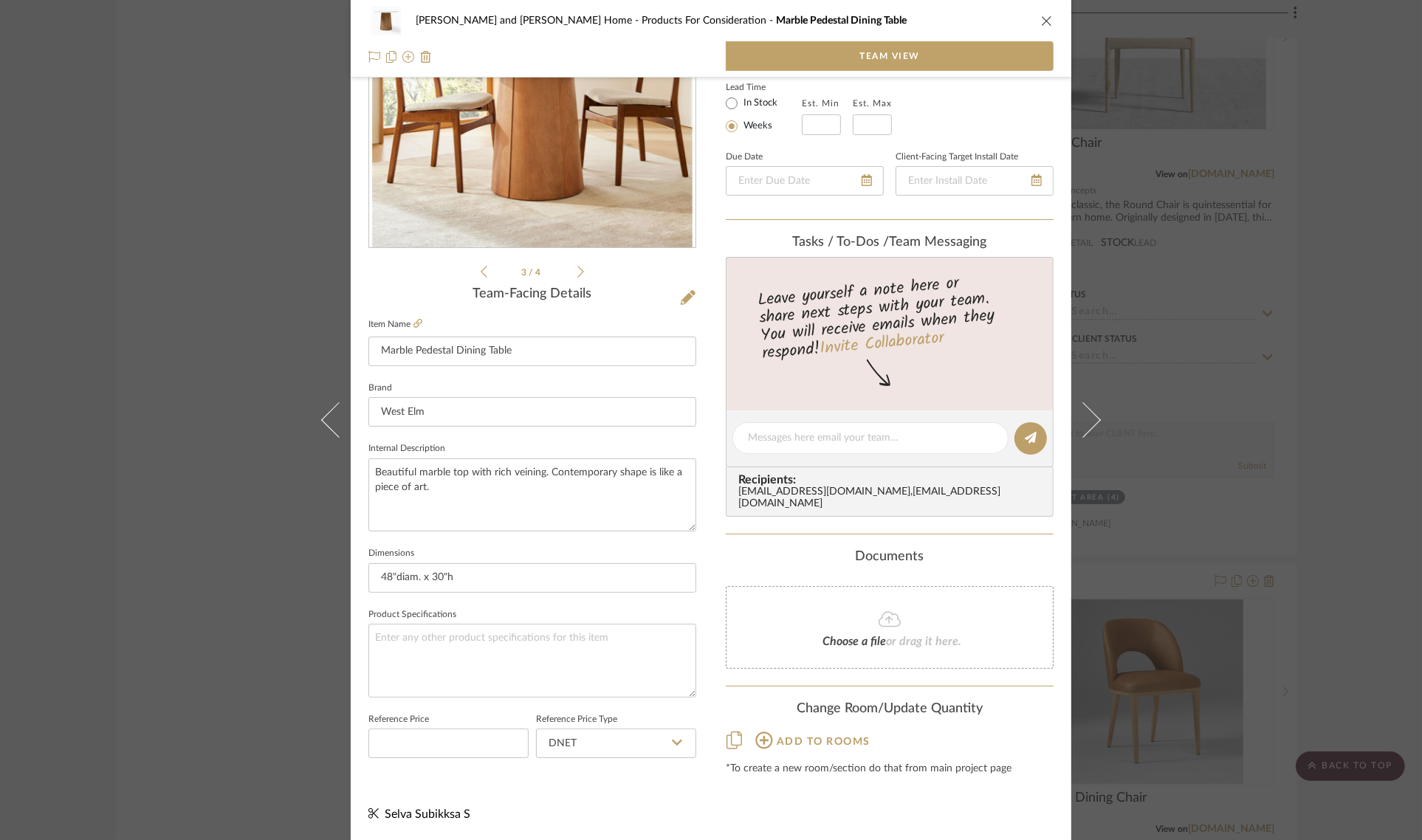
click at [1392, 464] on div "Sharika and Ashish Home Products For Consideration Marble Pedestal Dining Table…" at bounding box center [711, 420] width 1422 height 840
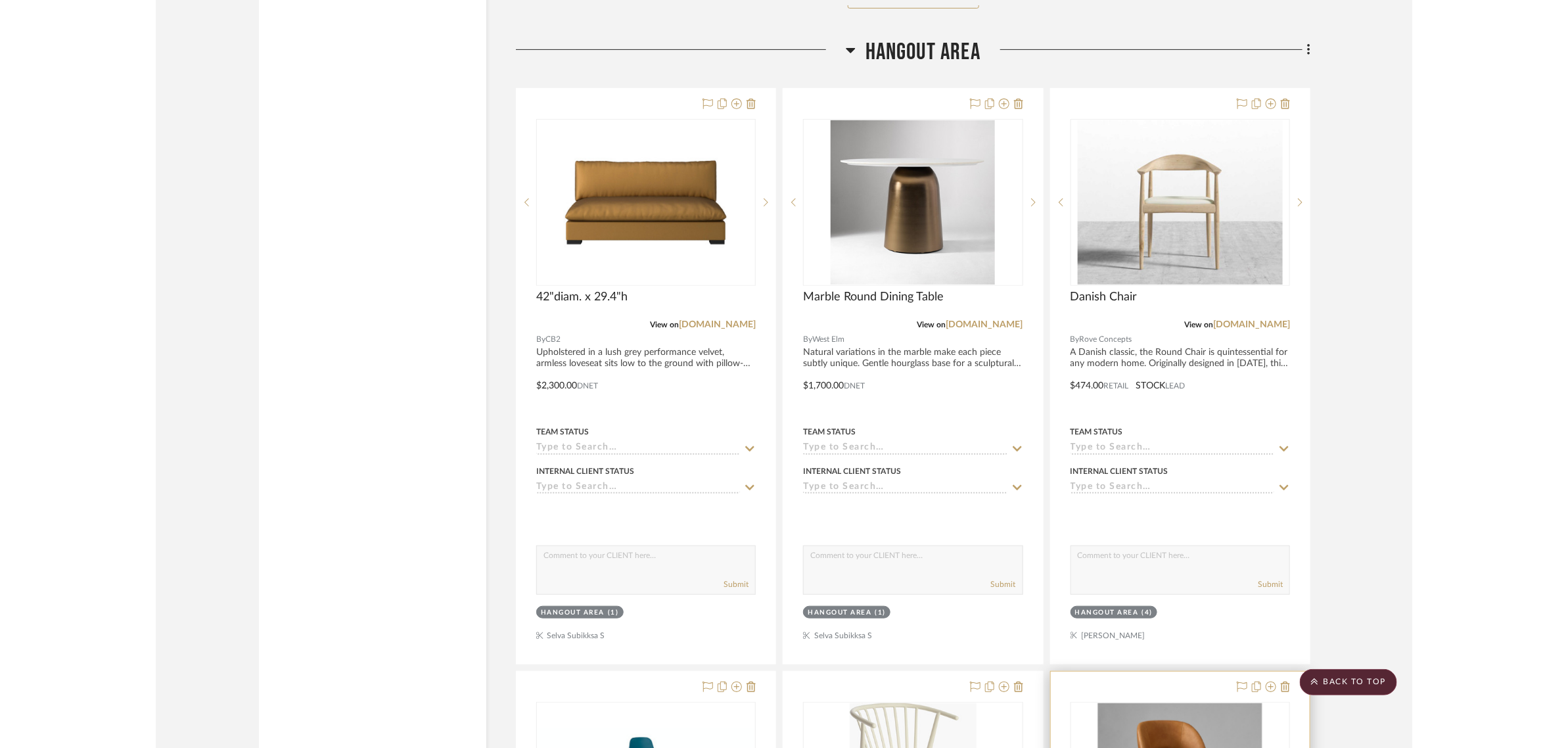
scroll to position [5176, 0]
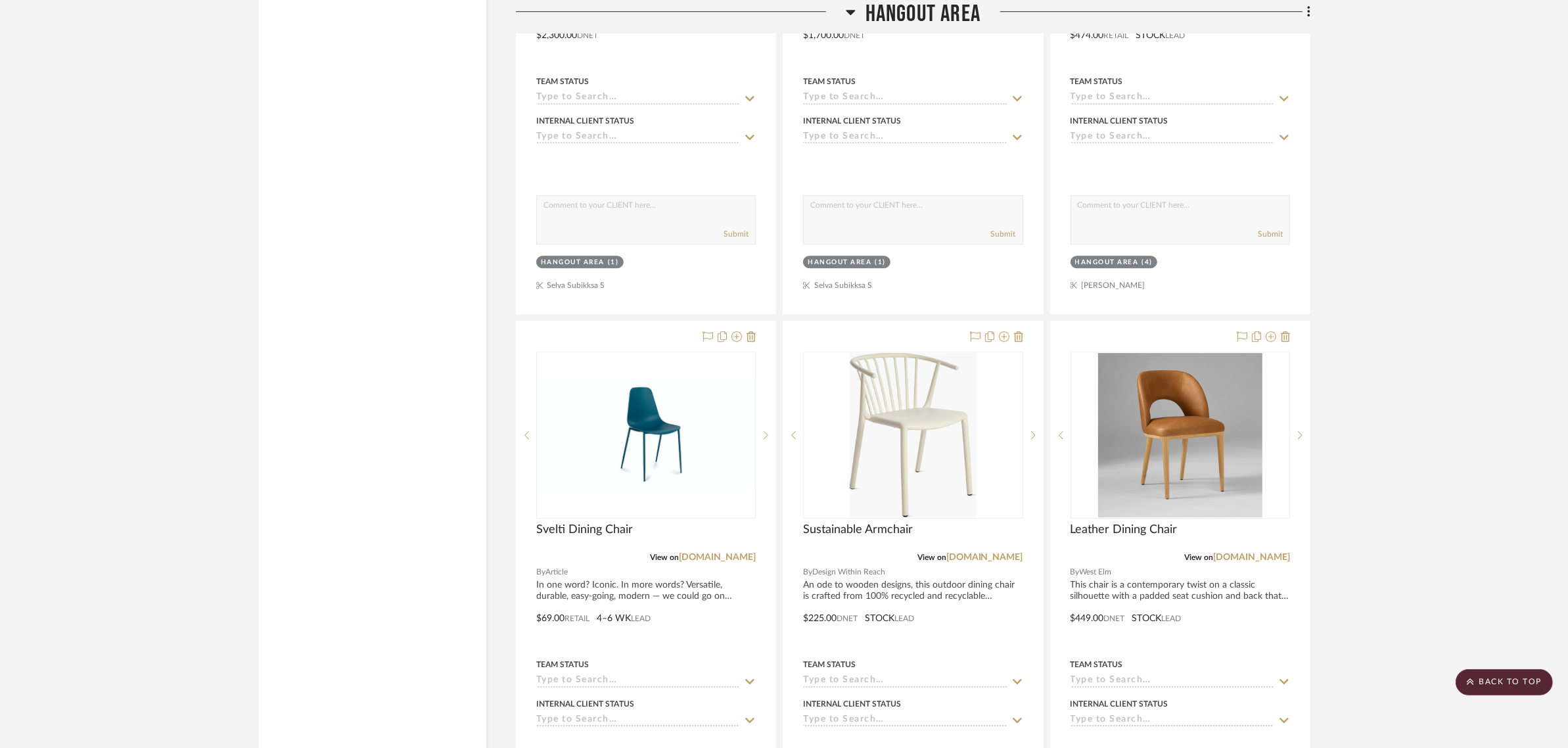
scroll to position [5012, 0]
click at [1496, 679] on scroll-to-top-button "BACK TO TOP" at bounding box center [1505, 682] width 97 height 26
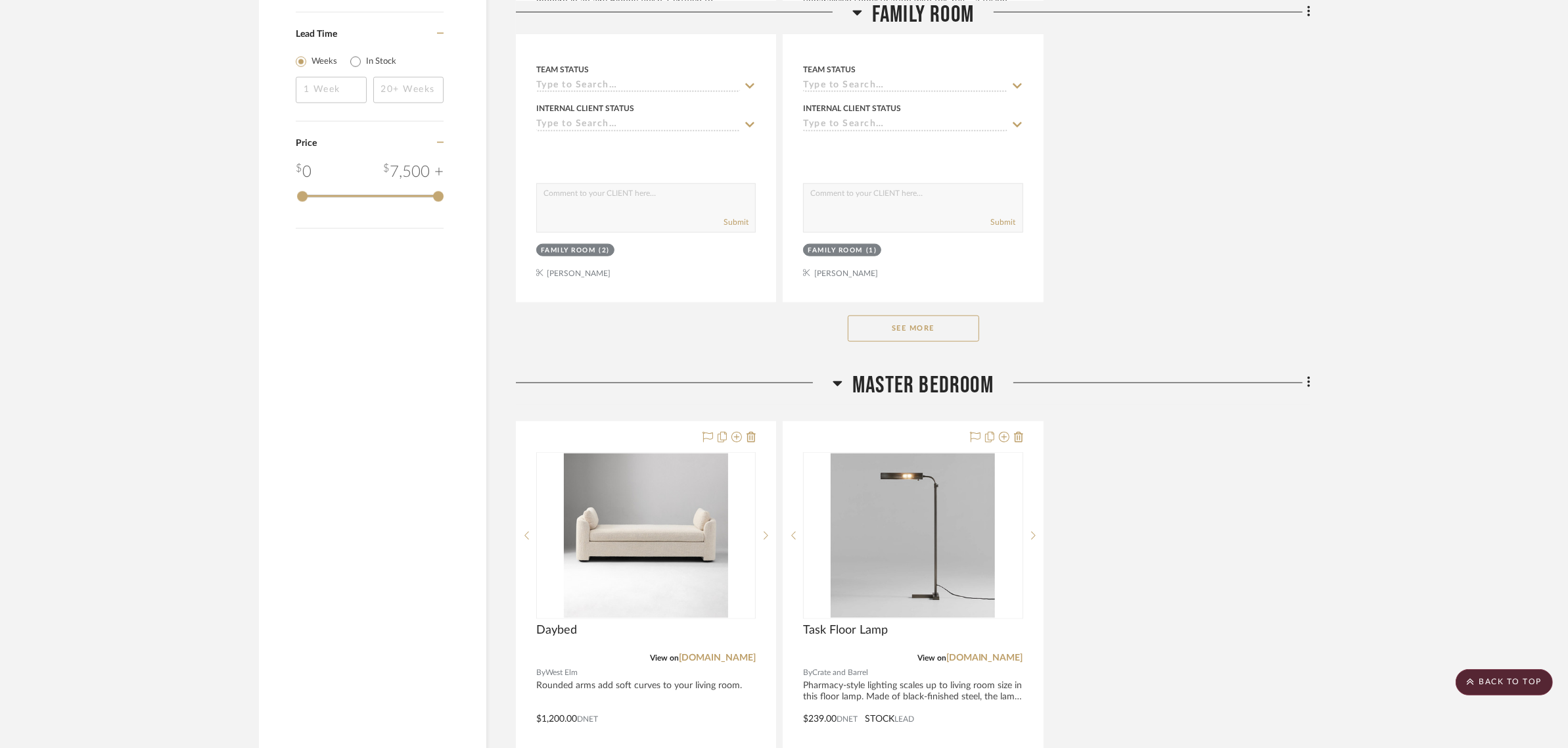
scroll to position [1561, 0]
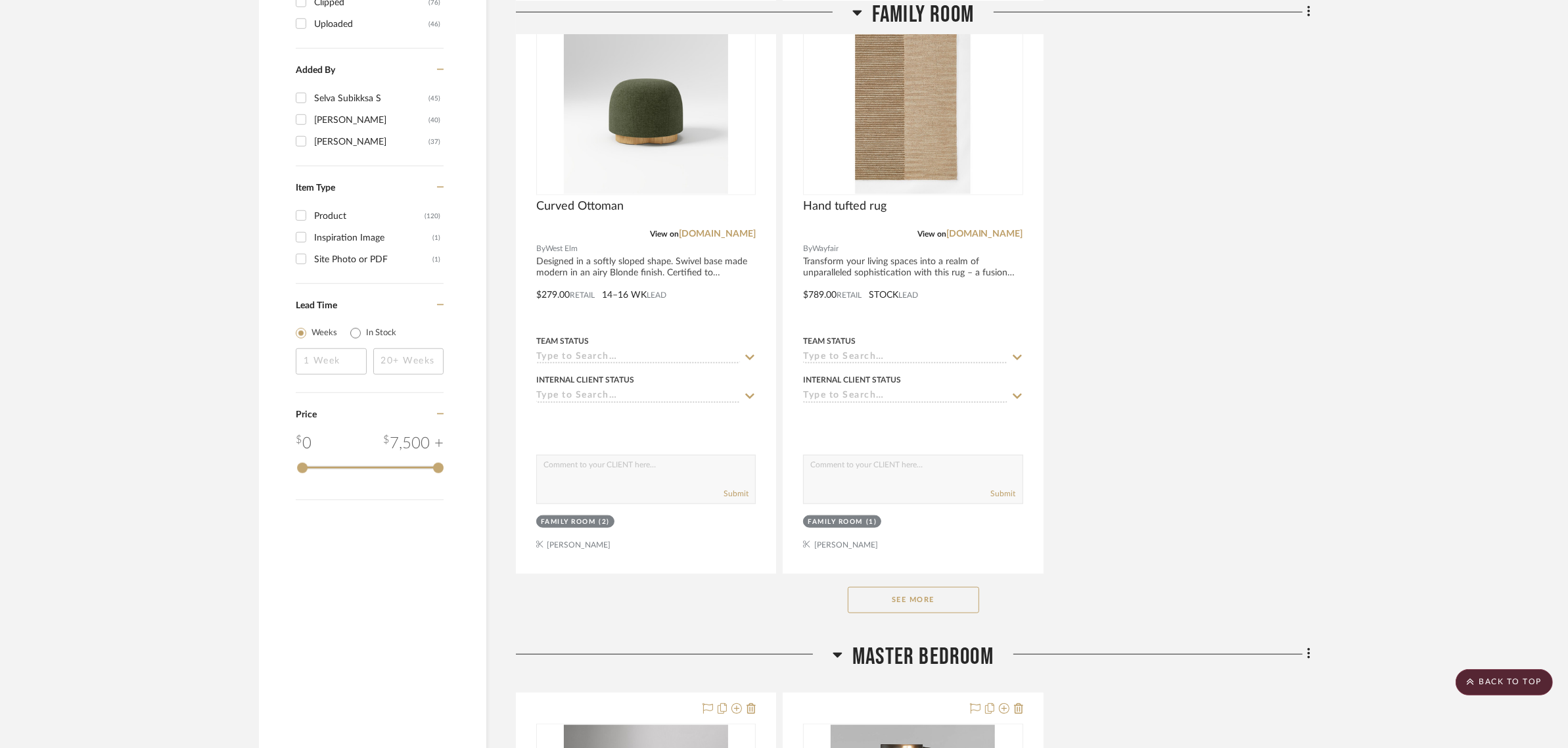
click at [938, 587] on button "See More" at bounding box center [914, 600] width 132 height 26
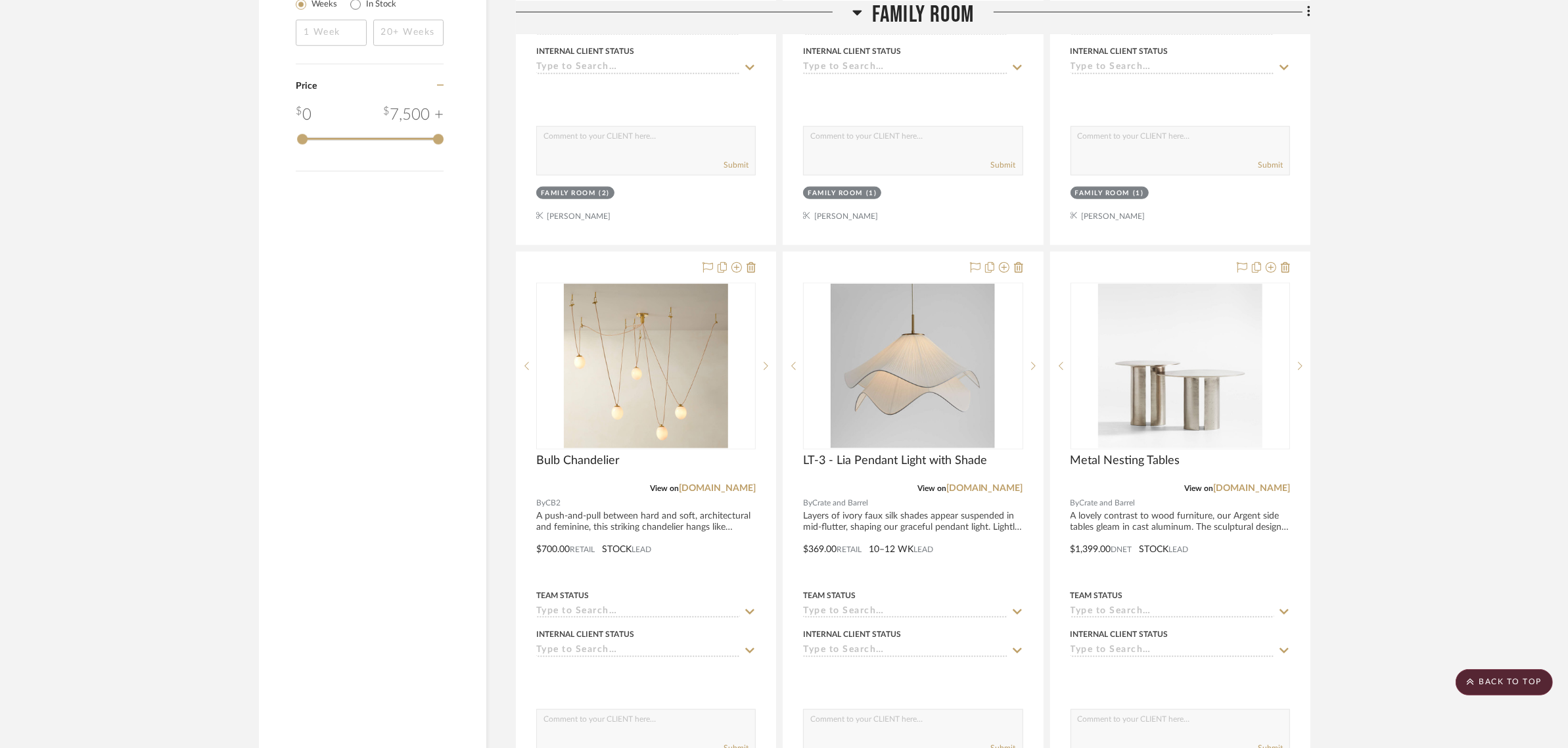
scroll to position [1232, 0]
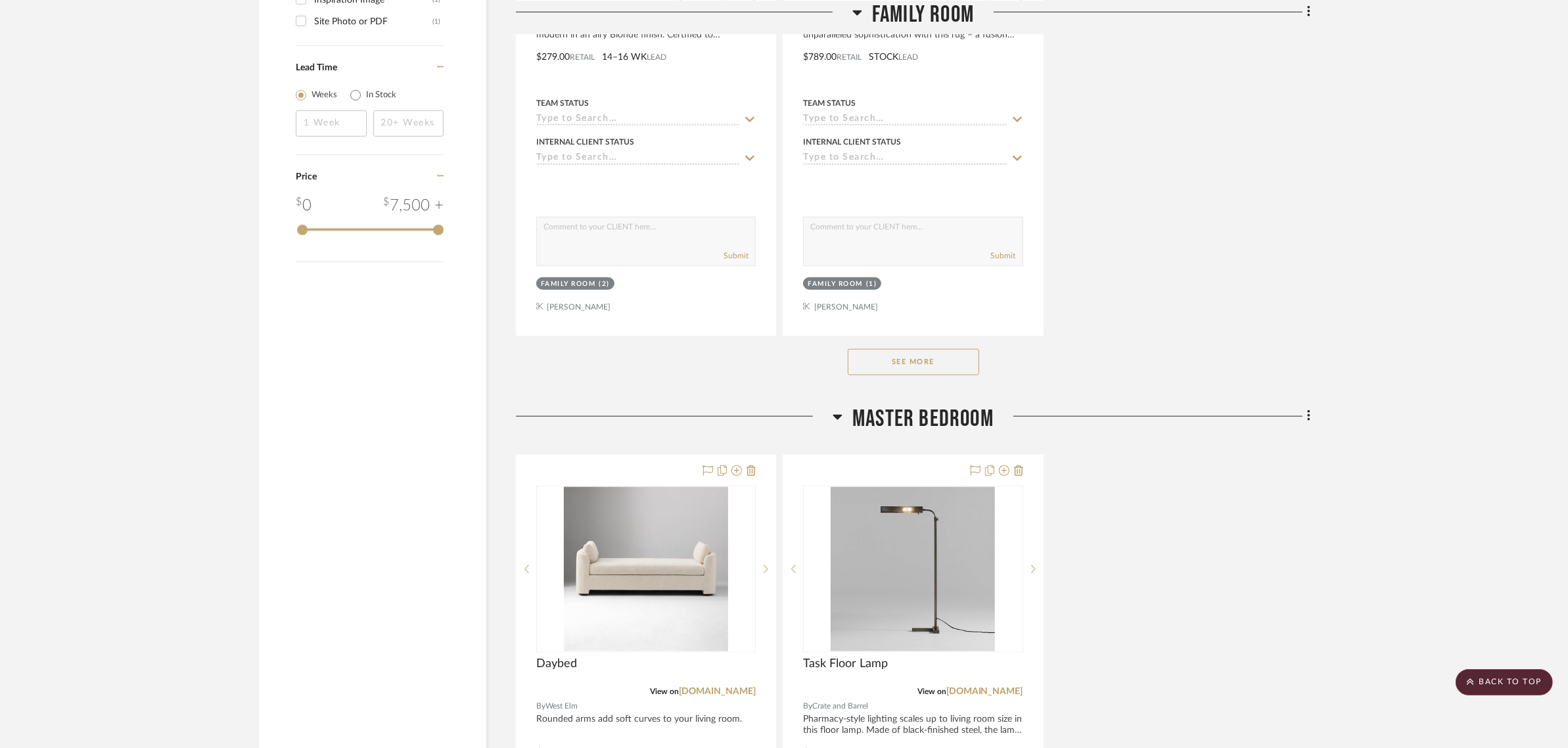
scroll to position [1890, 0]
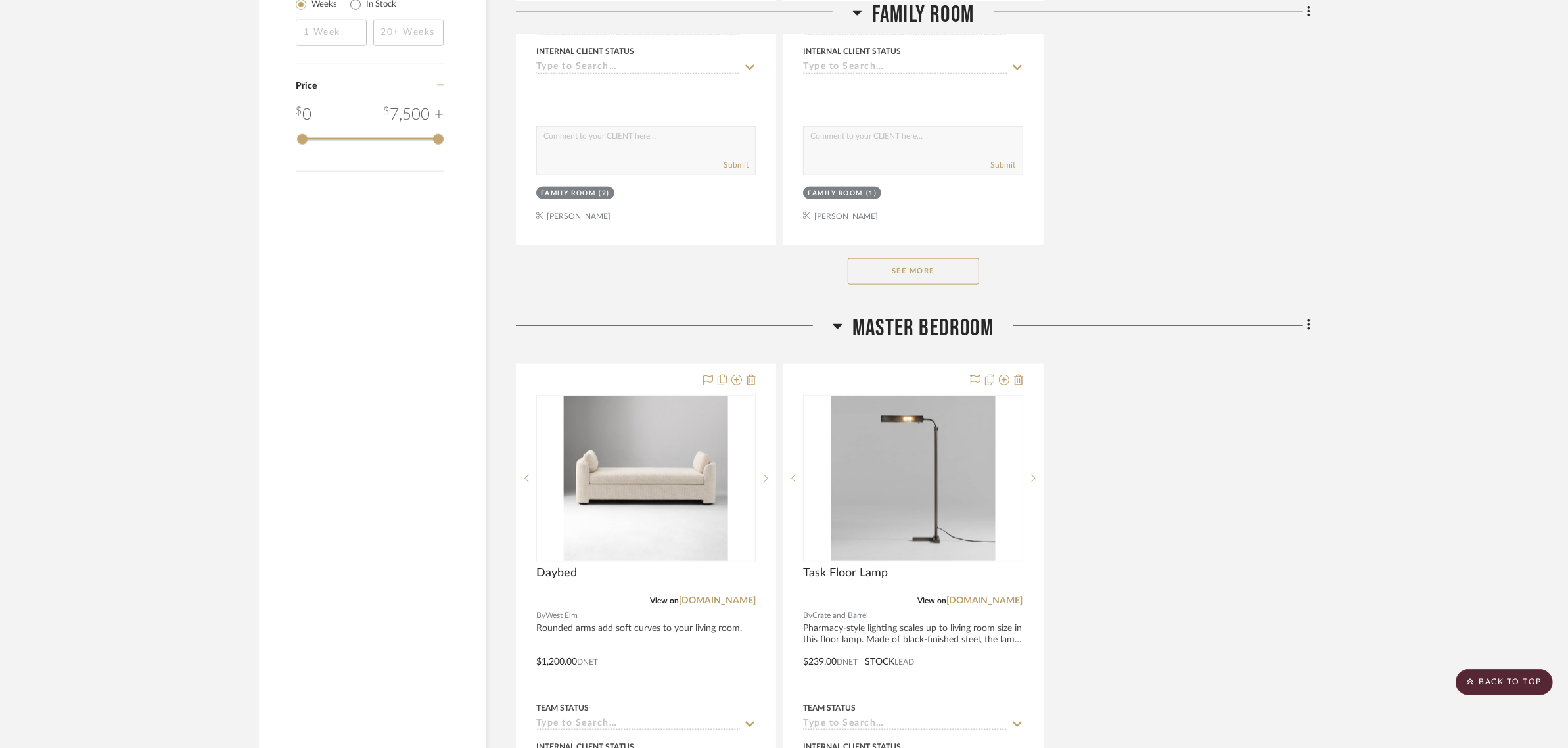
click at [1269, 476] on div "Daybed View on [DOMAIN_NAME] By West Elm Rounded arms add soft curves to your l…" at bounding box center [913, 652] width 794 height 576
